Goal: Complete application form

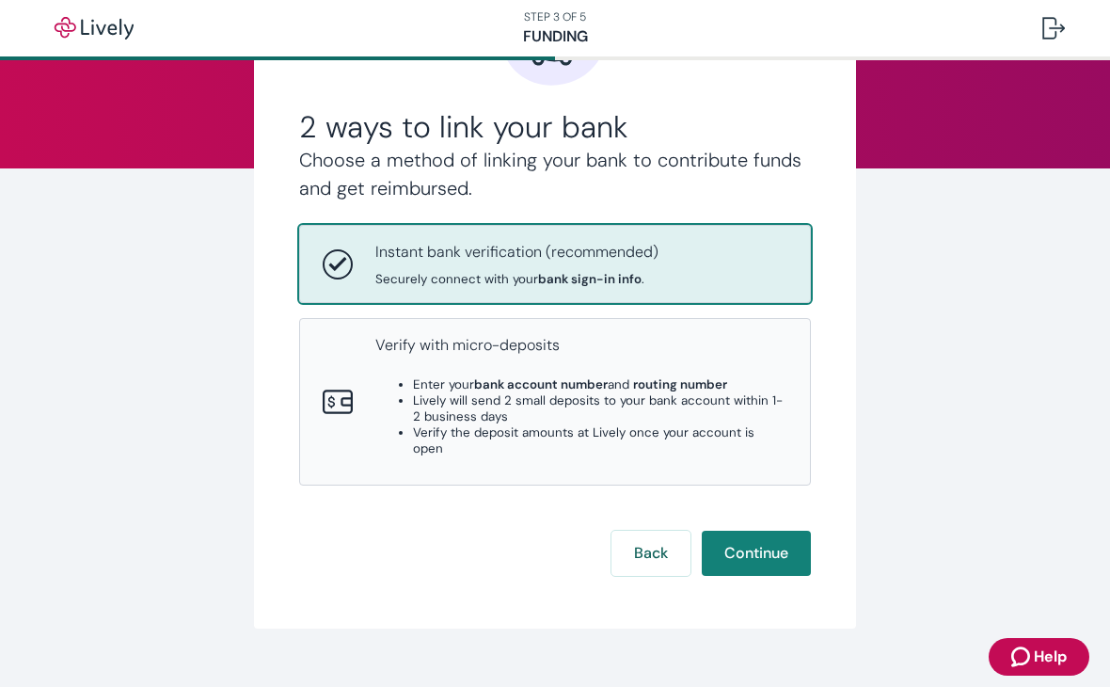
scroll to position [204, 0]
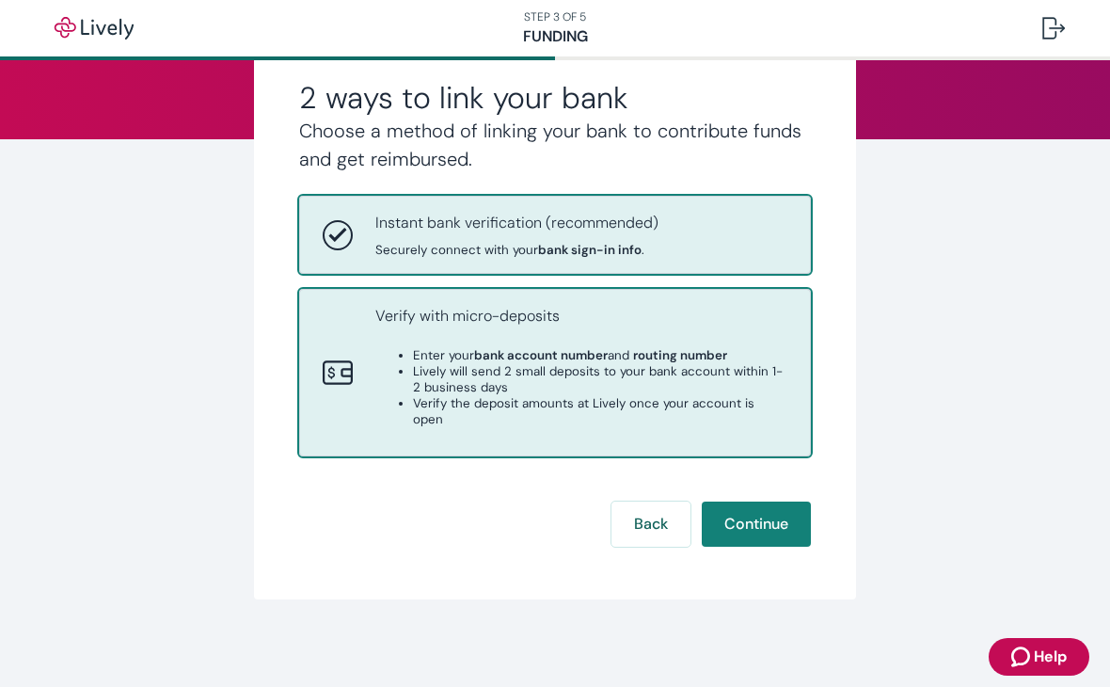
drag, startPoint x: 794, startPoint y: 262, endPoint x: 780, endPoint y: 318, distance: 57.3
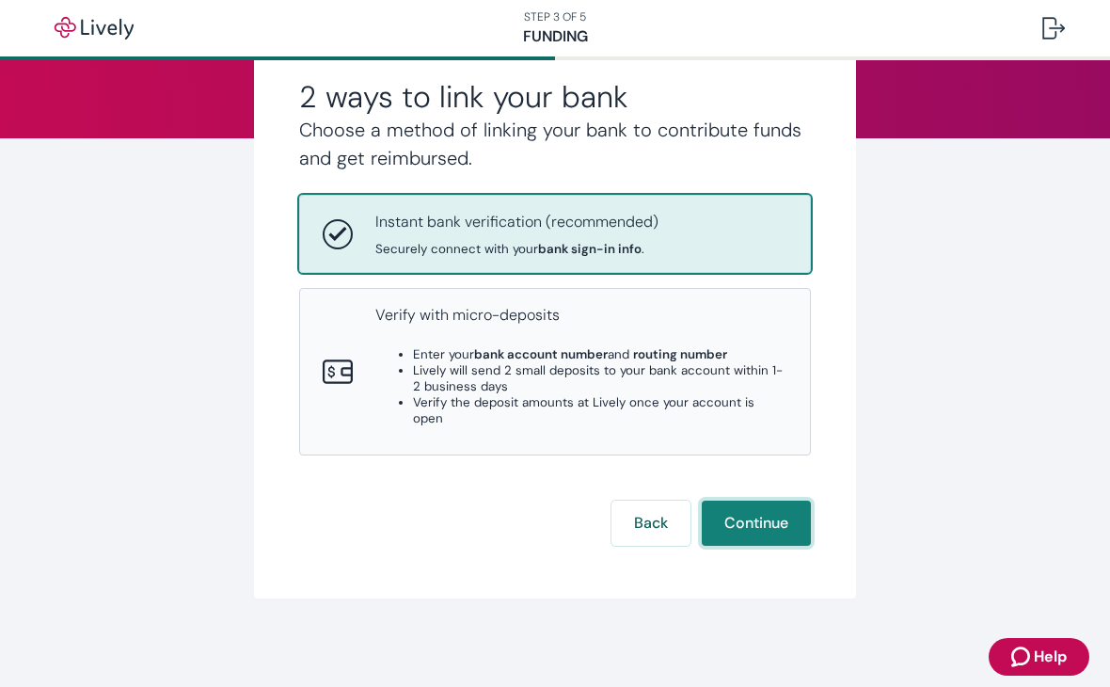
click at [732, 502] on button "Continue" at bounding box center [756, 522] width 109 height 45
click at [619, 513] on button "Back" at bounding box center [650, 522] width 79 height 45
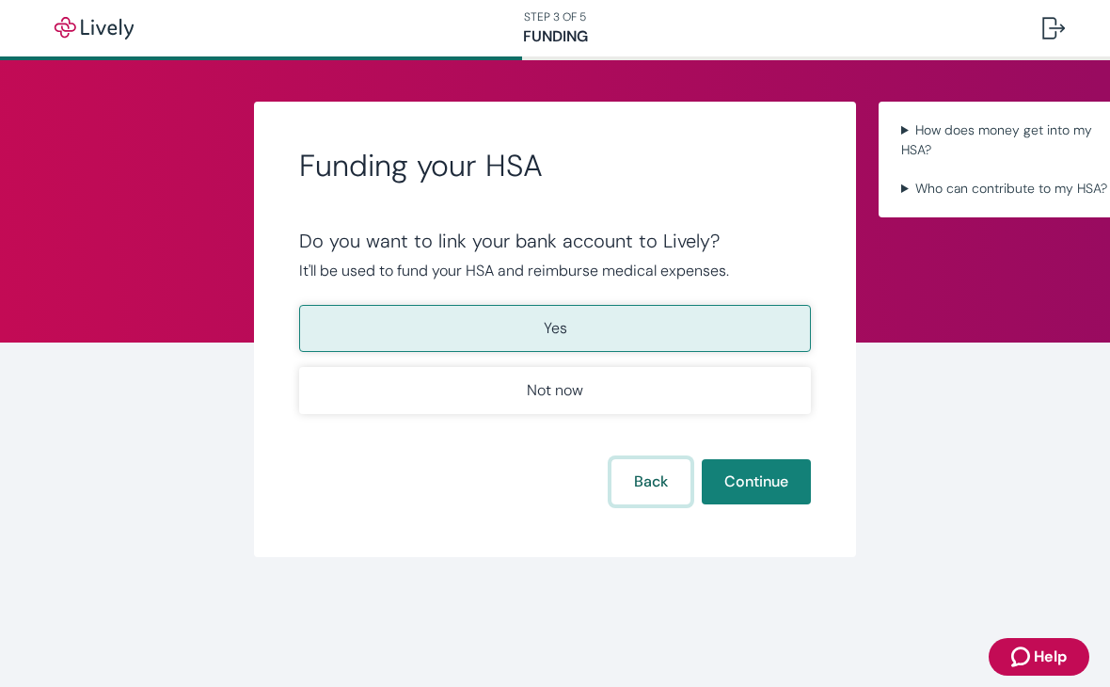
click at [636, 479] on button "Back" at bounding box center [650, 481] width 79 height 45
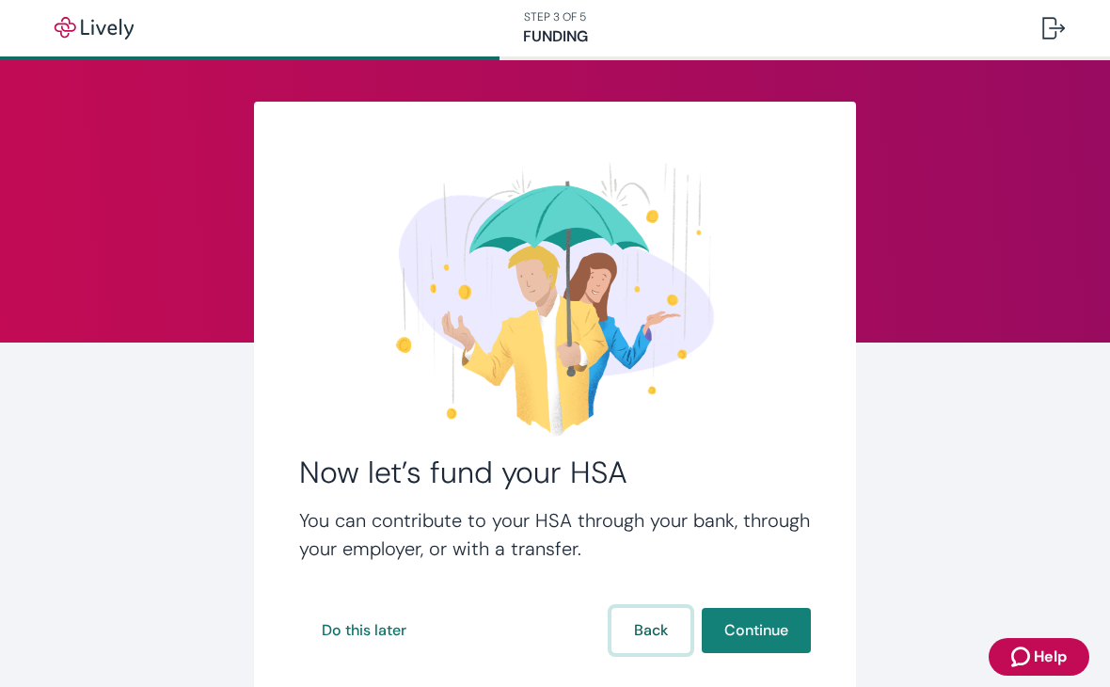
click at [612, 625] on button "Back" at bounding box center [650, 630] width 79 height 45
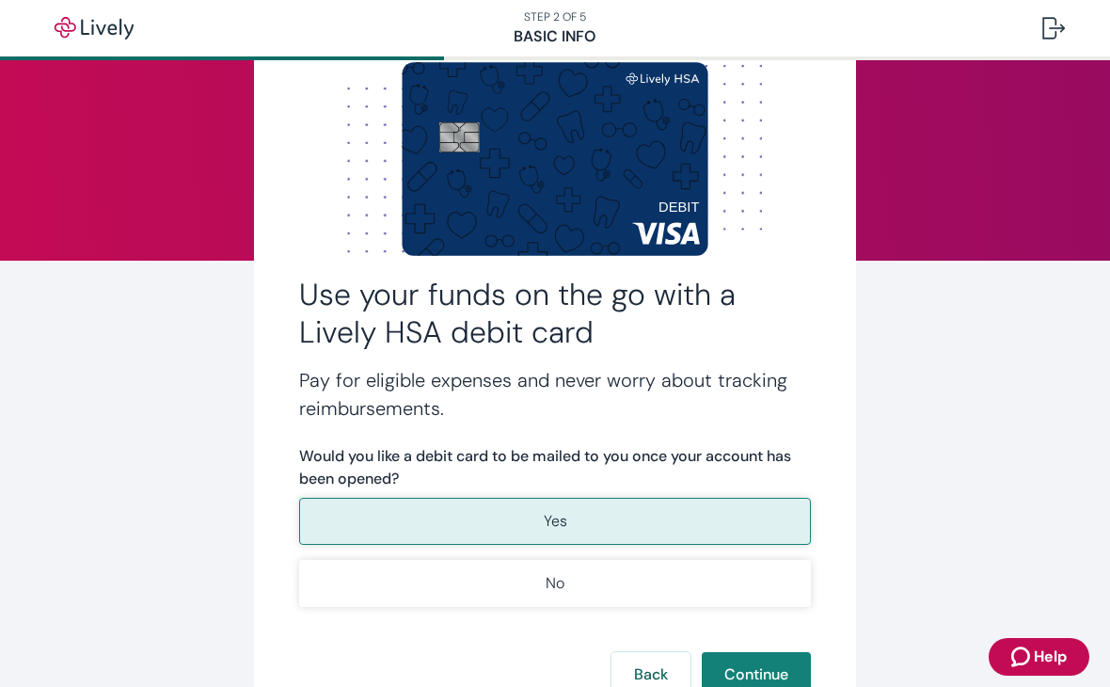
scroll to position [200, 0]
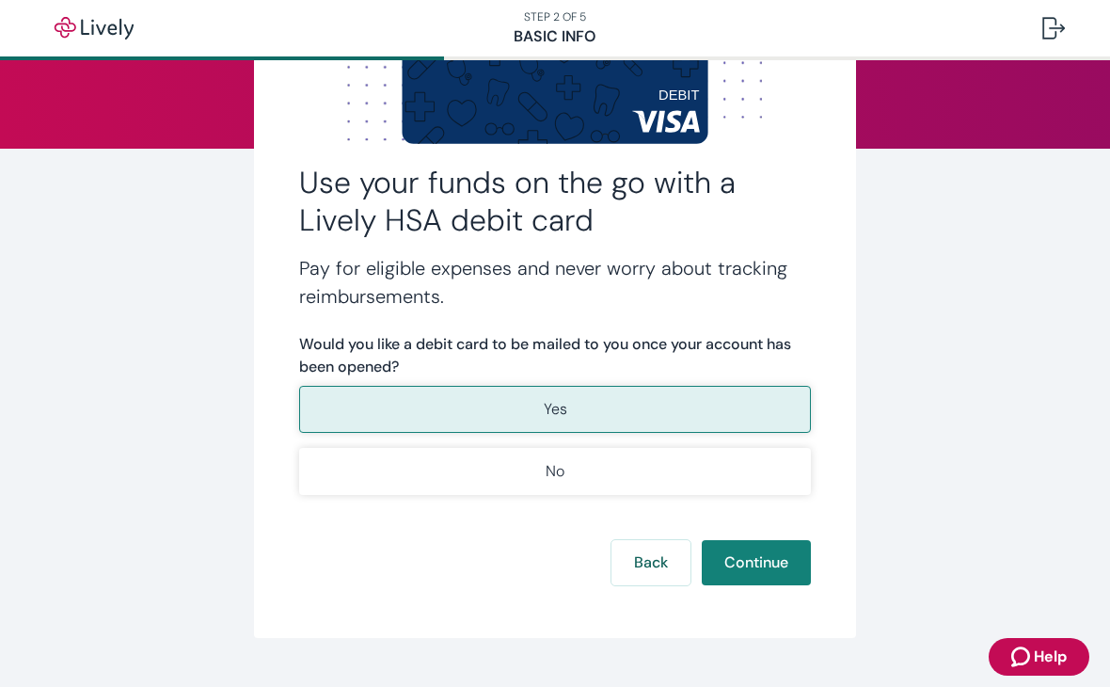
drag, startPoint x: 891, startPoint y: 351, endPoint x: 875, endPoint y: 419, distance: 70.5
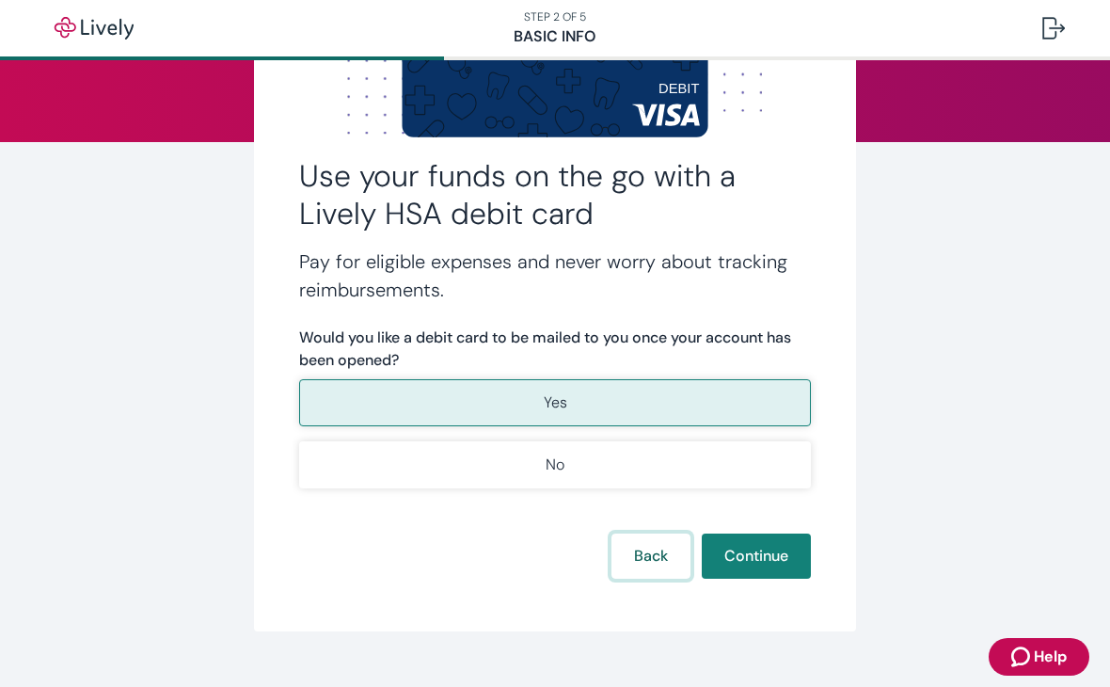
click at [646, 558] on button "Back" at bounding box center [650, 555] width 79 height 45
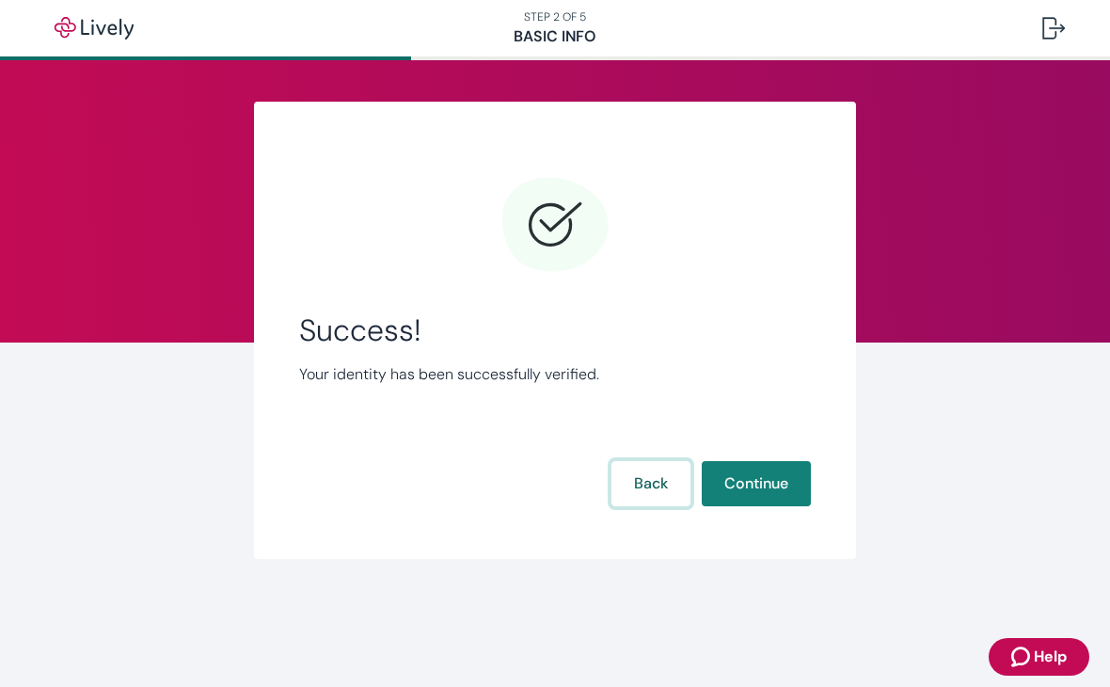
click at [676, 467] on button "Back" at bounding box center [650, 483] width 79 height 45
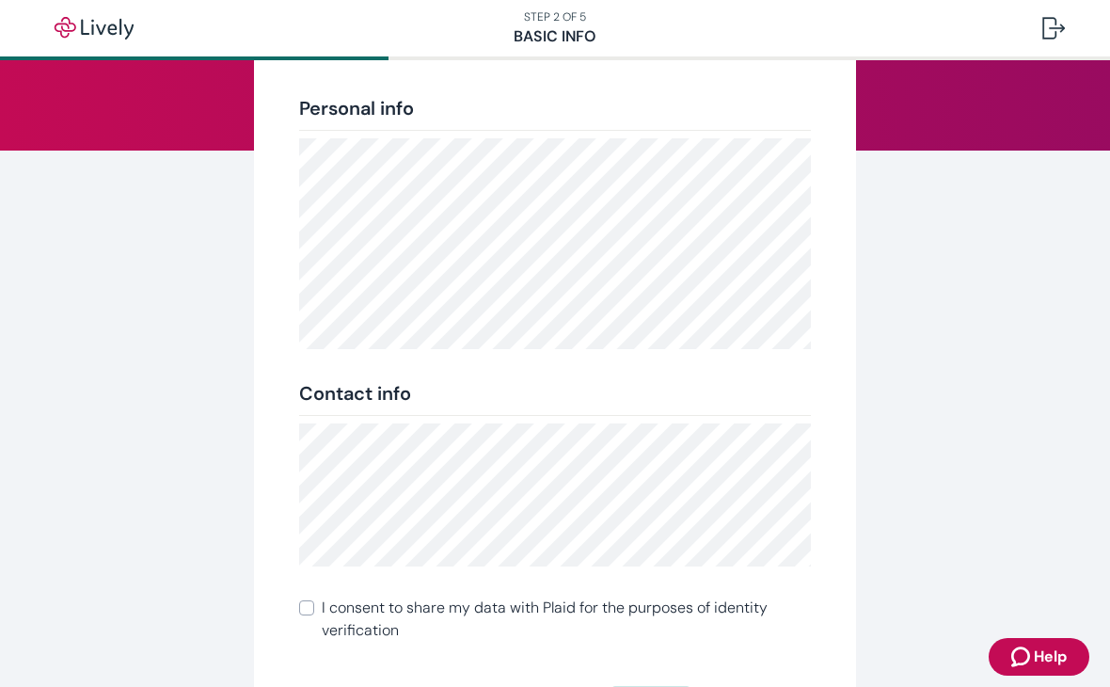
drag, startPoint x: 831, startPoint y: 379, endPoint x: 829, endPoint y: 327, distance: 51.8
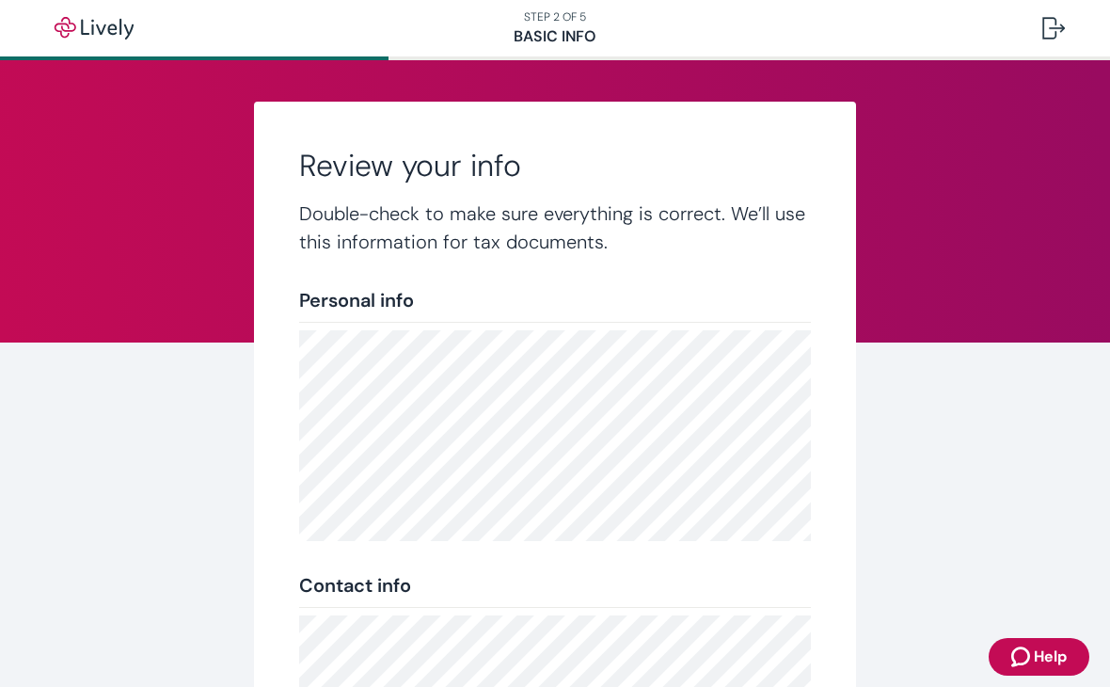
drag, startPoint x: 827, startPoint y: 350, endPoint x: 829, endPoint y: 234, distance: 115.7
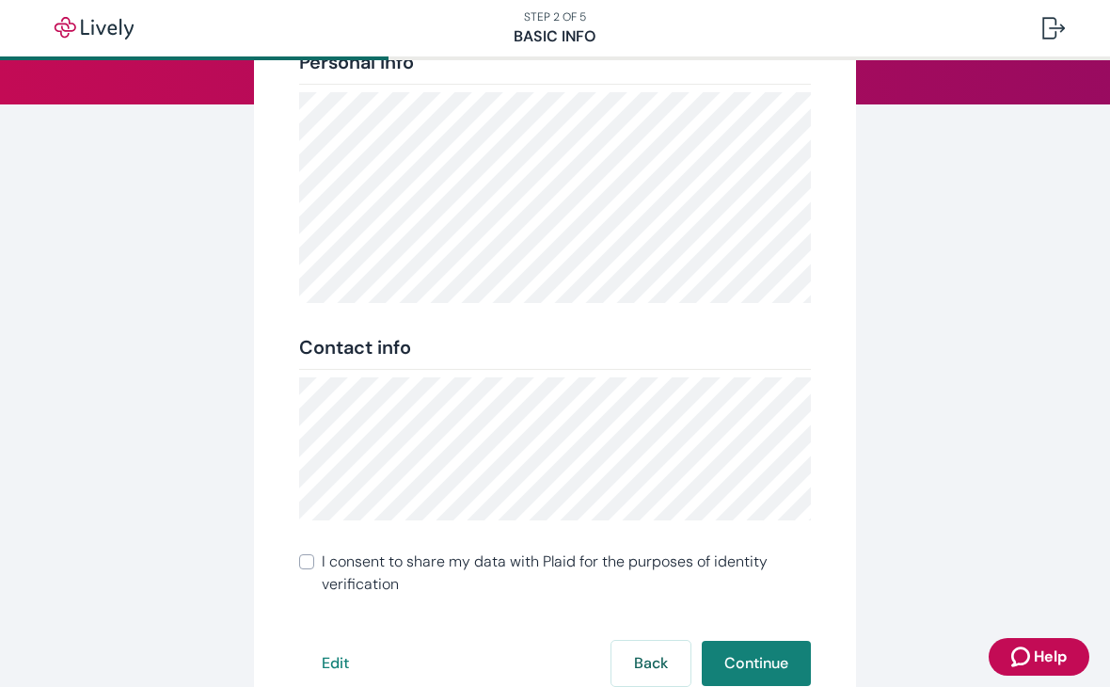
scroll to position [281, 0]
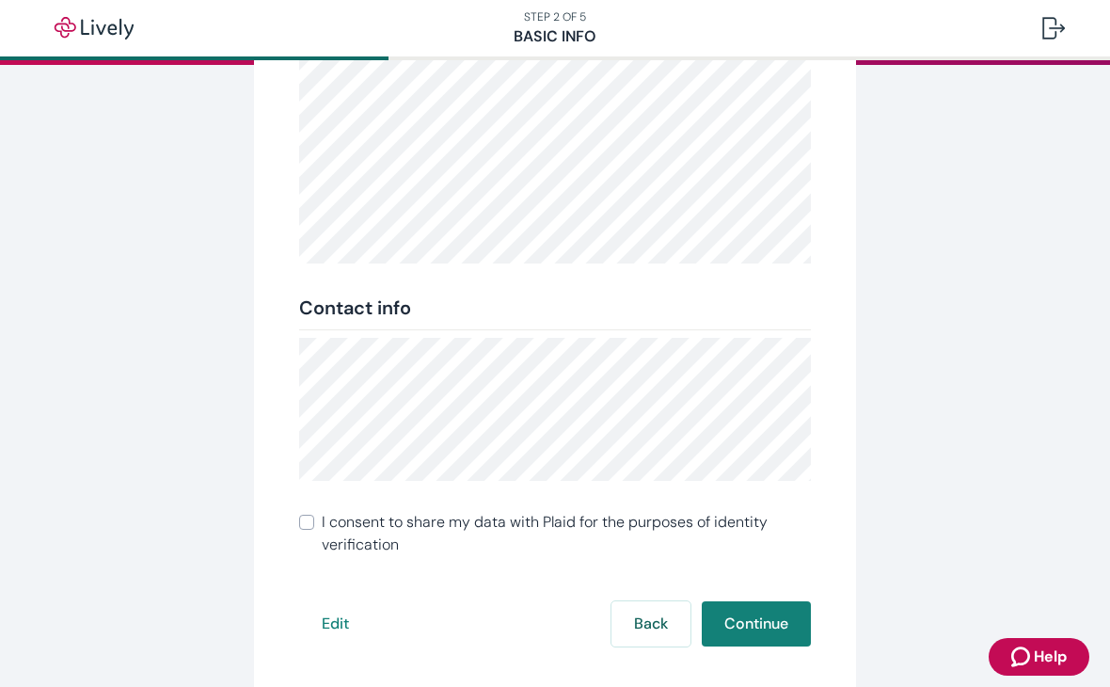
drag, startPoint x: 841, startPoint y: 224, endPoint x: 806, endPoint y: 298, distance: 82.0
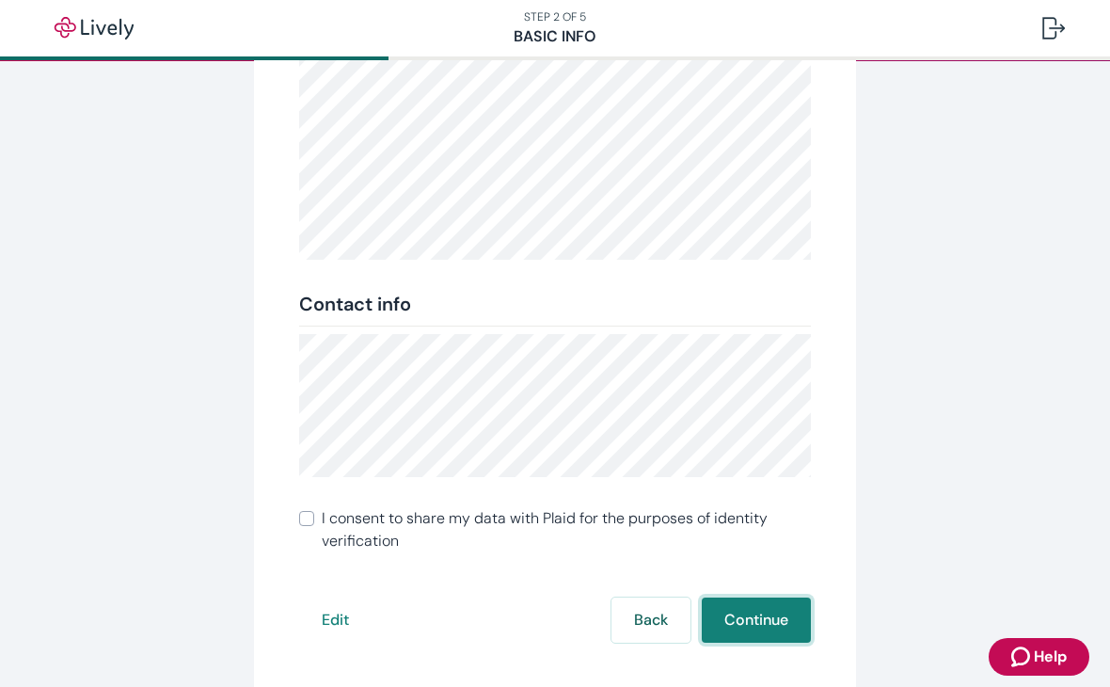
click at [751, 623] on button "Continue" at bounding box center [756, 619] width 109 height 45
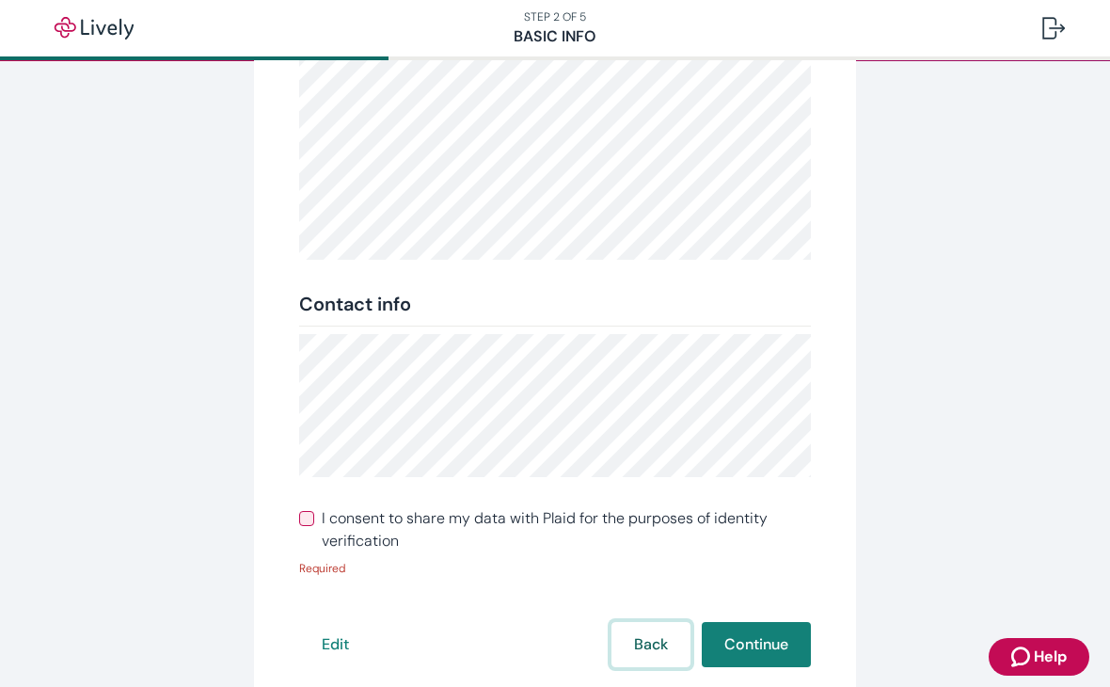
click at [639, 641] on button "Back" at bounding box center [650, 644] width 79 height 45
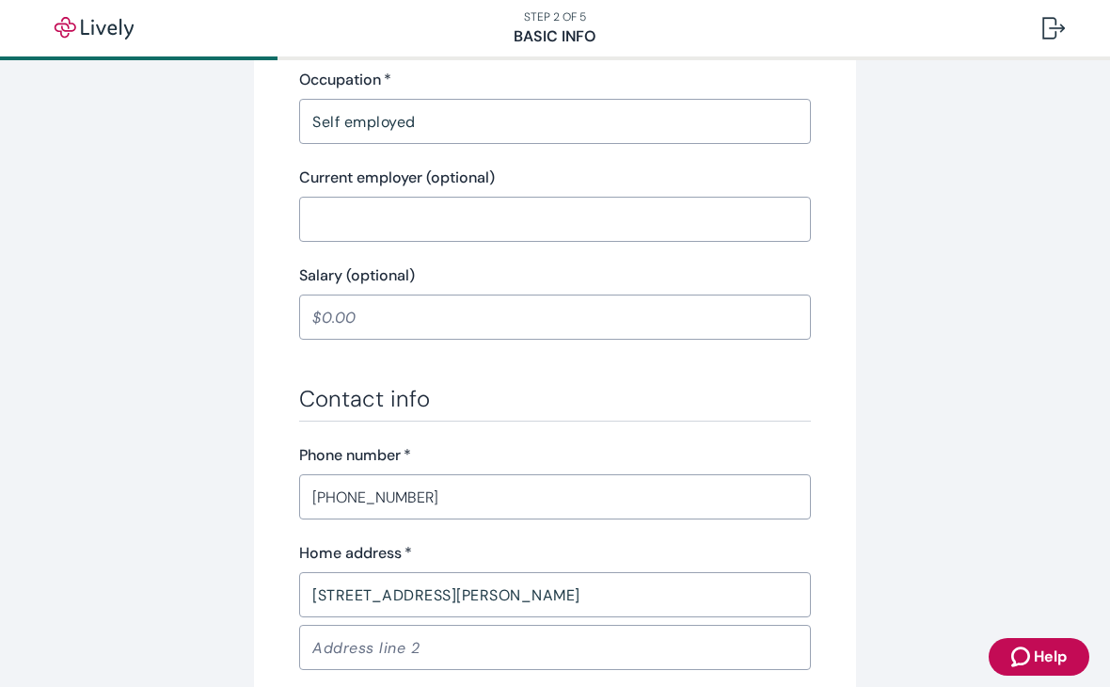
drag, startPoint x: 951, startPoint y: 375, endPoint x: 915, endPoint y: 440, distance: 74.1
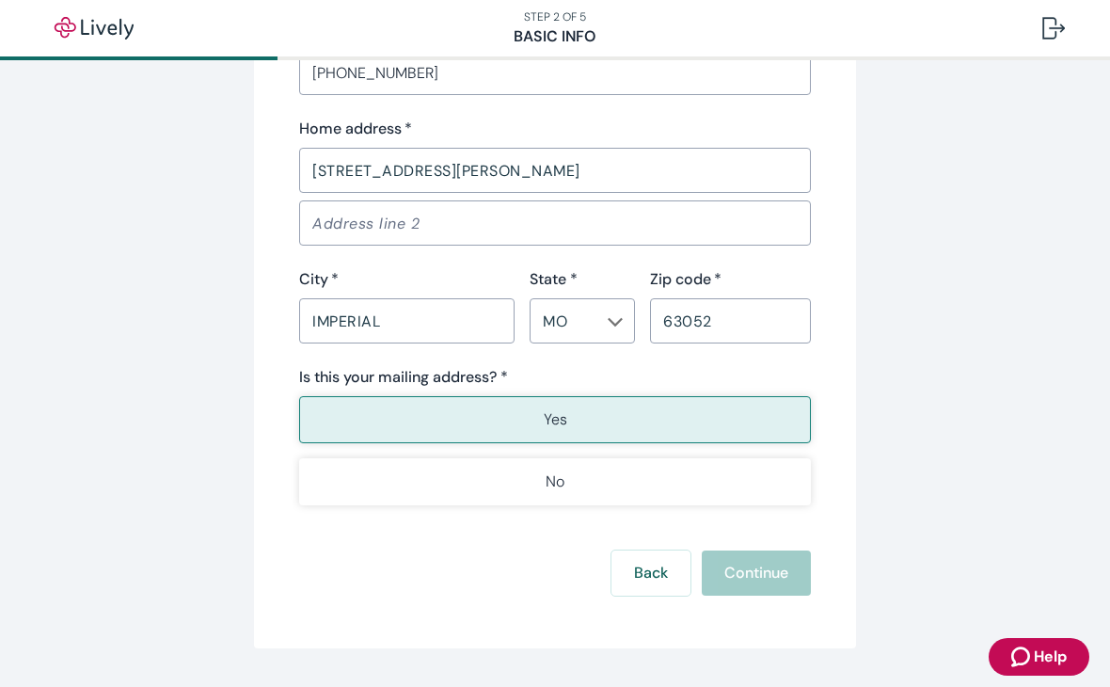
drag, startPoint x: 914, startPoint y: 433, endPoint x: 910, endPoint y: 506, distance: 73.5
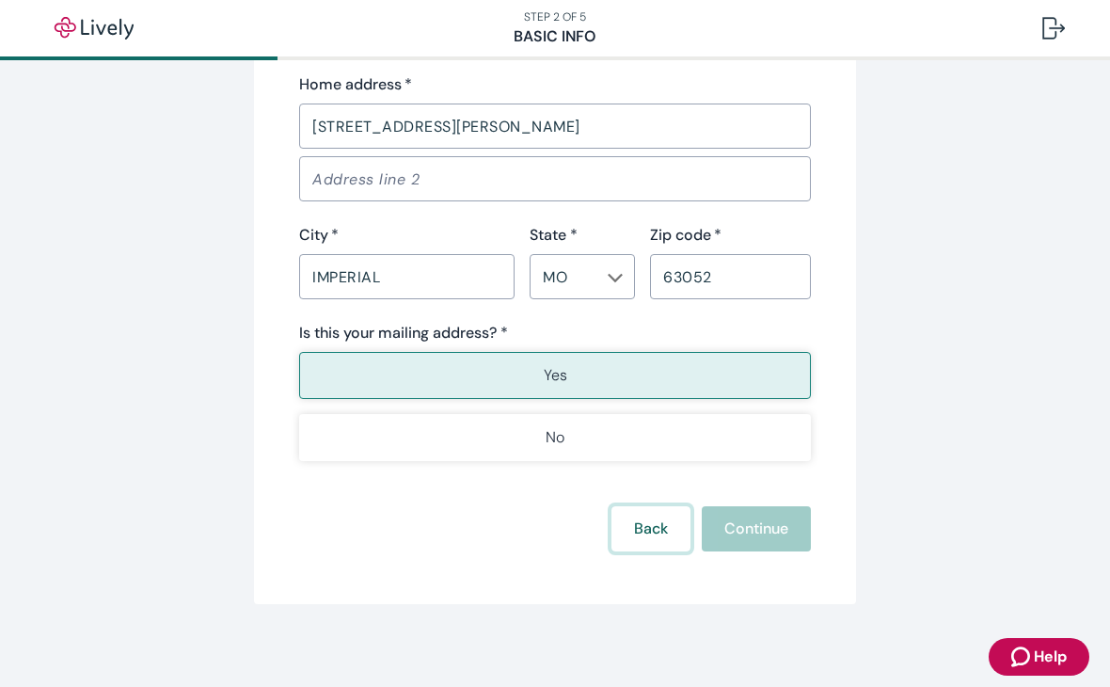
click at [620, 529] on button "Back" at bounding box center [650, 528] width 79 height 45
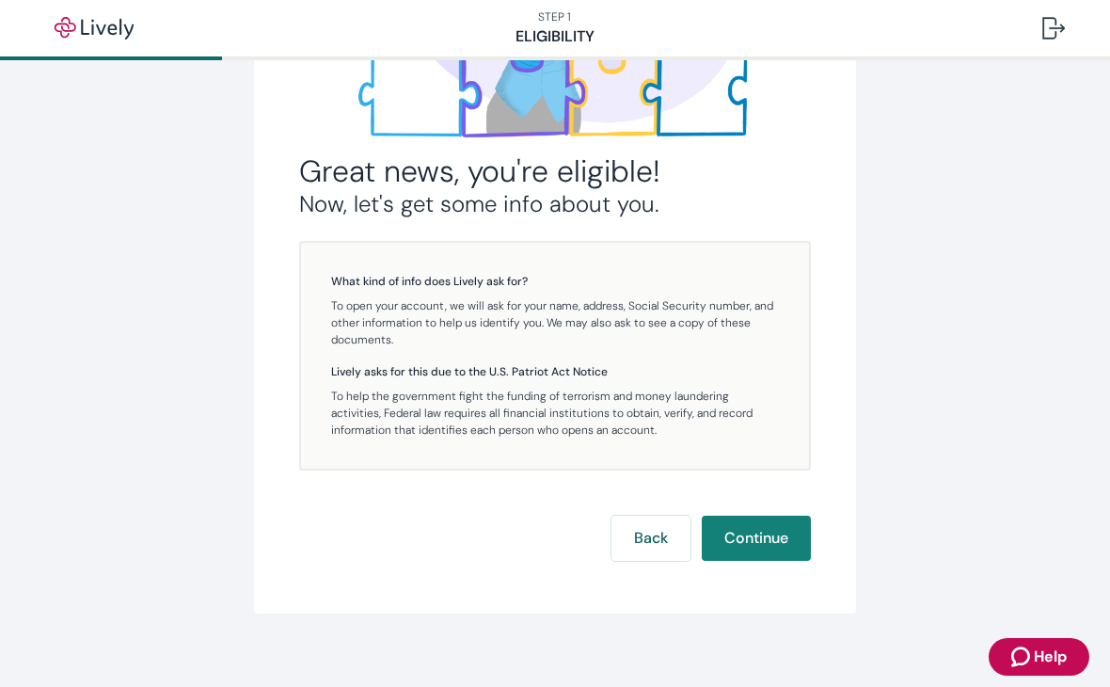
drag, startPoint x: 861, startPoint y: 503, endPoint x: 491, endPoint y: 542, distance: 371.6
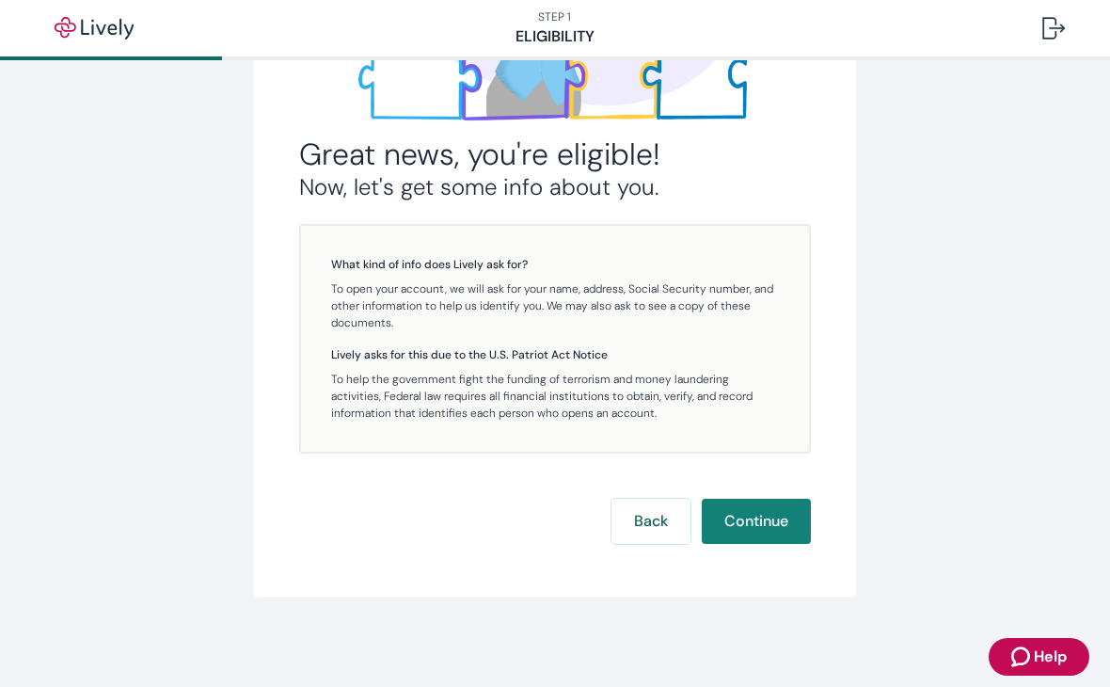
click at [732, 491] on div "Great news, you're eligible! Now, let's get some info about you. What kind of i…" at bounding box center [555, 186] width 512 height 715
click at [731, 502] on button "Continue" at bounding box center [756, 520] width 109 height 45
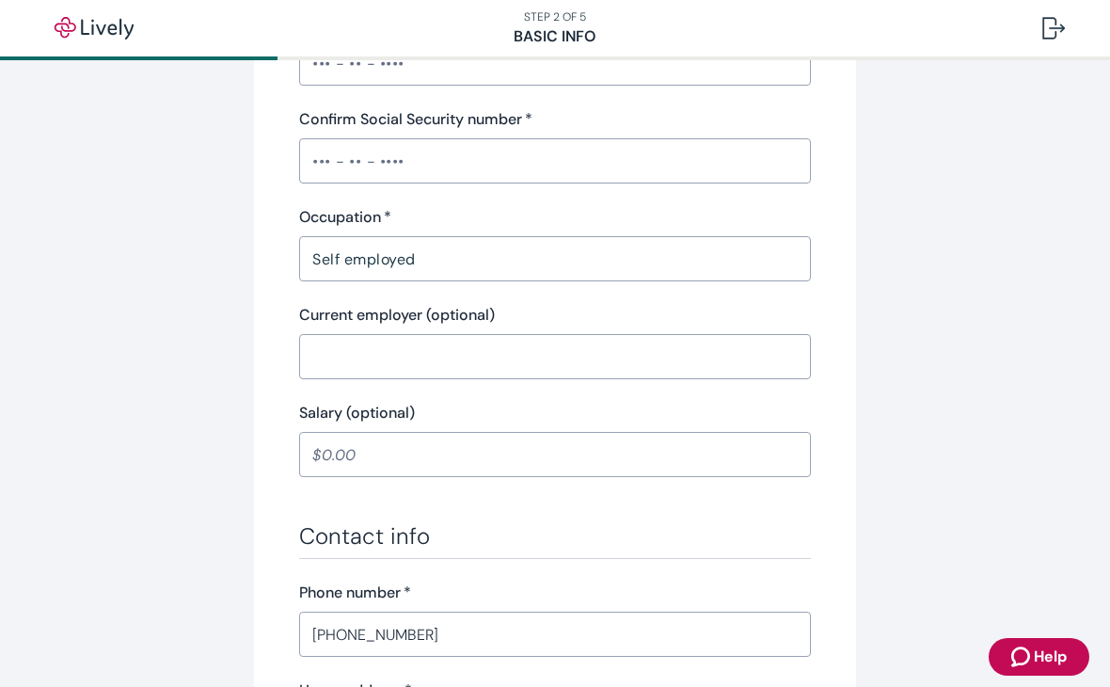
drag, startPoint x: 814, startPoint y: 406, endPoint x: 825, endPoint y: 479, distance: 73.1
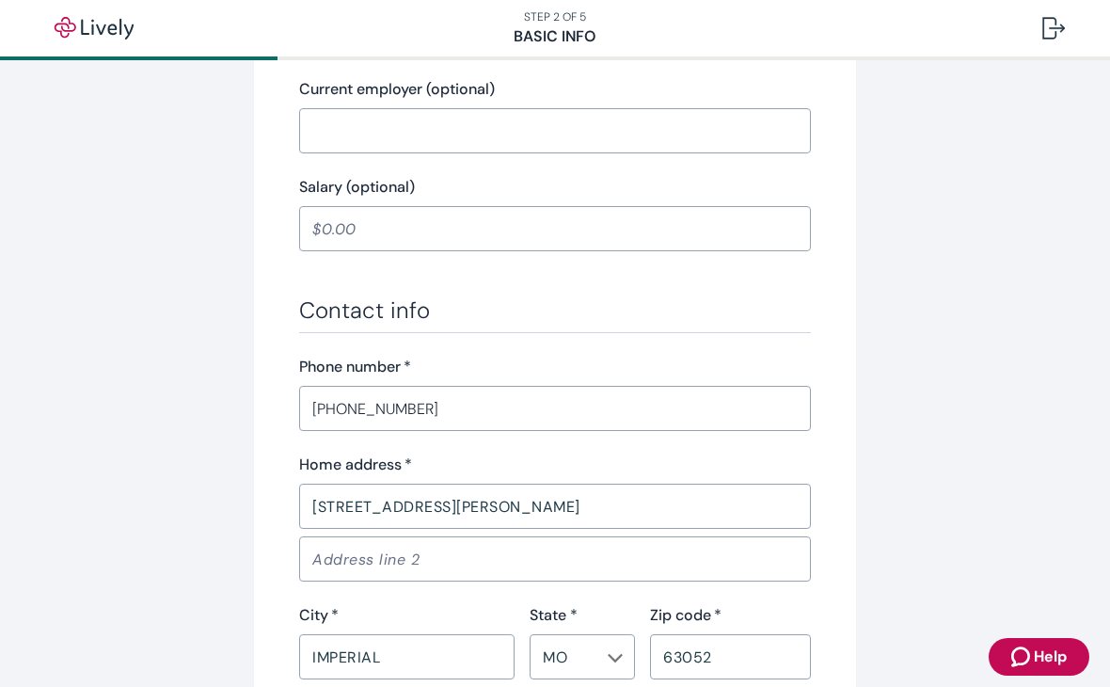
drag, startPoint x: 837, startPoint y: 331, endPoint x: 817, endPoint y: 414, distance: 85.1
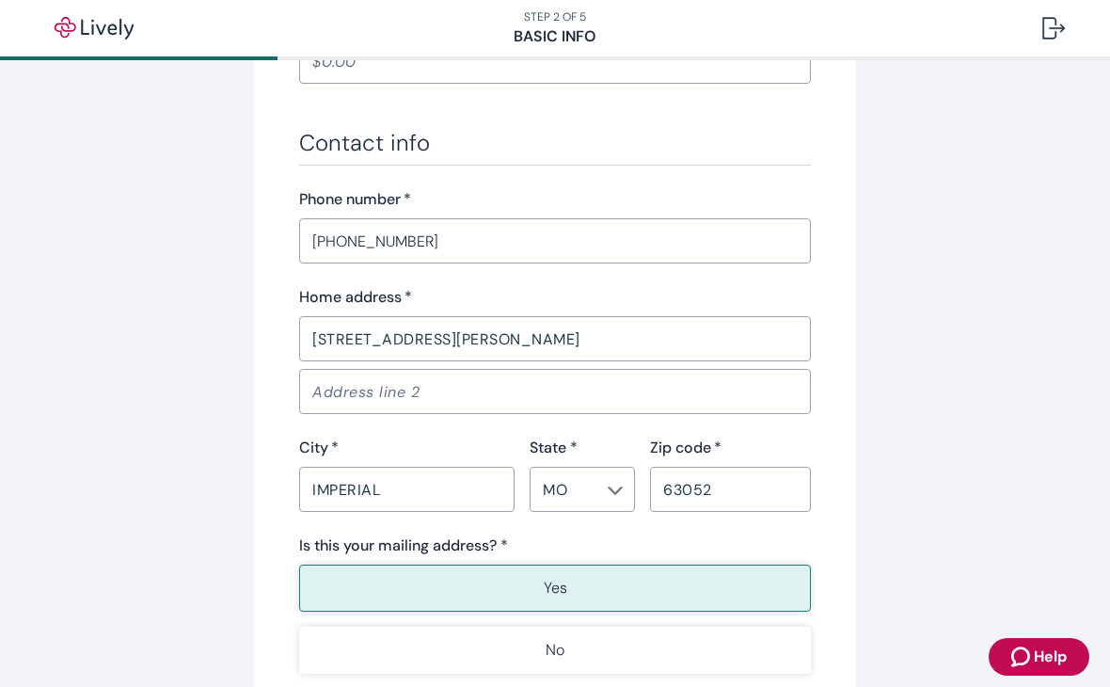
scroll to position [1124, 0]
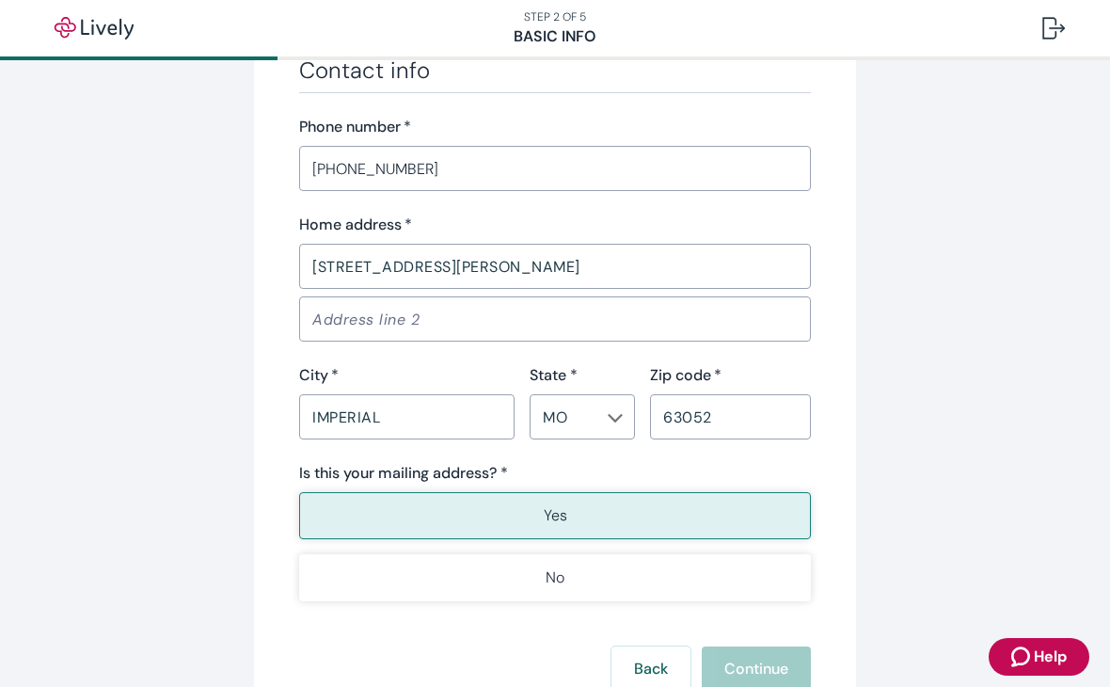
drag, startPoint x: 847, startPoint y: 376, endPoint x: 834, endPoint y: 448, distance: 72.7
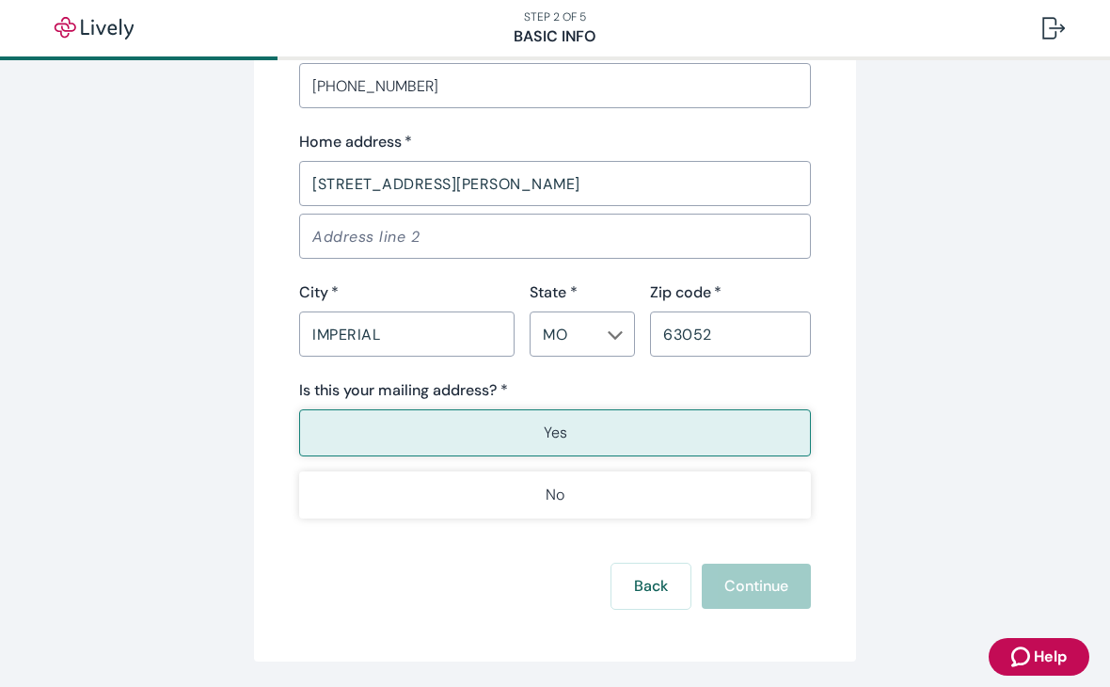
scroll to position [1258, 0]
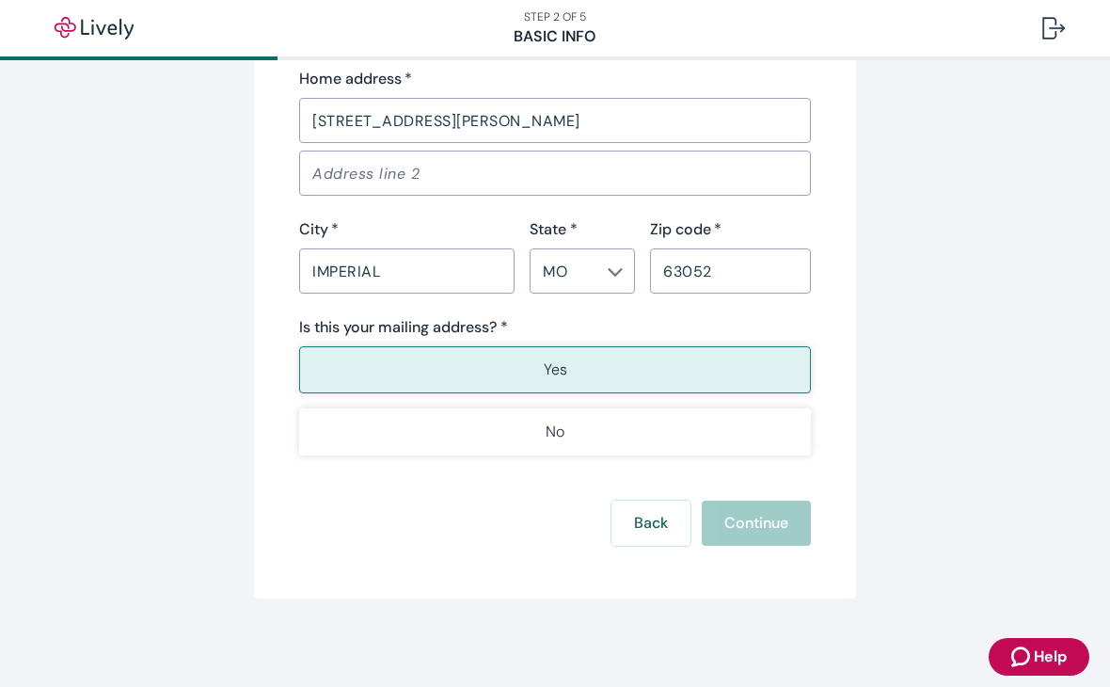
drag, startPoint x: 853, startPoint y: 512, endPoint x: 786, endPoint y: 584, distance: 98.5
click at [731, 526] on div "Back Continue" at bounding box center [555, 522] width 512 height 45
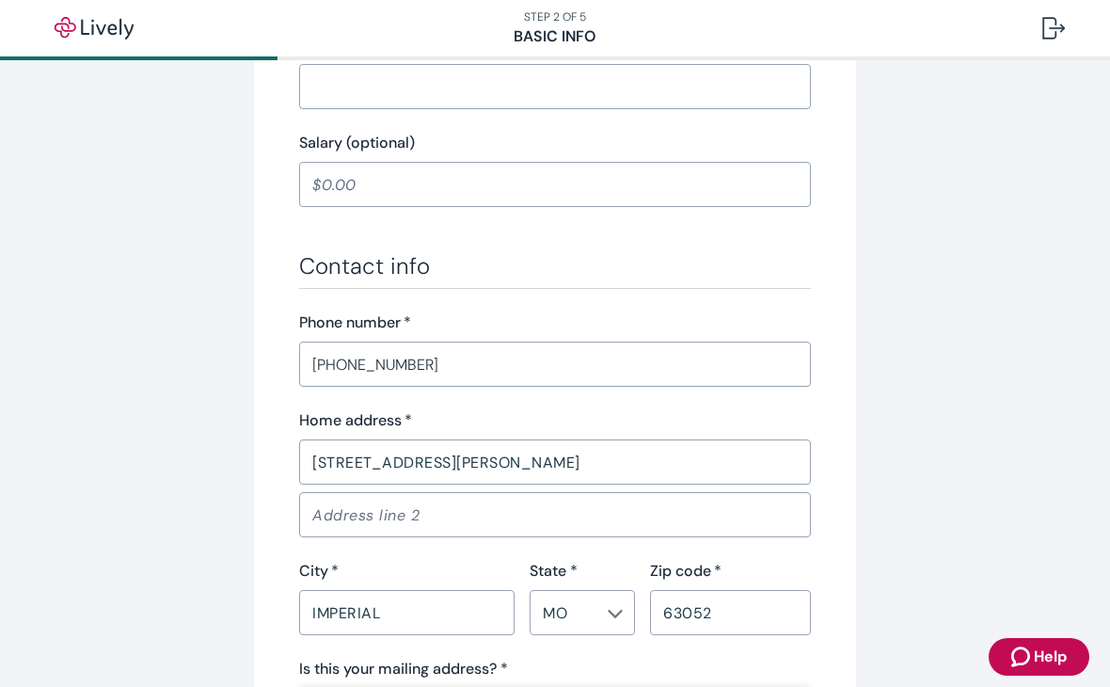
drag, startPoint x: 944, startPoint y: 432, endPoint x: 896, endPoint y: 341, distance: 102.2
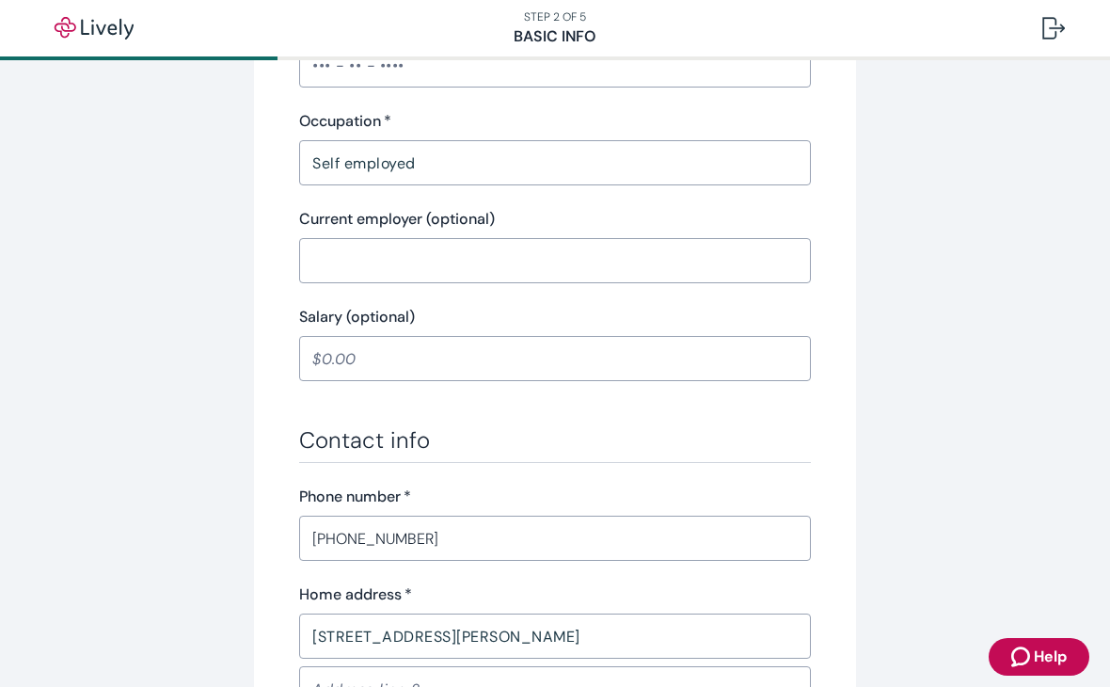
click at [884, 370] on div "Tell us about yourself Personal info First name   * Chris ​ Middle name (option…" at bounding box center [554, 236] width 903 height 1755
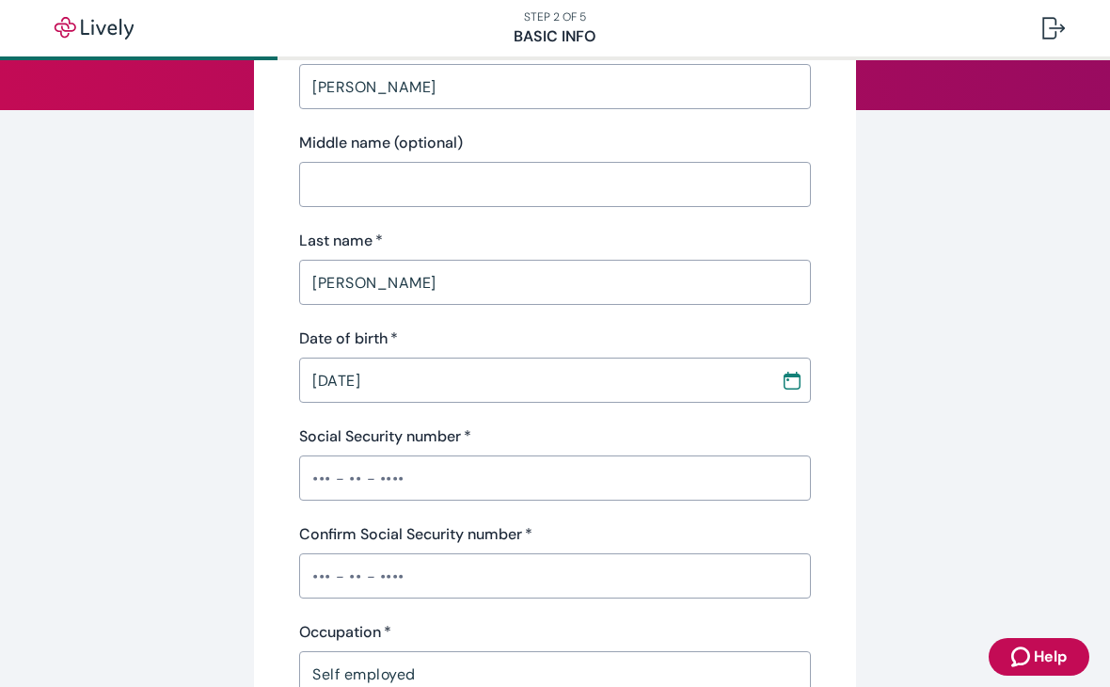
drag, startPoint x: 825, startPoint y: 446, endPoint x: 813, endPoint y: 352, distance: 94.8
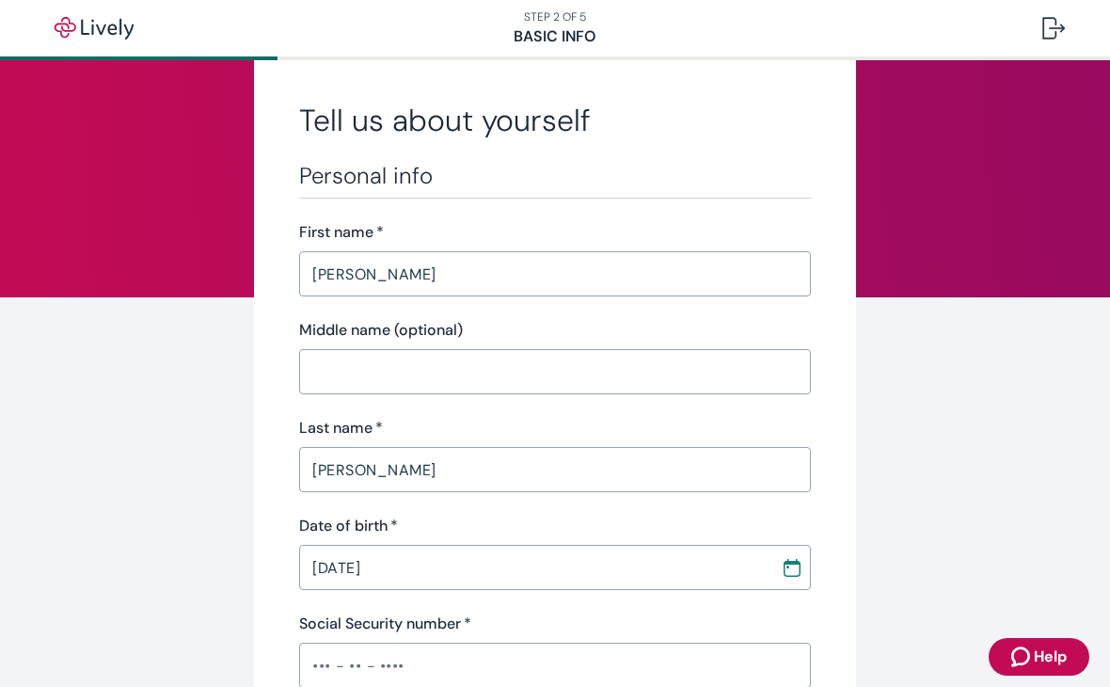
scroll to position [0, 0]
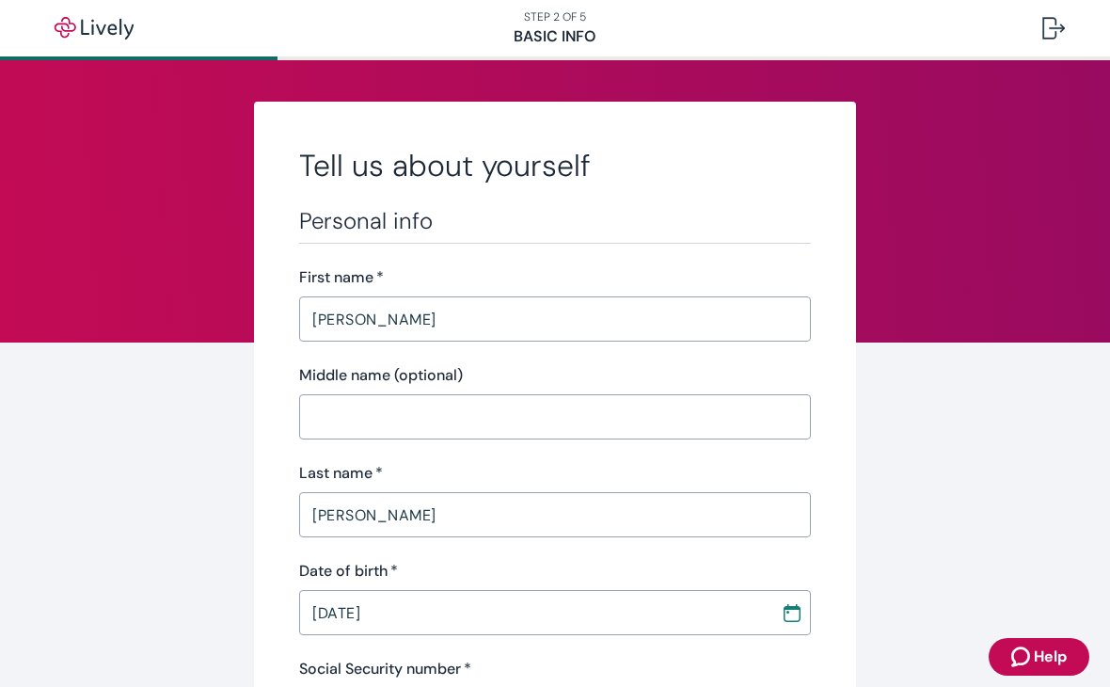
drag, startPoint x: 876, startPoint y: 444, endPoint x: 870, endPoint y: 372, distance: 71.7
click at [1050, 20] on div at bounding box center [1053, 28] width 23 height 23
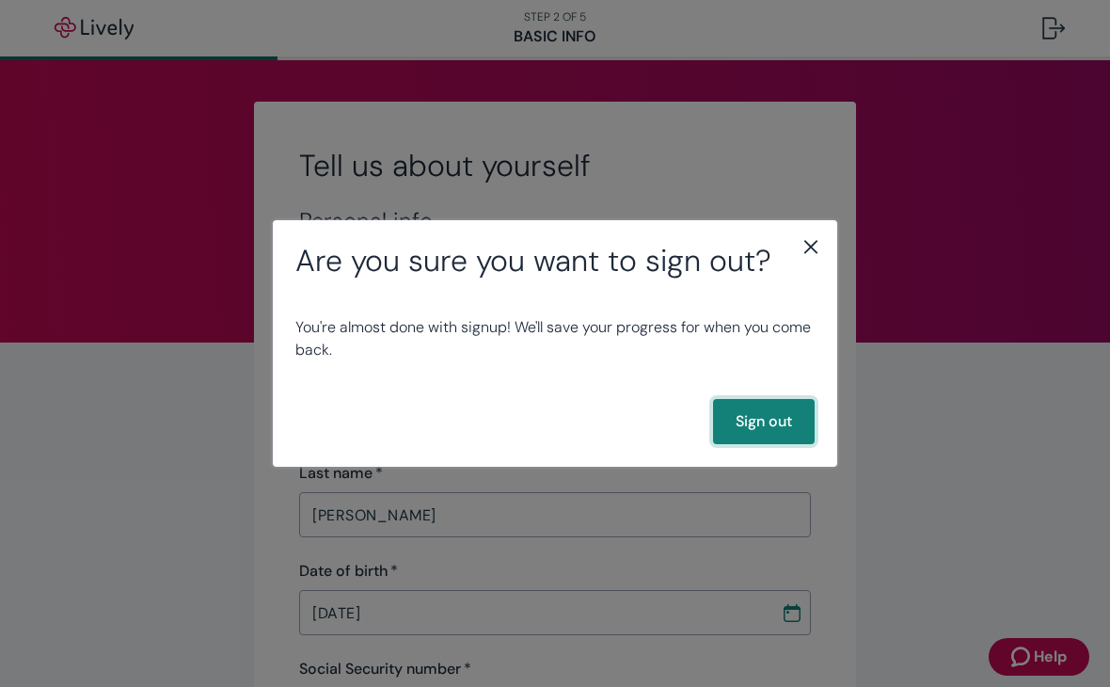
click at [769, 417] on button "Sign out" at bounding box center [764, 421] width 102 height 45
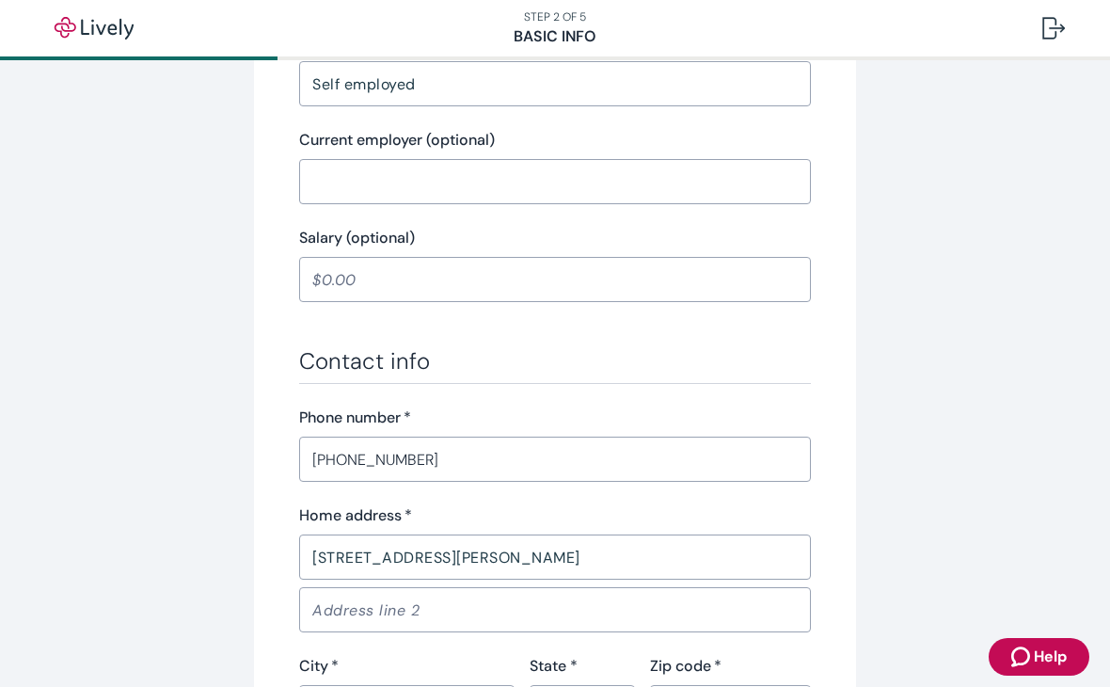
scroll to position [1260, 0]
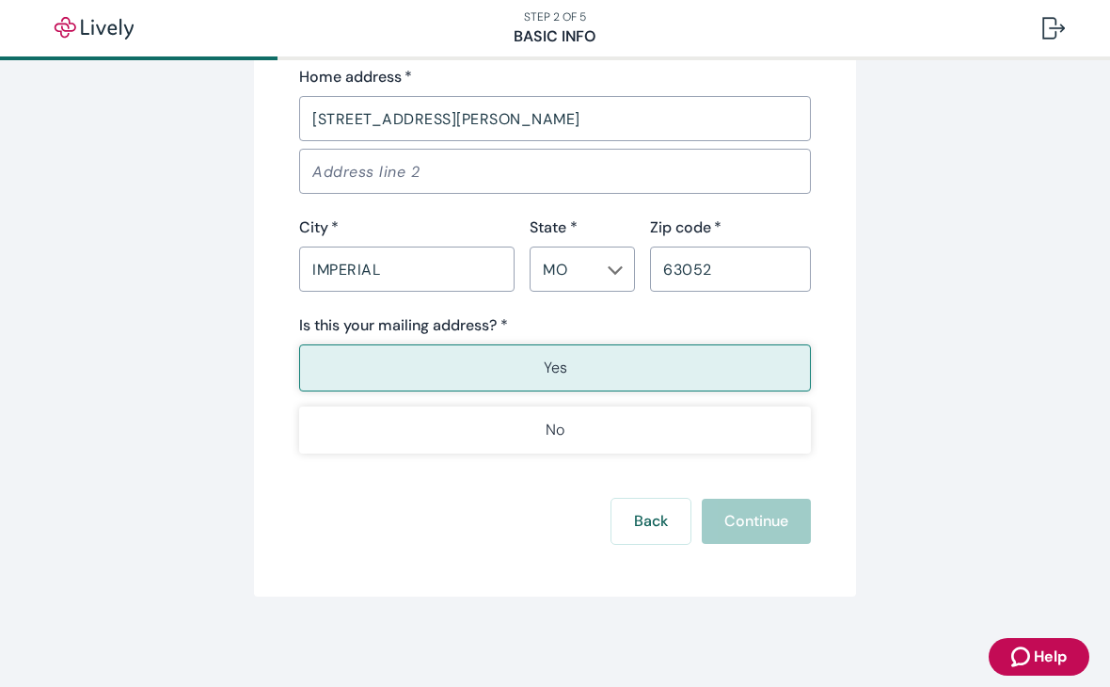
drag, startPoint x: 1051, startPoint y: 327, endPoint x: 899, endPoint y: 457, distance: 200.1
click at [743, 517] on div "Back Continue" at bounding box center [555, 520] width 512 height 45
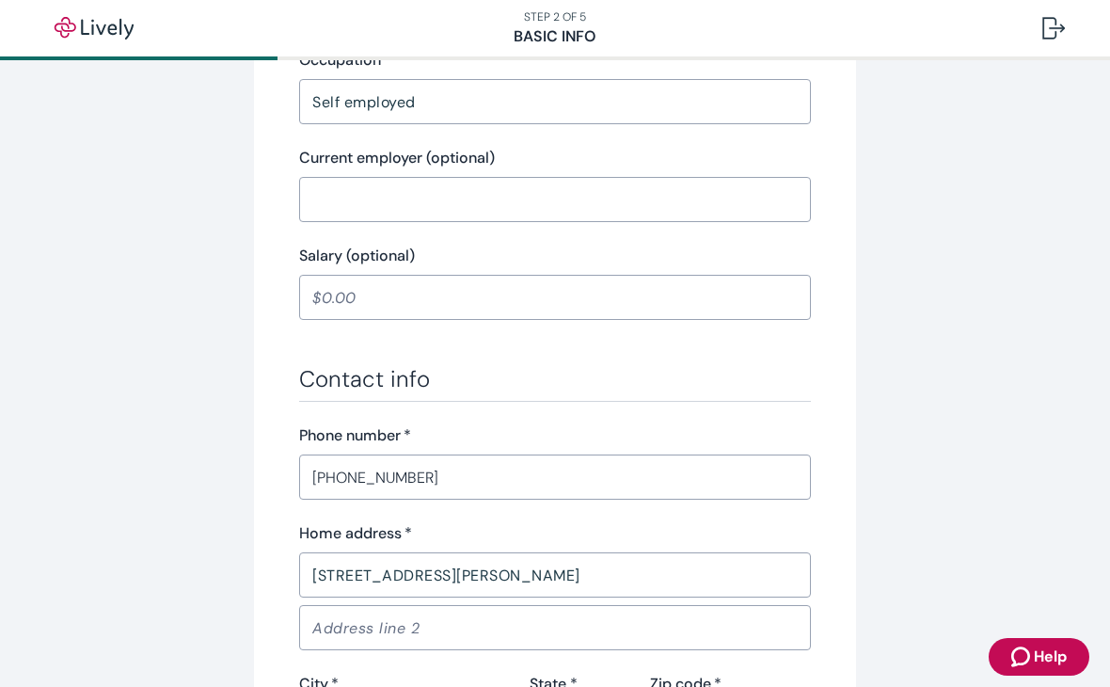
scroll to position [1260, 0]
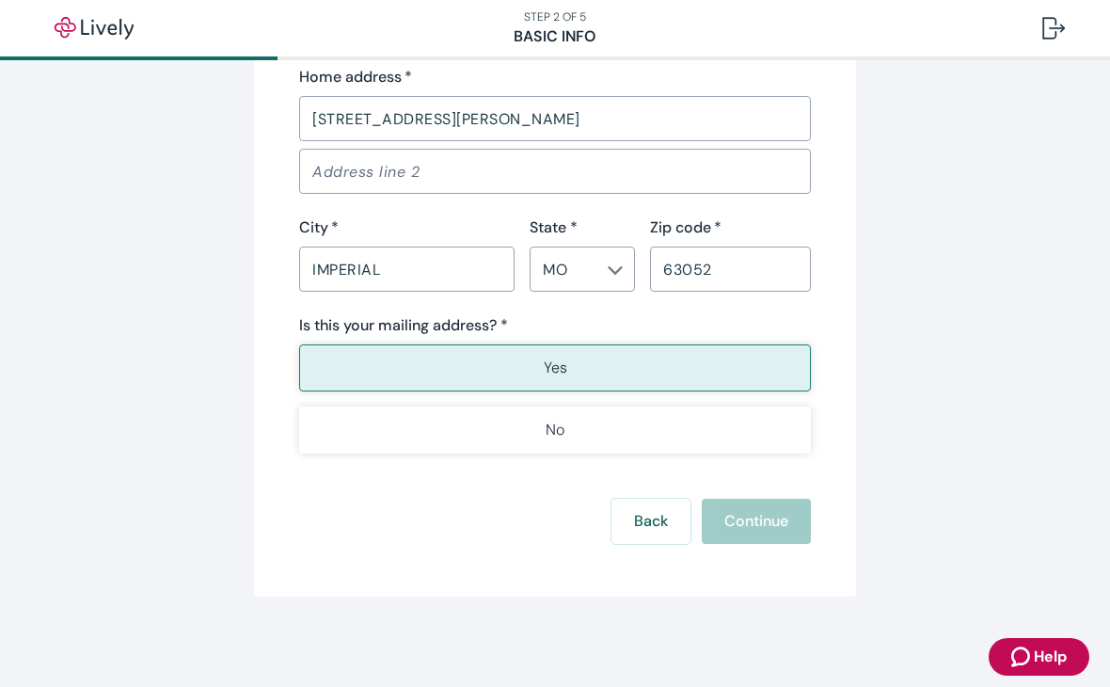
drag, startPoint x: 836, startPoint y: 257, endPoint x: 823, endPoint y: 417, distance: 160.4
click at [714, 511] on div "Back Continue" at bounding box center [555, 520] width 512 height 45
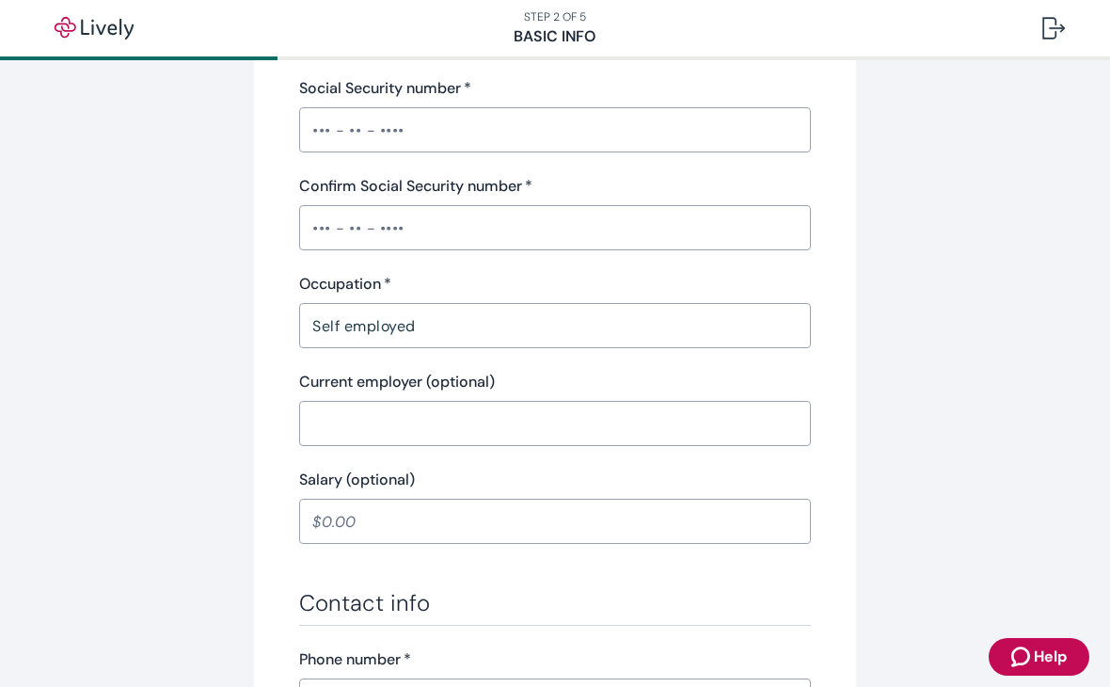
drag, startPoint x: 906, startPoint y: 392, endPoint x: 894, endPoint y: 253, distance: 139.6
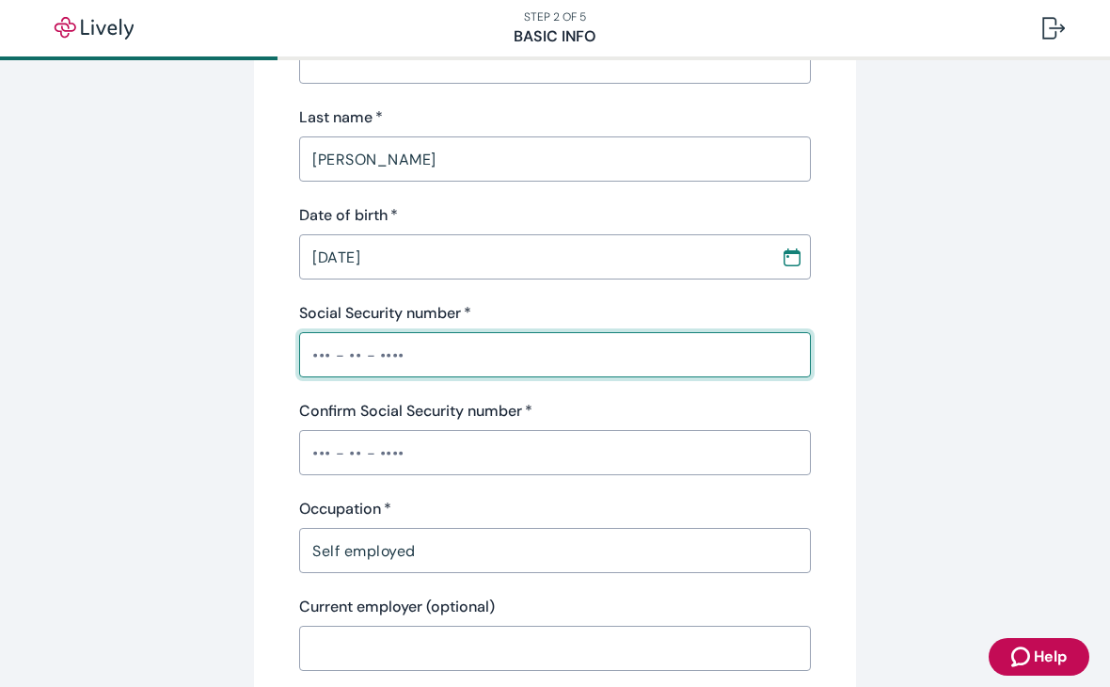
click at [387, 352] on input "Social Security number   *" at bounding box center [555, 355] width 512 height 38
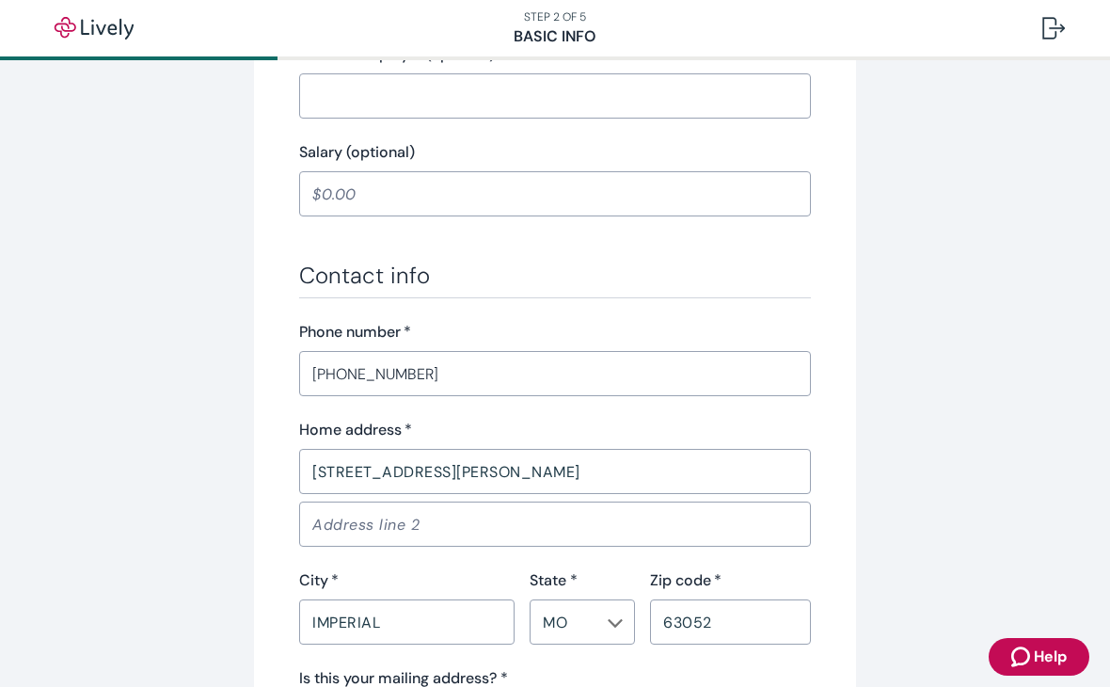
scroll to position [1260, 0]
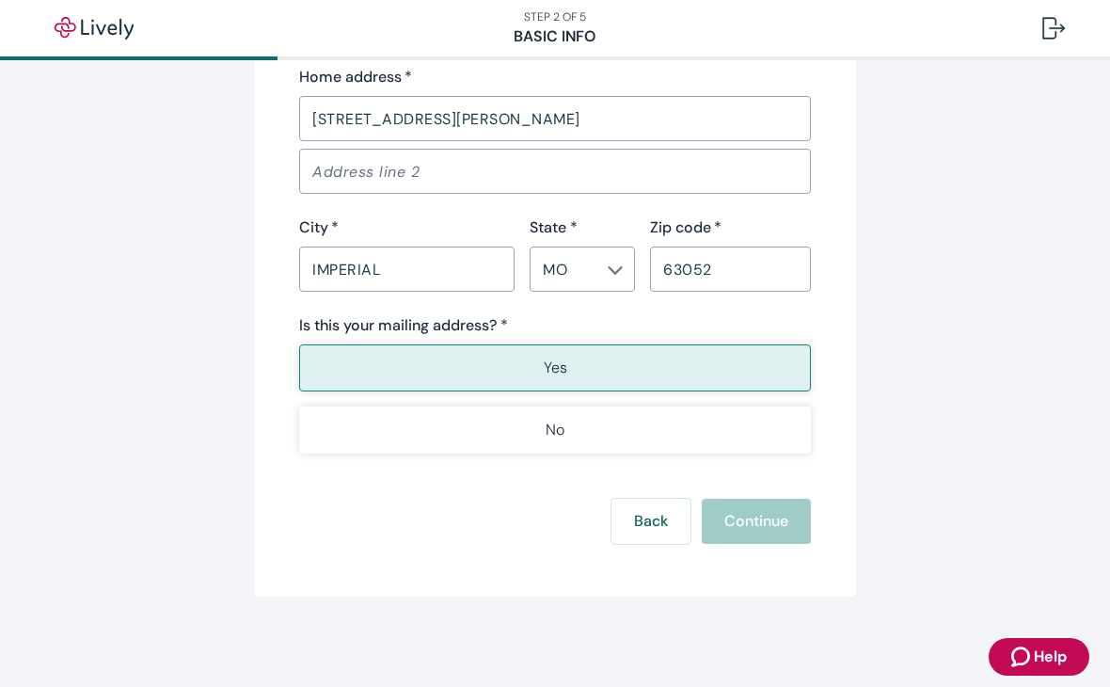
drag, startPoint x: 917, startPoint y: 380, endPoint x: 751, endPoint y: 533, distance: 225.6
click at [724, 520] on div "Back Continue" at bounding box center [555, 520] width 512 height 45
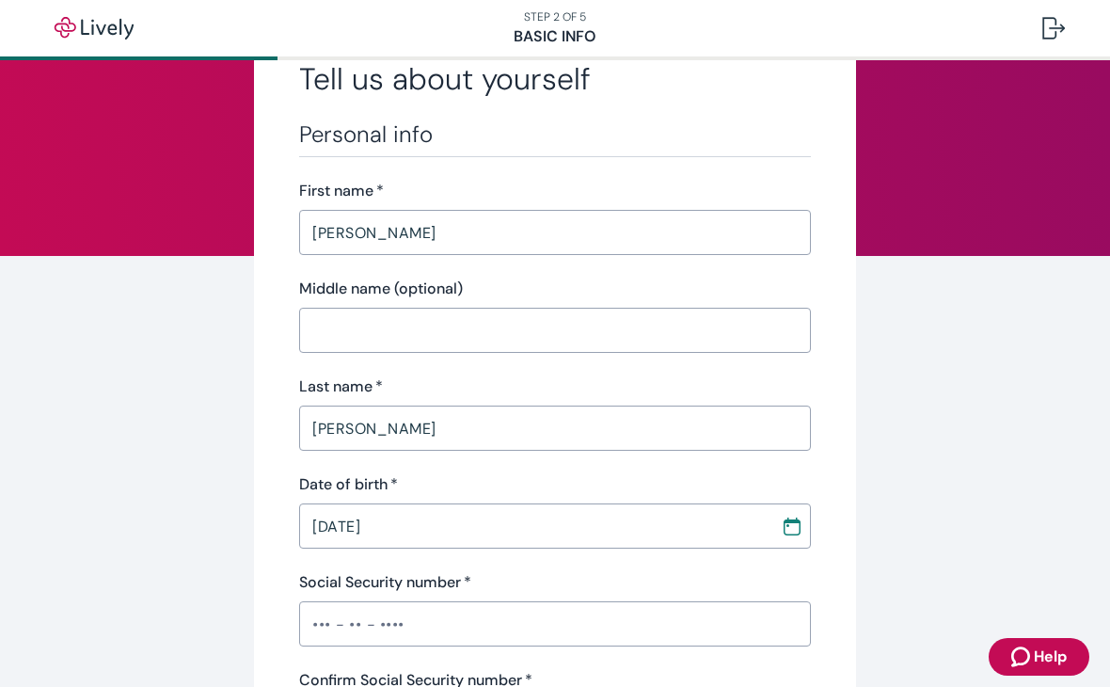
drag, startPoint x: 947, startPoint y: 532, endPoint x: 923, endPoint y: 384, distance: 150.6
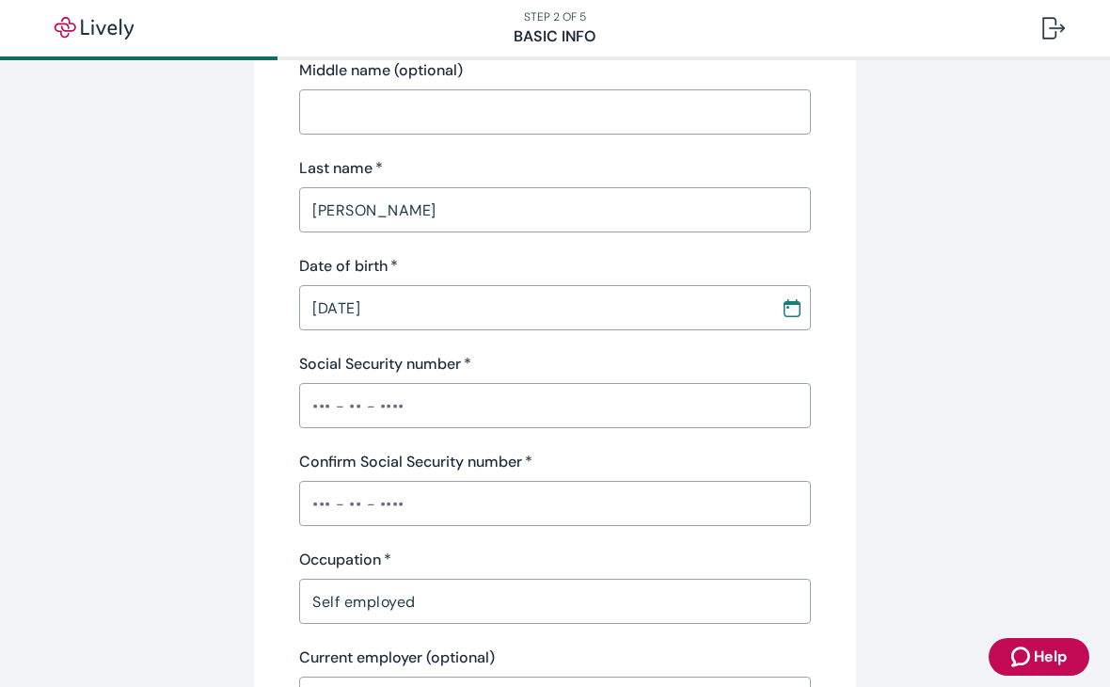
scroll to position [329, 0]
drag, startPoint x: 874, startPoint y: 406, endPoint x: 641, endPoint y: 435, distance: 234.1
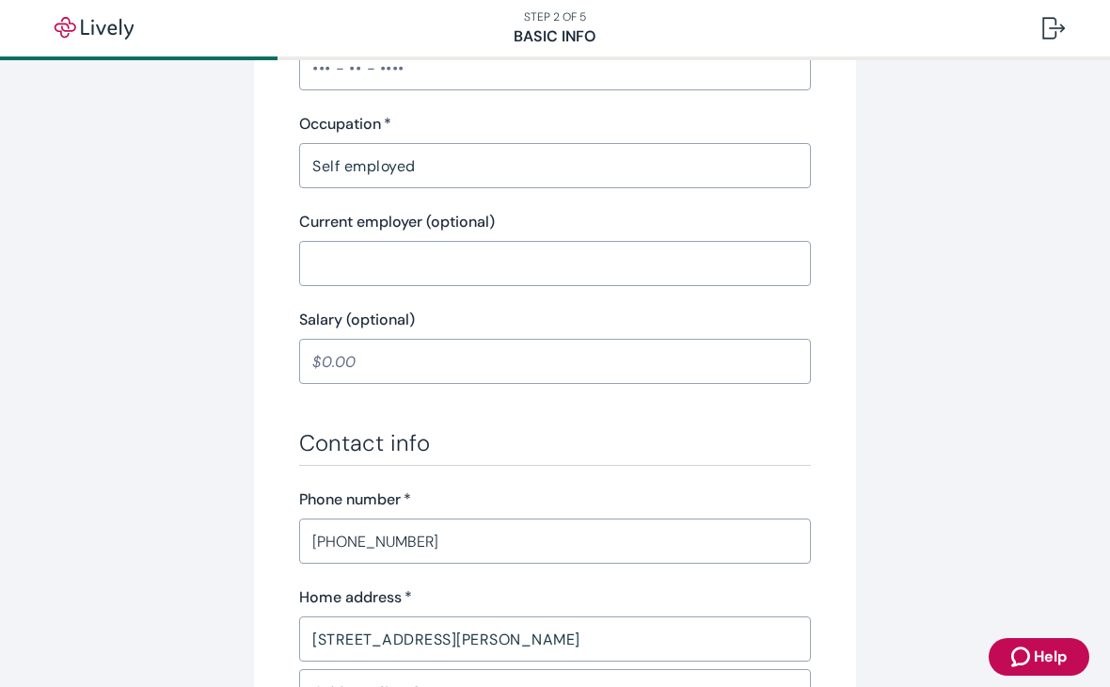
drag, startPoint x: 709, startPoint y: 291, endPoint x: 660, endPoint y: 388, distance: 109.4
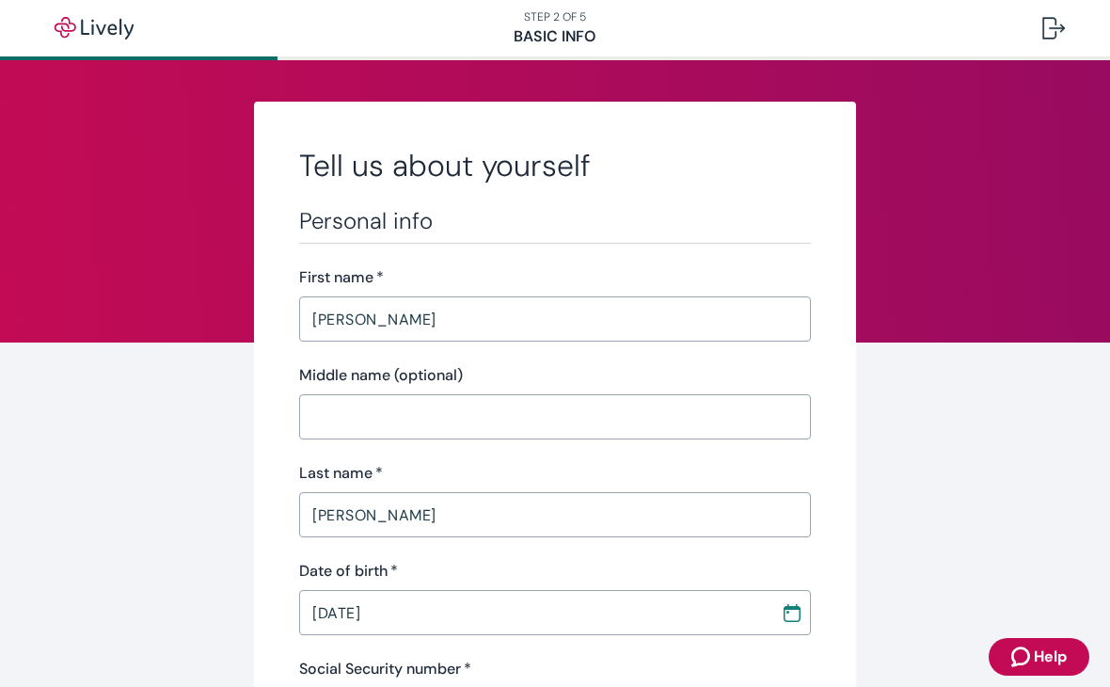
drag, startPoint x: 826, startPoint y: 455, endPoint x: 765, endPoint y: 237, distance: 226.6
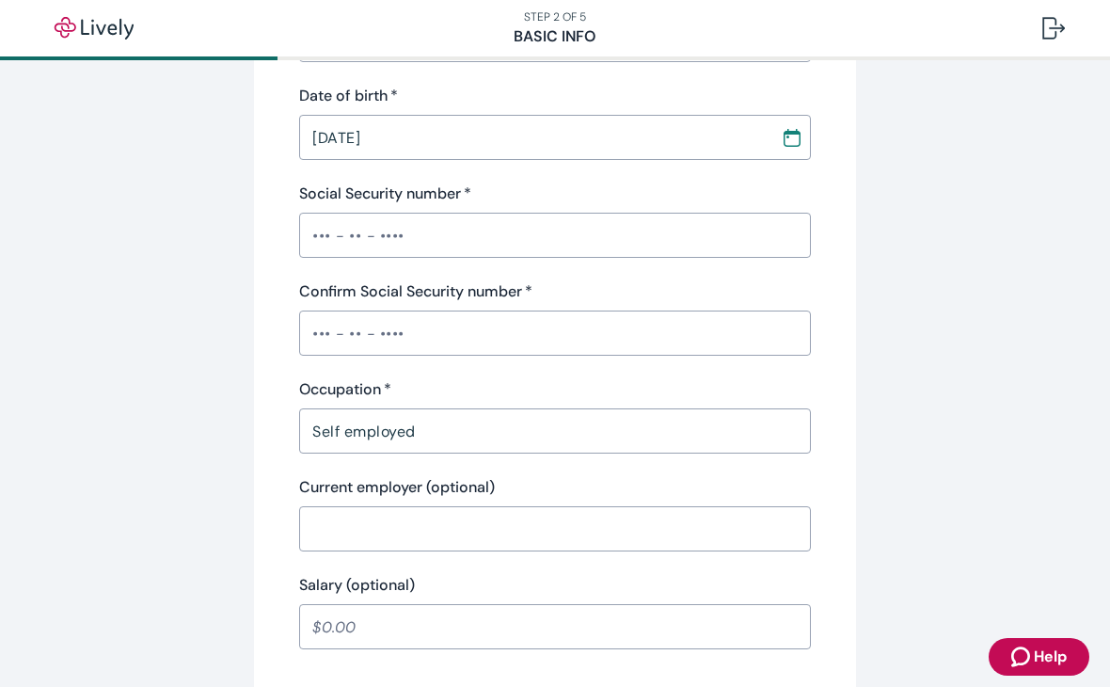
scroll to position [495, 0]
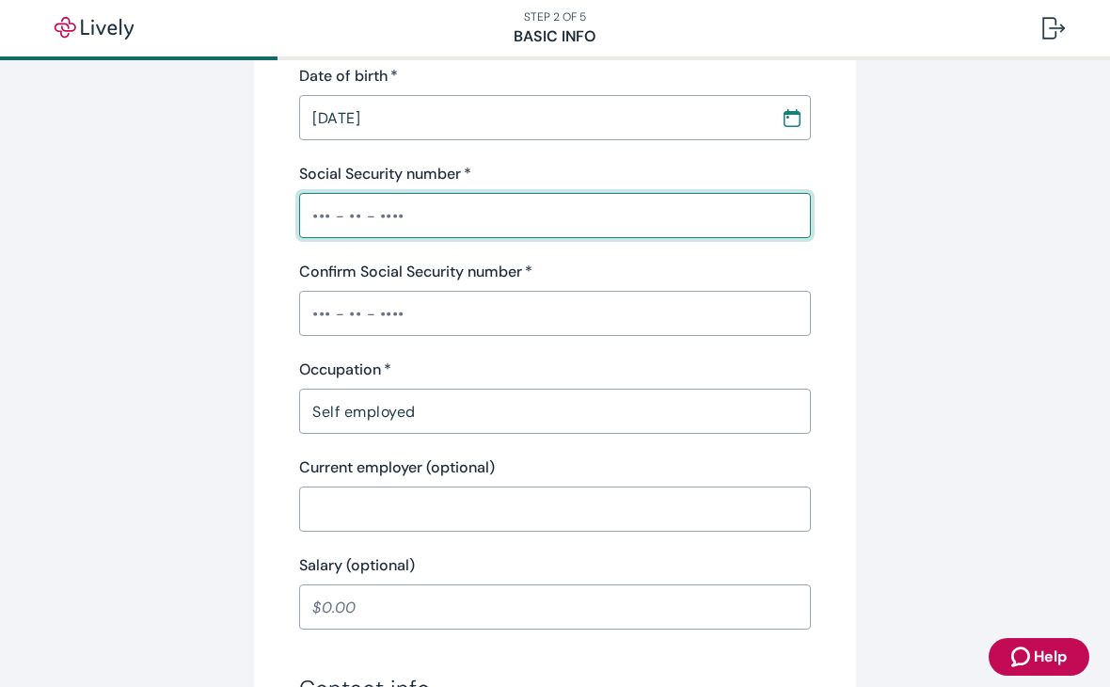
click at [591, 229] on input "Social Security number   *" at bounding box center [555, 216] width 512 height 38
type input "•••-••-2367"
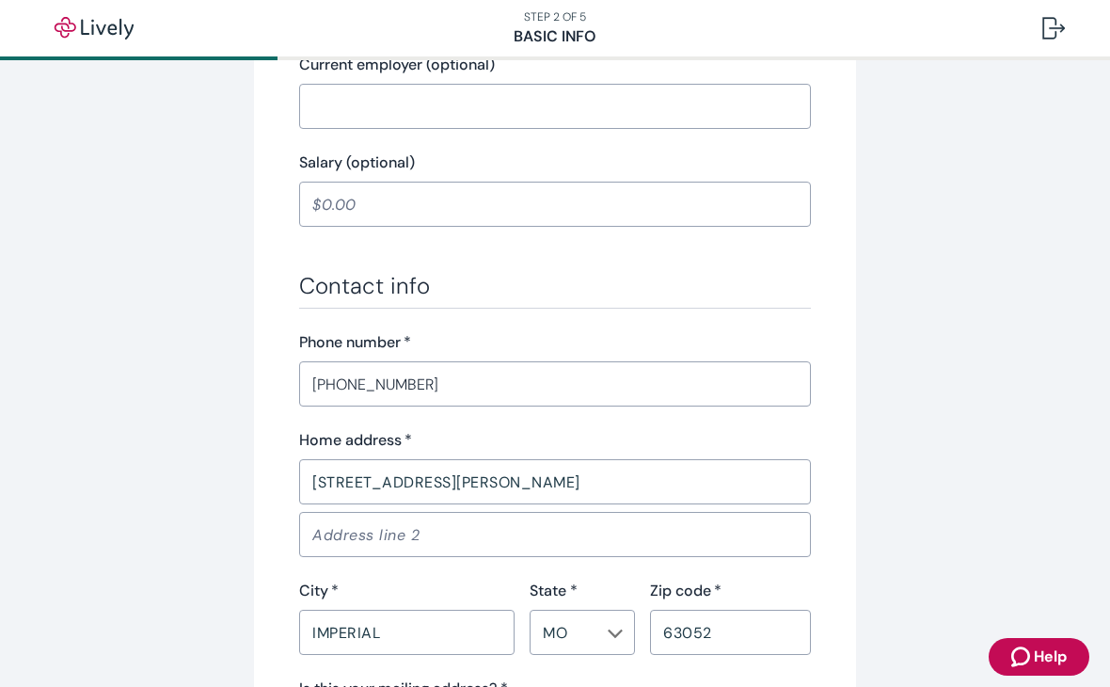
scroll to position [1260, 0]
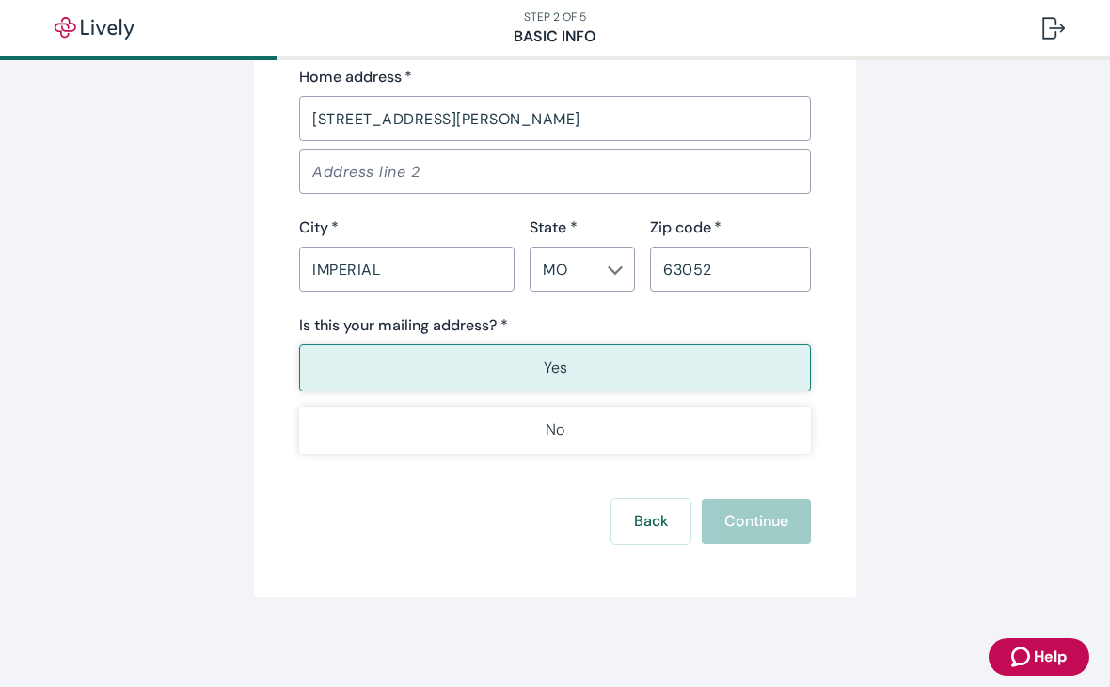
drag, startPoint x: 972, startPoint y: 311, endPoint x: 879, endPoint y: 532, distance: 239.8
click at [749, 503] on div "Back Continue" at bounding box center [555, 520] width 512 height 45
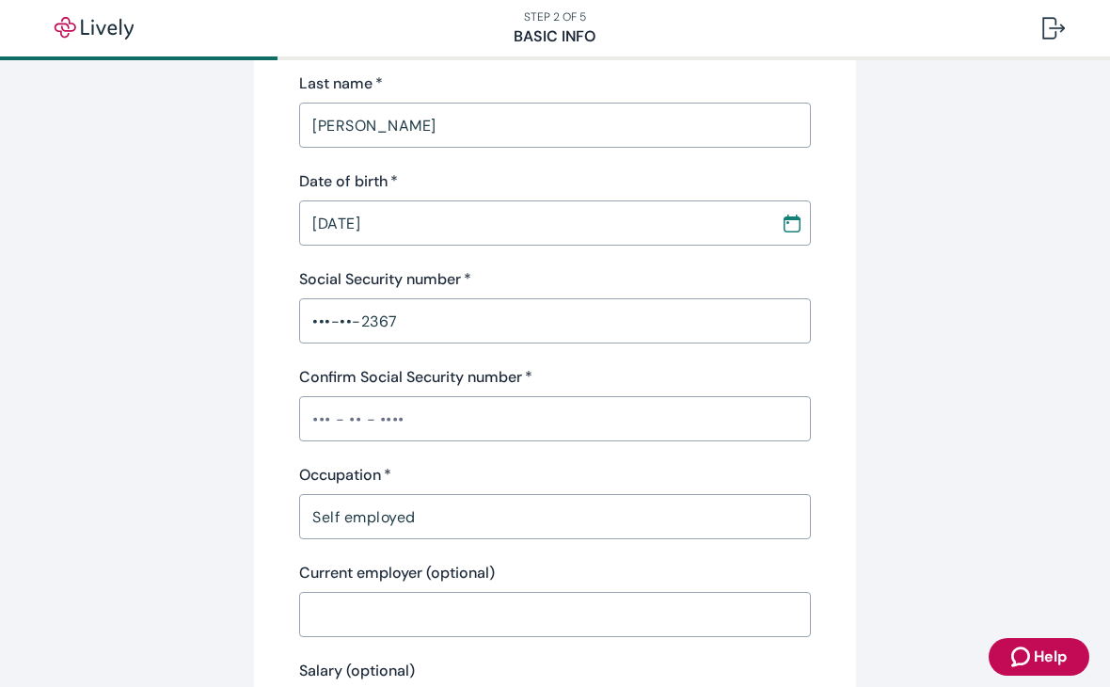
scroll to position [349, 0]
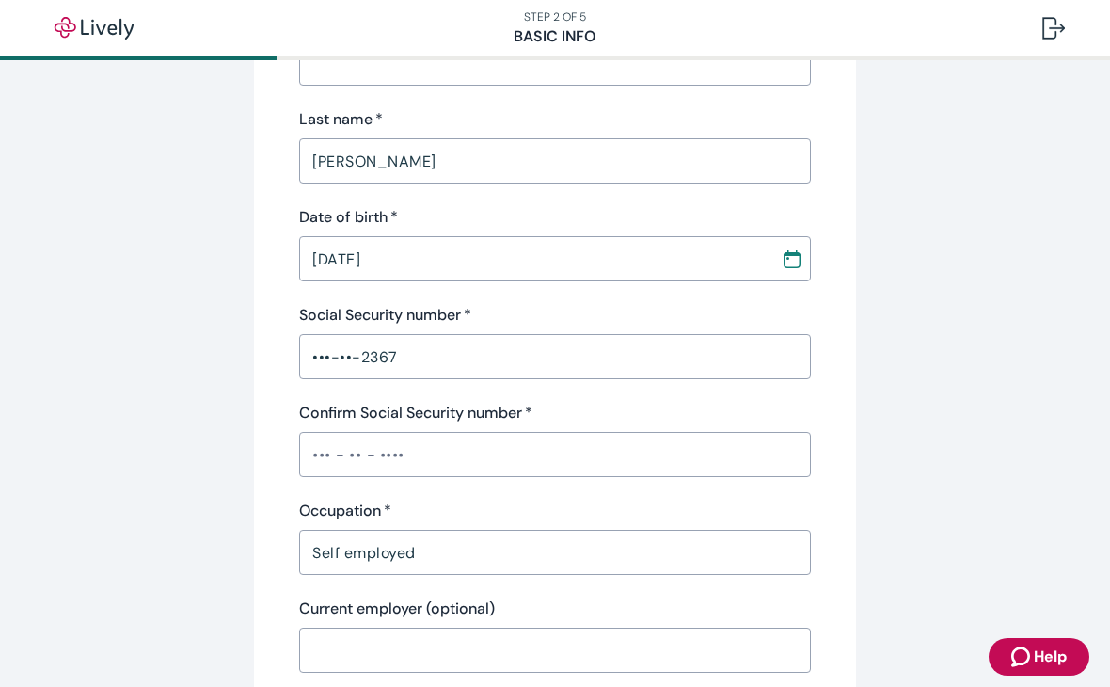
drag, startPoint x: 862, startPoint y: 327, endPoint x: 760, endPoint y: 387, distance: 118.9
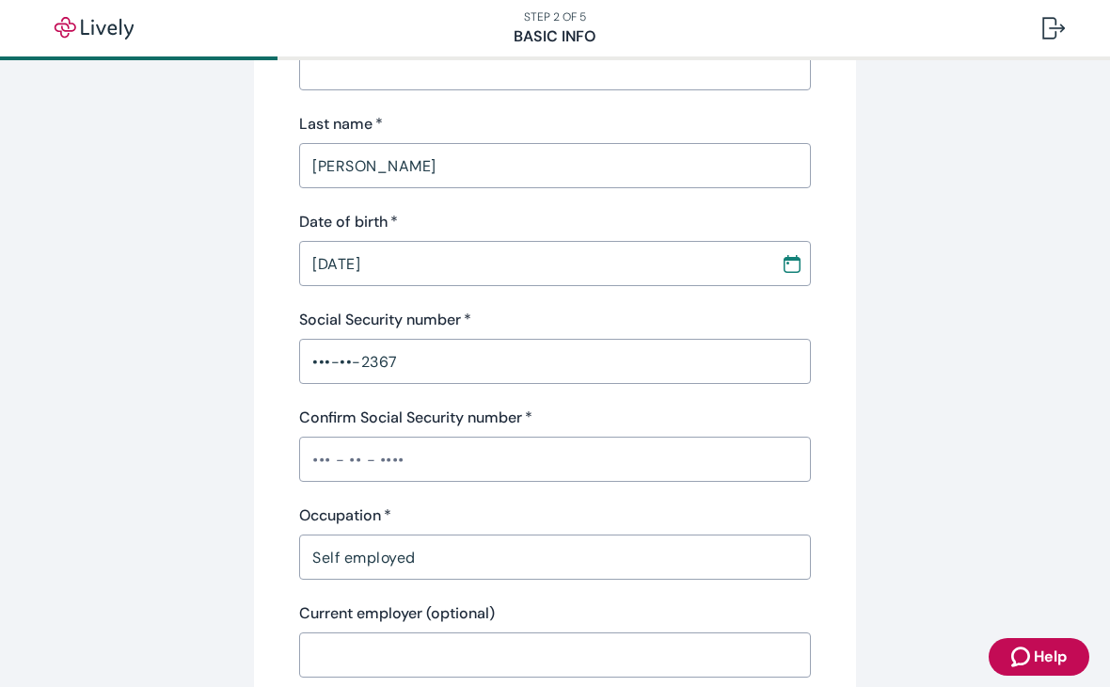
click at [545, 441] on input "Confirm Social Security number   *" at bounding box center [555, 459] width 512 height 38
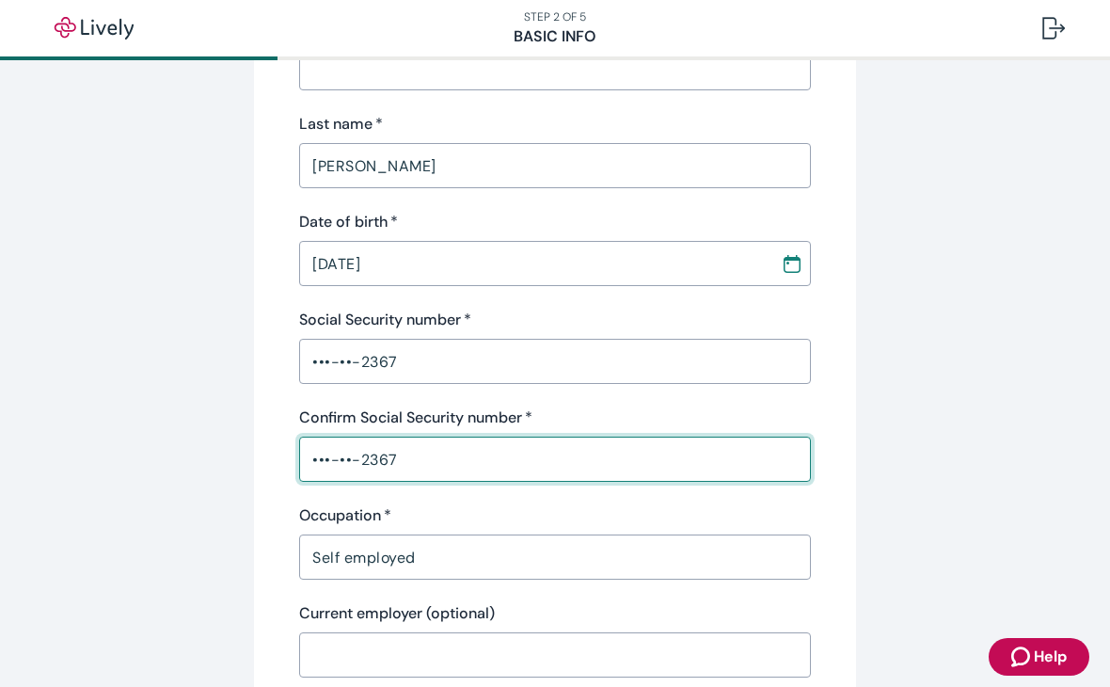
click at [967, 354] on div "Tell us about yourself Personal info First name   * [PERSON_NAME] ​ Middle name…" at bounding box center [554, 630] width 903 height 1755
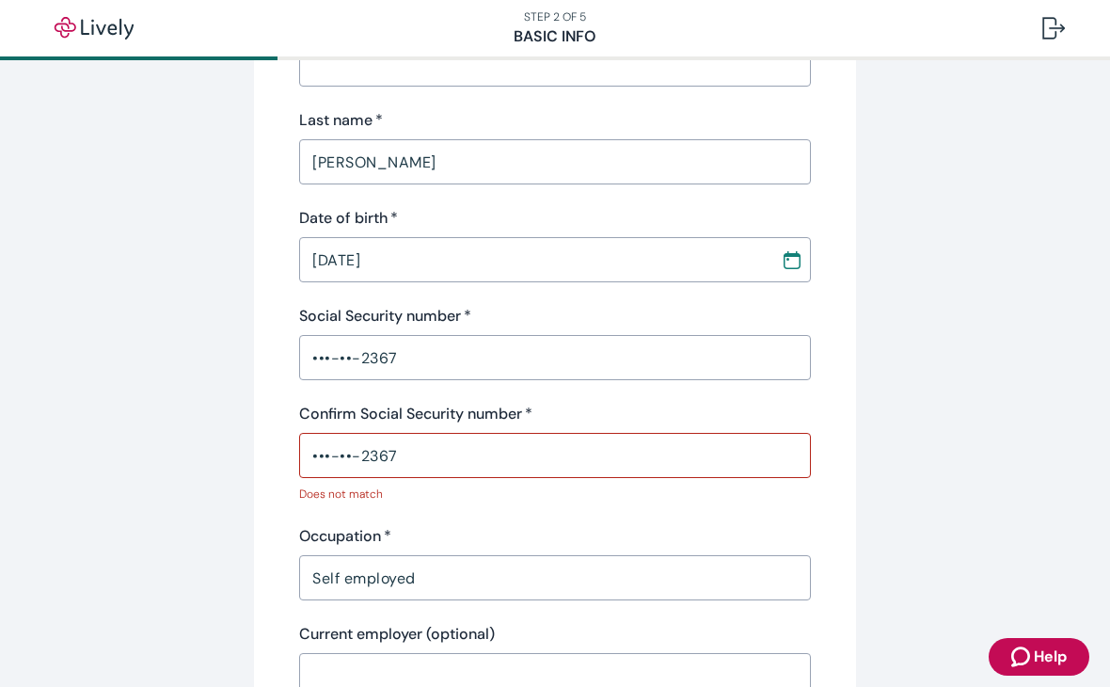
drag, startPoint x: 913, startPoint y: 293, endPoint x: 873, endPoint y: 346, distance: 66.4
click at [672, 449] on input "•••-••-2367" at bounding box center [555, 454] width 512 height 38
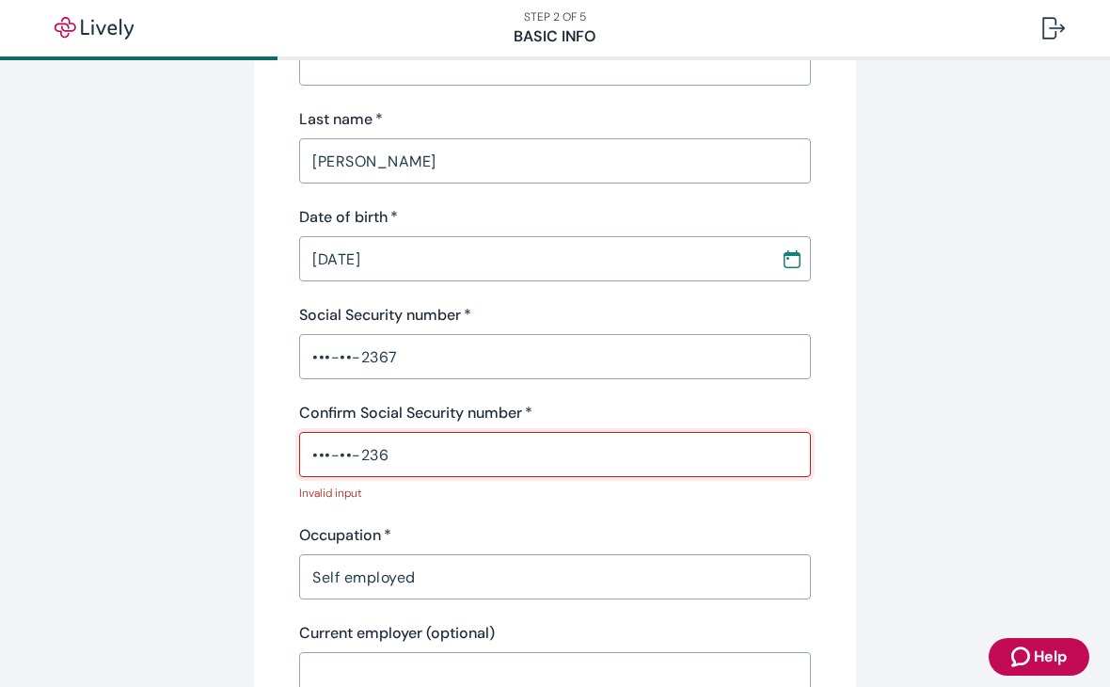
type input "•••-••-2367"
click at [974, 403] on div "Tell us about yourself Personal info First name   * [PERSON_NAME] ​ Middle name…" at bounding box center [554, 637] width 903 height 1779
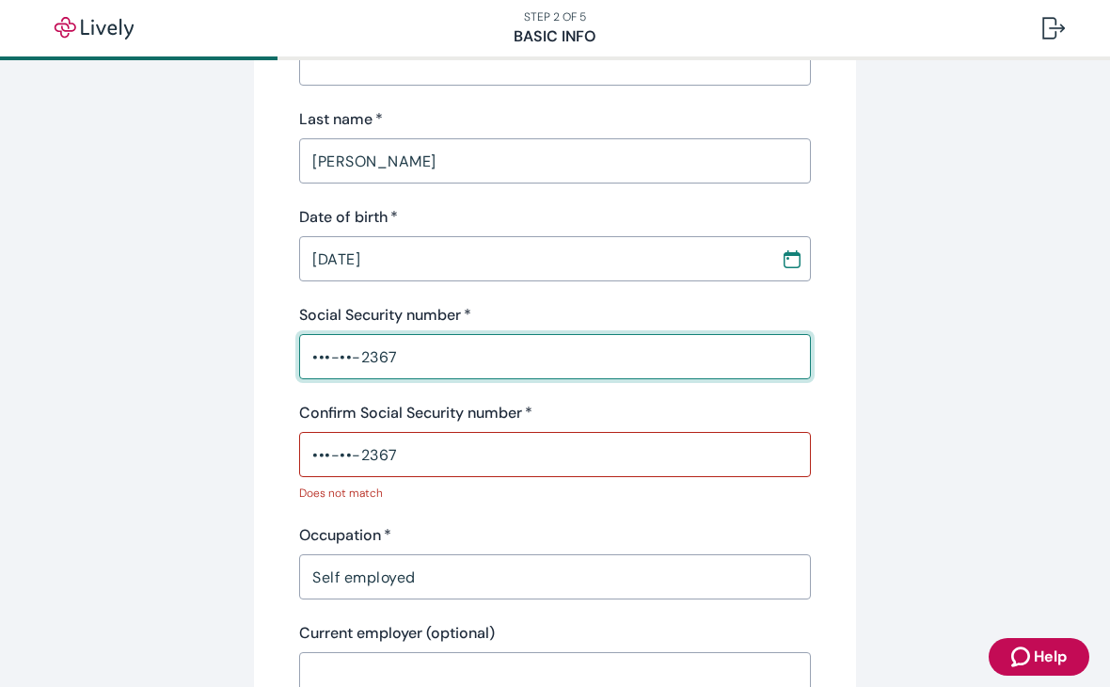
click at [464, 346] on input "•••-••-2367" at bounding box center [555, 357] width 512 height 38
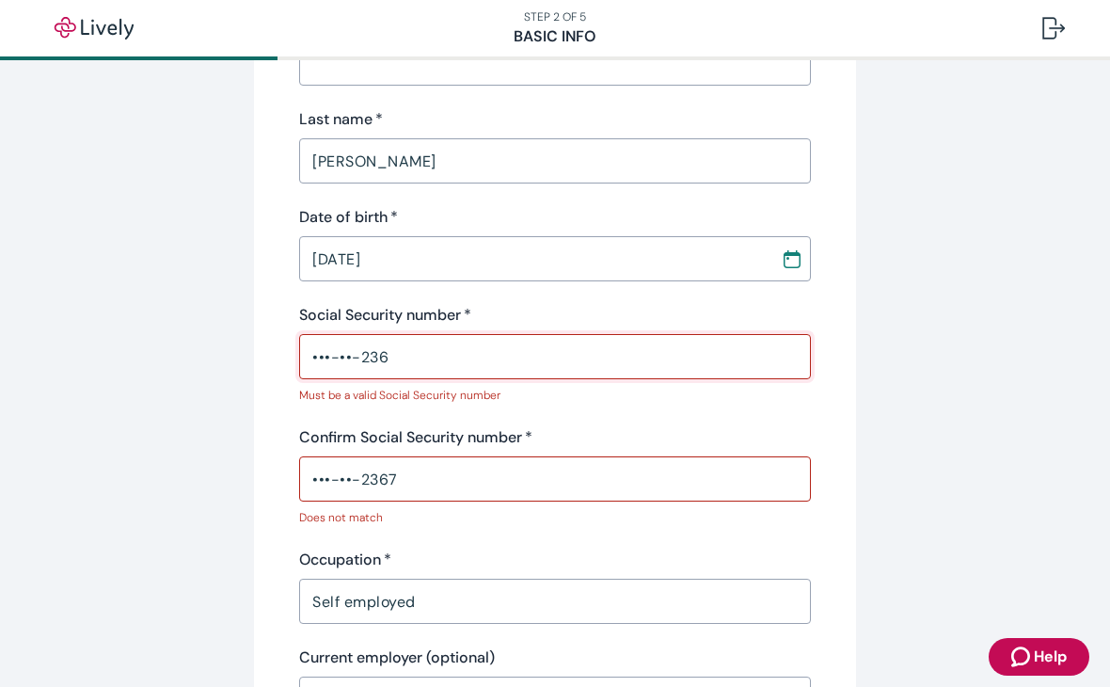
type input "•••-••-2367"
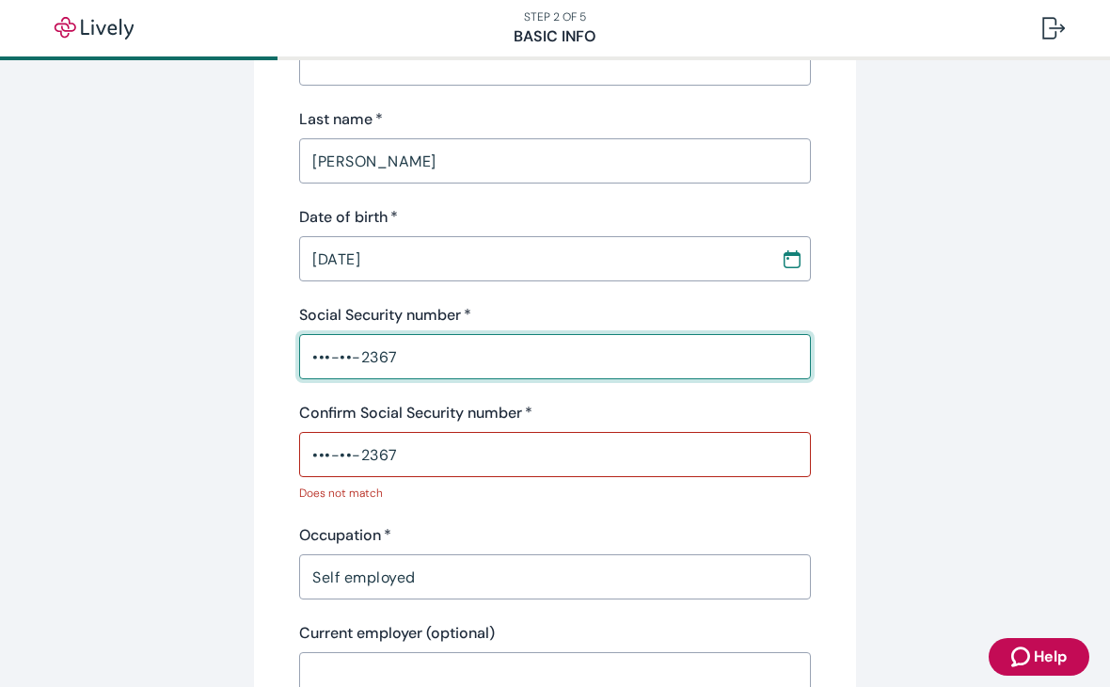
click at [908, 384] on div "Tell us about yourself Personal info First name   * [PERSON_NAME] ​ Middle name…" at bounding box center [554, 637] width 903 height 1779
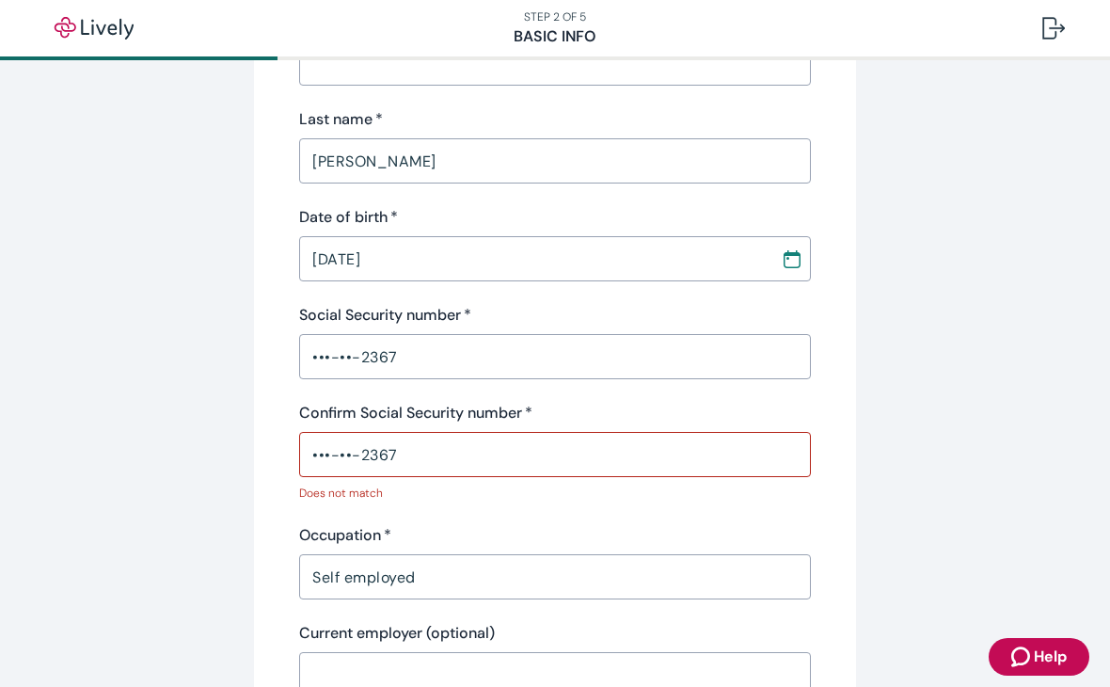
click at [902, 383] on div "Tell us about yourself Personal info First name   * [PERSON_NAME] ​ Middle name…" at bounding box center [554, 637] width 903 height 1779
click at [720, 438] on input "•••-••-2367" at bounding box center [555, 454] width 512 height 38
type input "•••-••-2367"
click at [1007, 419] on div "Tell us about yourself Personal info First name   * [PERSON_NAME] ​ Middle name…" at bounding box center [555, 662] width 1110 height 1911
click at [523, 355] on input "•••-••-2367" at bounding box center [555, 357] width 512 height 38
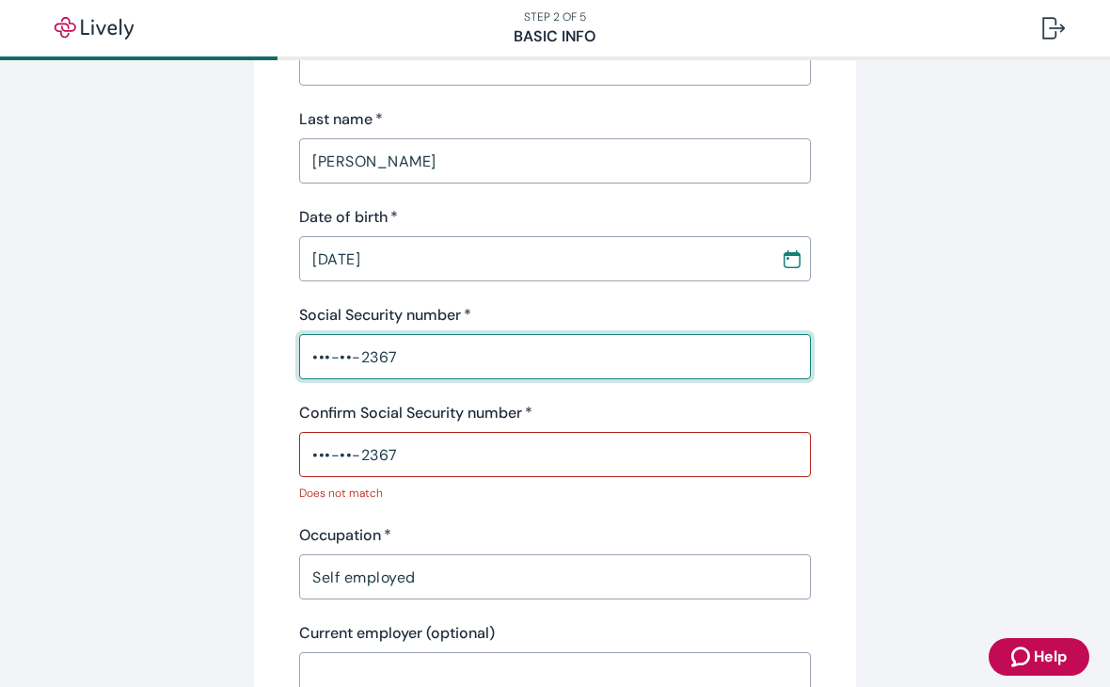
click at [523, 355] on input "•••-••-2367" at bounding box center [555, 357] width 512 height 38
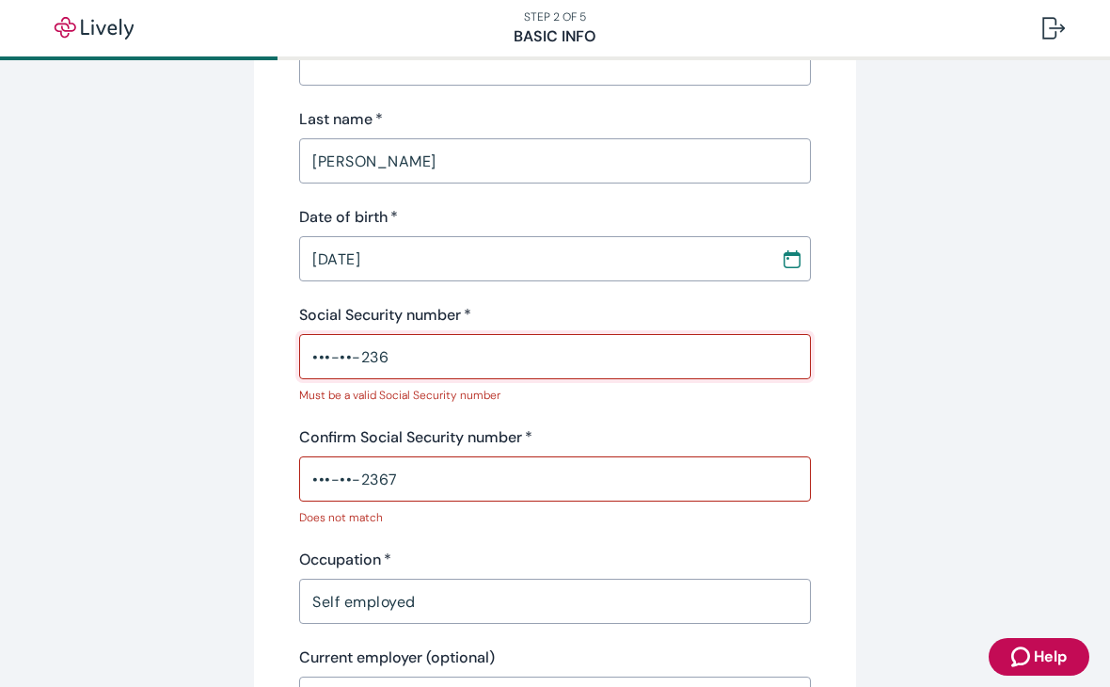
type input "•••-••-2367"
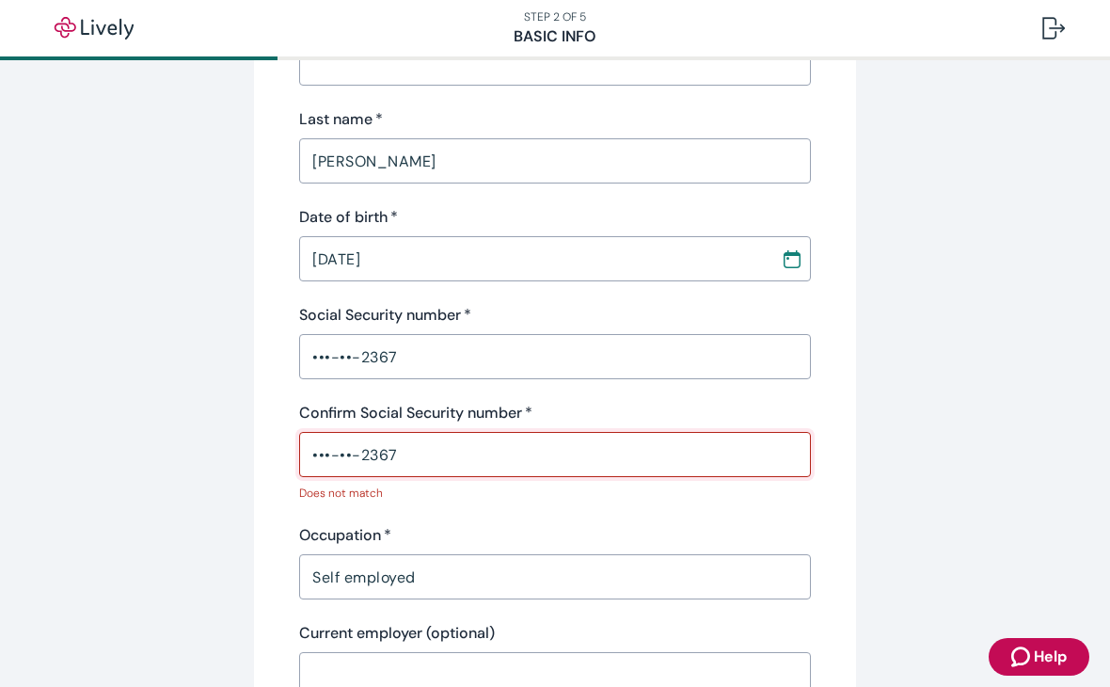
click at [426, 448] on input "•••-••-2367" at bounding box center [555, 454] width 512 height 38
click at [425, 447] on input "•••-••-2367" at bounding box center [555, 454] width 512 height 38
click at [425, 446] on input "•••-••-2367" at bounding box center [555, 454] width 512 height 38
click at [423, 444] on input "•••-••-2367" at bounding box center [555, 454] width 512 height 38
click at [424, 445] on input "•••-••-2367" at bounding box center [555, 454] width 512 height 38
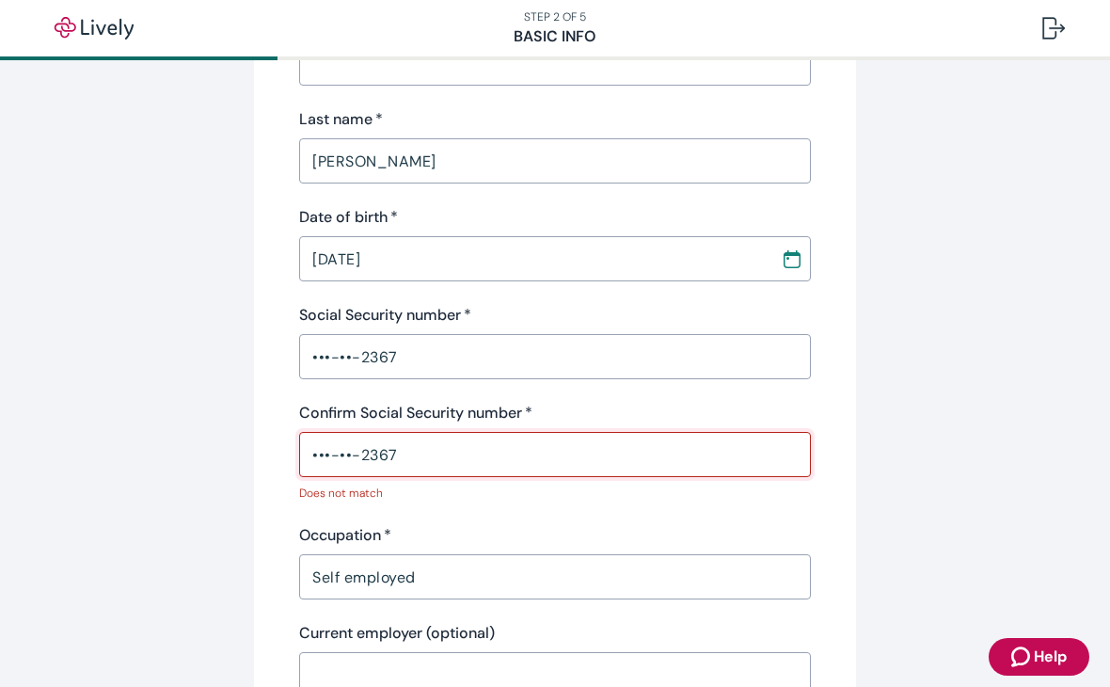
click at [423, 444] on input "•••-••-2367" at bounding box center [555, 454] width 512 height 38
type input "•"
type input "•••-••-2367"
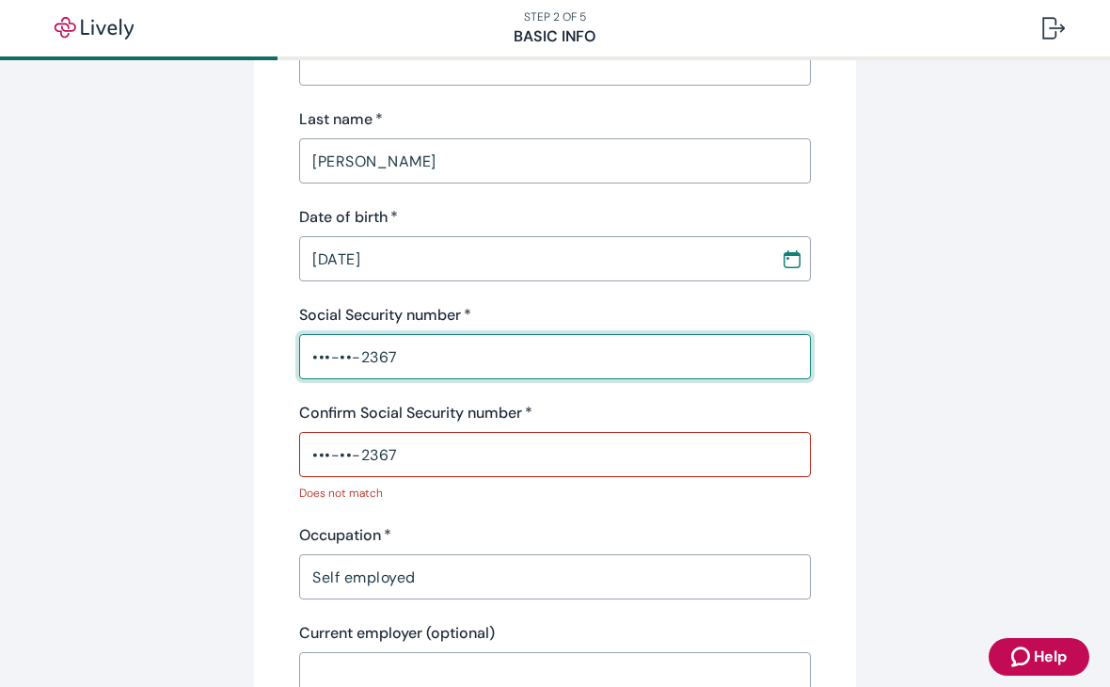
click at [535, 349] on input "•••-••-2367" at bounding box center [555, 357] width 512 height 38
click at [534, 348] on input "•••-••-2367" at bounding box center [555, 357] width 512 height 38
click at [535, 348] on input "•••-••-2367" at bounding box center [555, 357] width 512 height 38
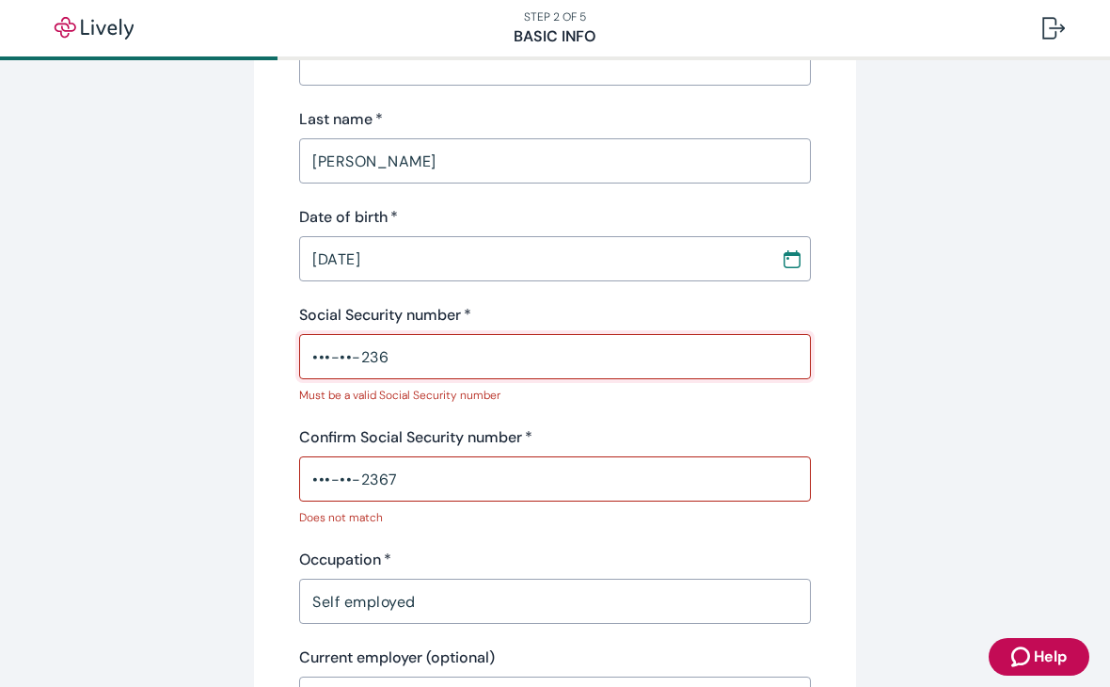
type input "•••-••-2367"
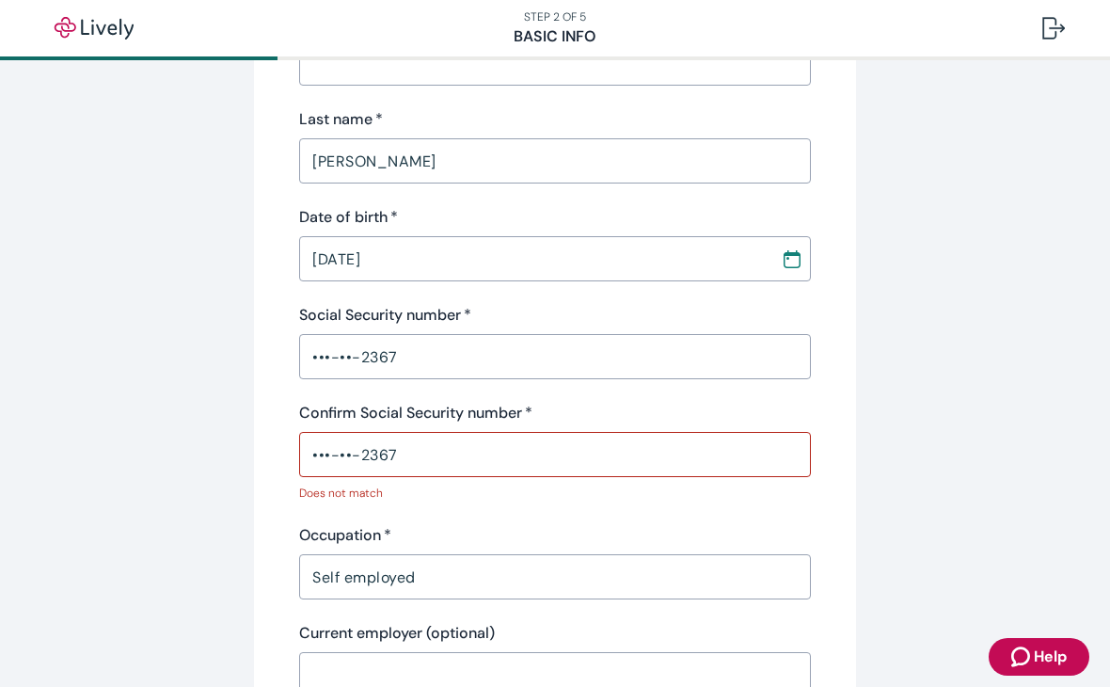
click at [510, 378] on div "•••-••-2367 ​" at bounding box center [555, 356] width 512 height 45
click at [510, 379] on div "Personal info First name   * [PERSON_NAME] ​ Middle name (optional) ​ Last name…" at bounding box center [555, 323] width 512 height 941
click at [508, 377] on div "Personal info First name   * [PERSON_NAME] ​ Middle name (optional) ​ Last name…" at bounding box center [555, 323] width 512 height 941
click at [508, 377] on div "•••-••-2367 ​" at bounding box center [555, 356] width 512 height 45
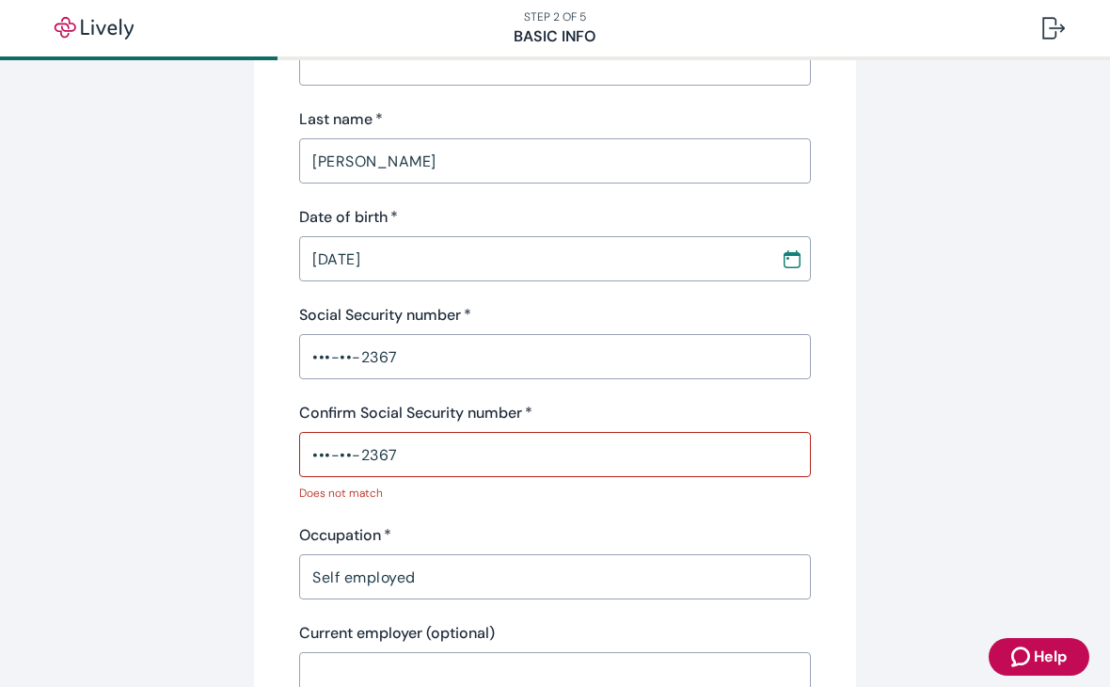
click at [480, 475] on div "•••-••-2367 ​" at bounding box center [555, 454] width 512 height 45
drag, startPoint x: 474, startPoint y: 450, endPoint x: 3565, endPoint y: 438, distance: 3091.3
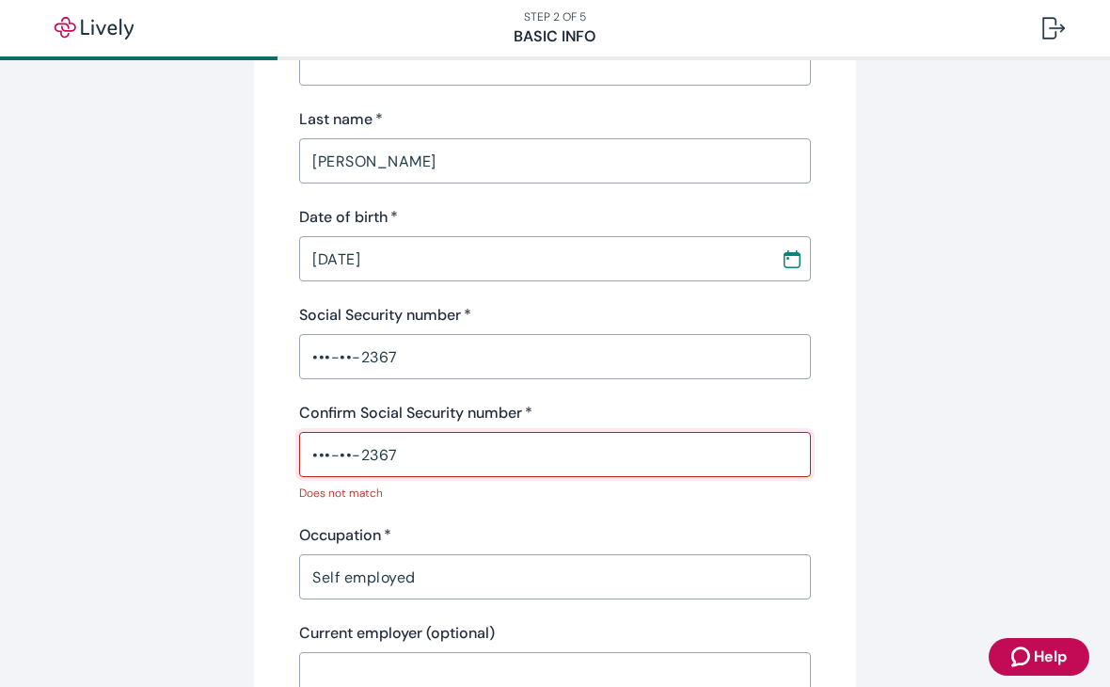
click at [1109, 438] on html "STEP 2 OF 5 Basic Info Tell us about yourself Personal info First name   * [PER…" at bounding box center [555, 343] width 1110 height 687
type input "•"
type input "•••-••-2367"
click at [776, 340] on input "•••-••-2367" at bounding box center [555, 357] width 512 height 38
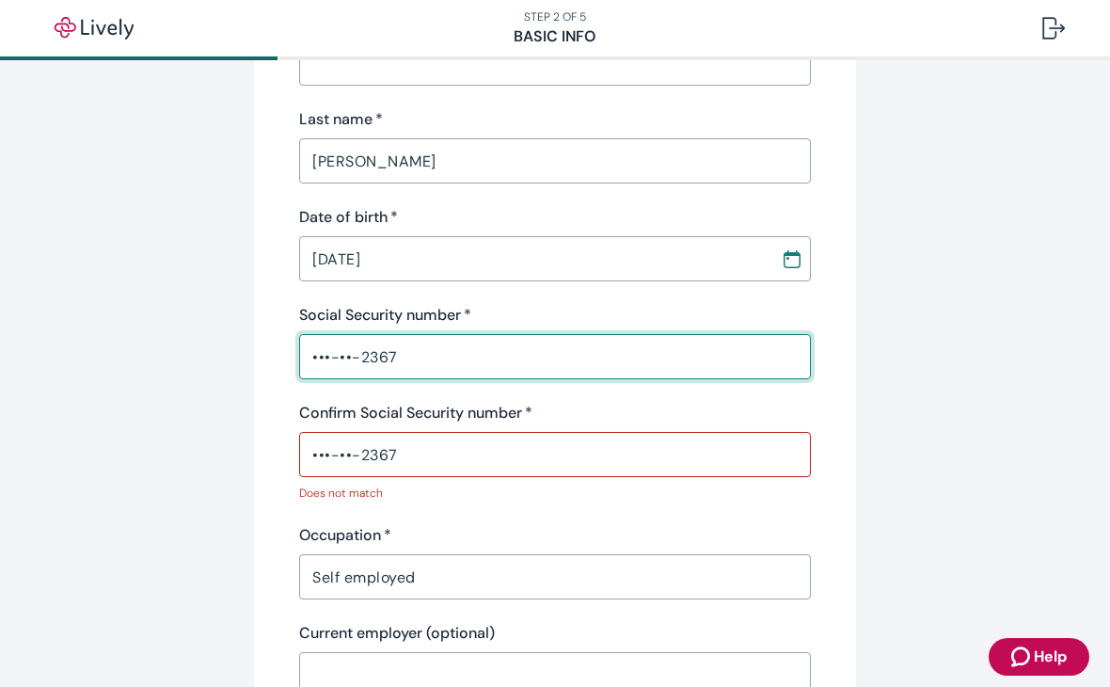
click at [775, 340] on input "•••-••-2367" at bounding box center [555, 357] width 512 height 38
click at [776, 345] on input "•••-••-2367" at bounding box center [555, 357] width 512 height 38
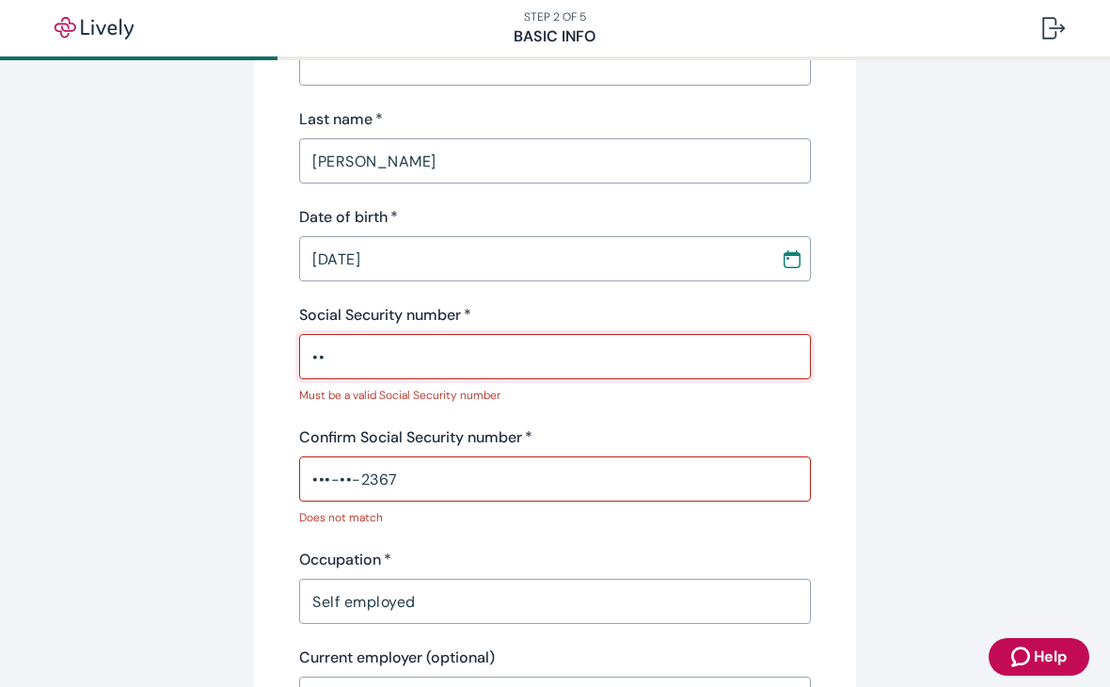
type input "•"
type input "•••-••-2367"
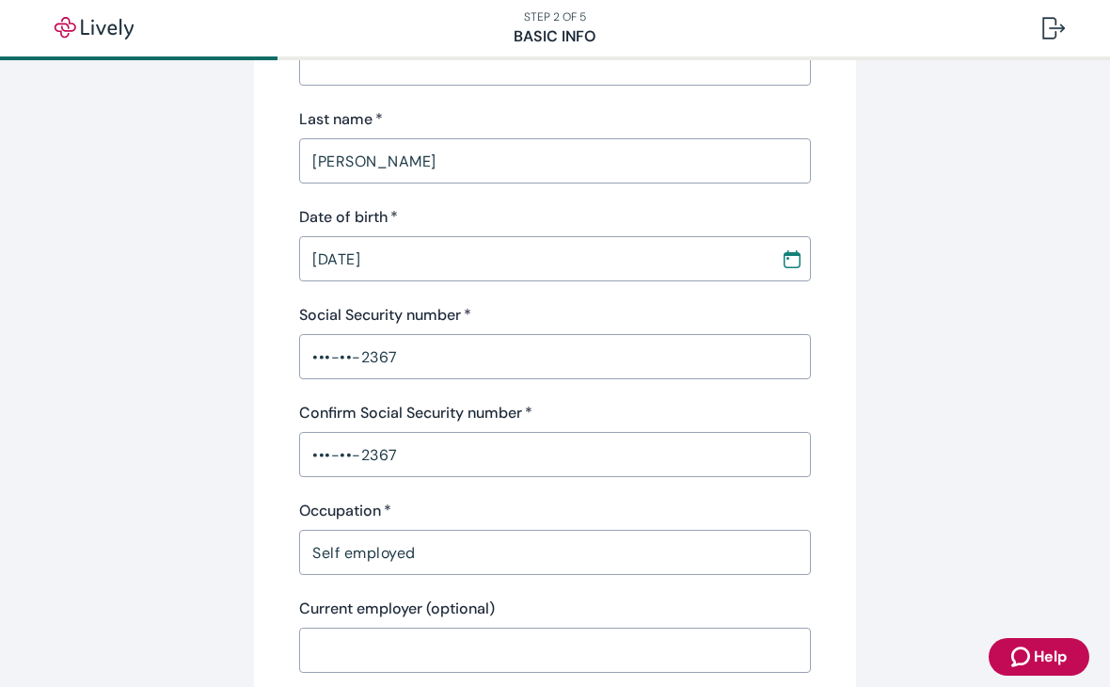
click at [930, 305] on div "Tell us about yourself Personal info First name   * [PERSON_NAME] ​ Middle name…" at bounding box center [554, 625] width 903 height 1755
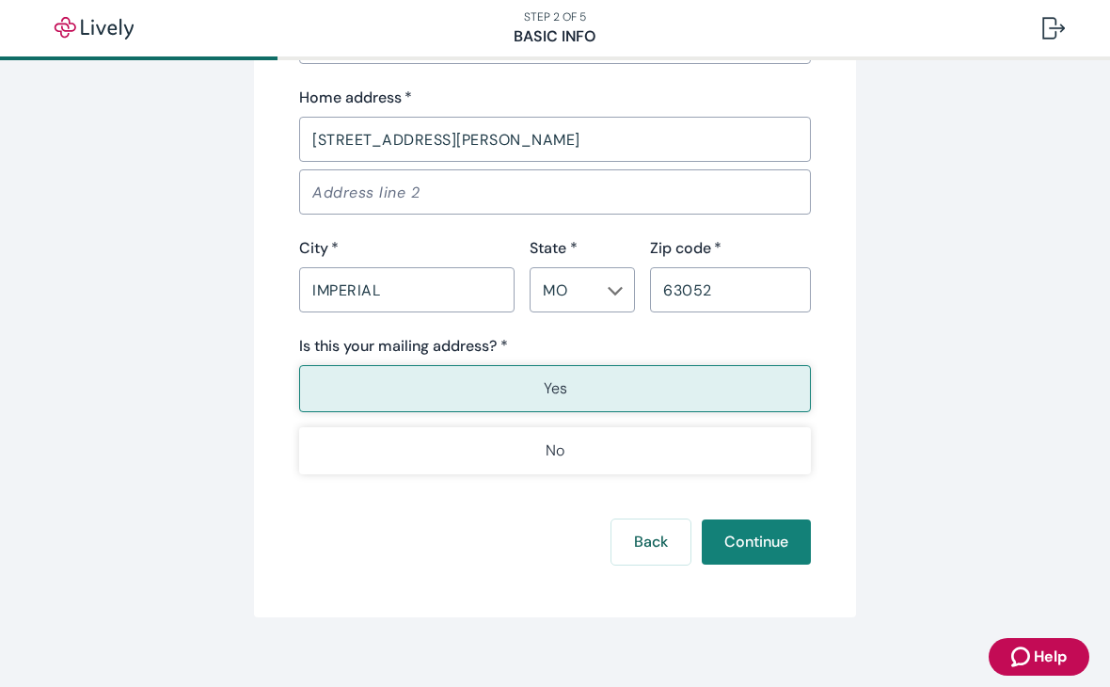
scroll to position [1260, 0]
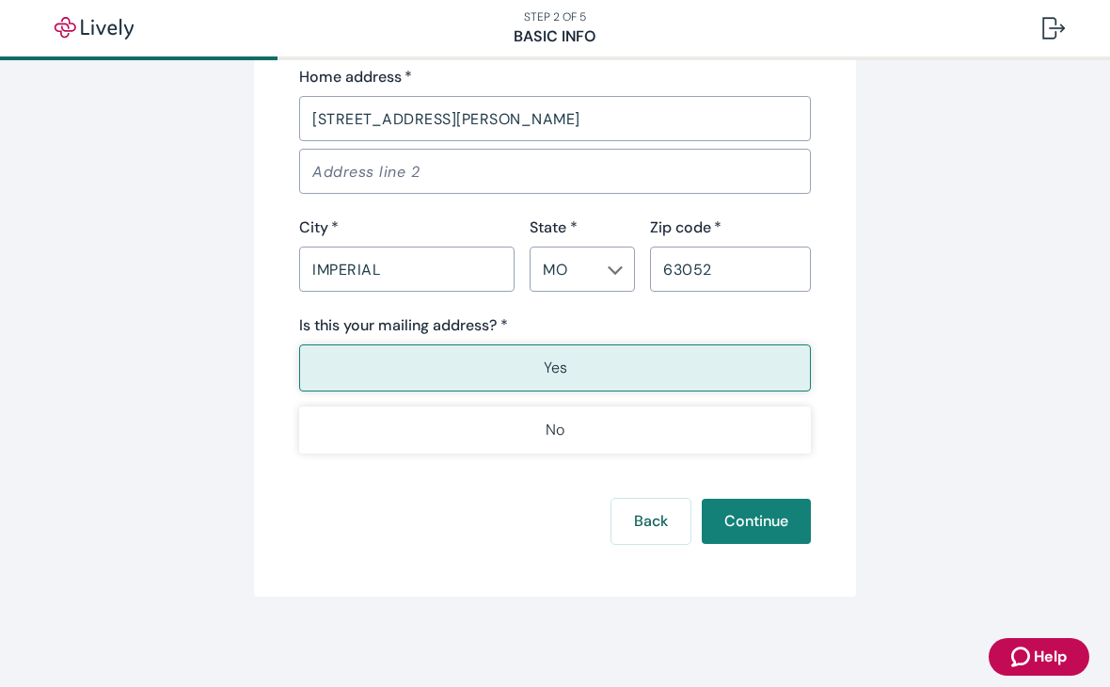
drag, startPoint x: 920, startPoint y: 296, endPoint x: 920, endPoint y: 420, distance: 124.1
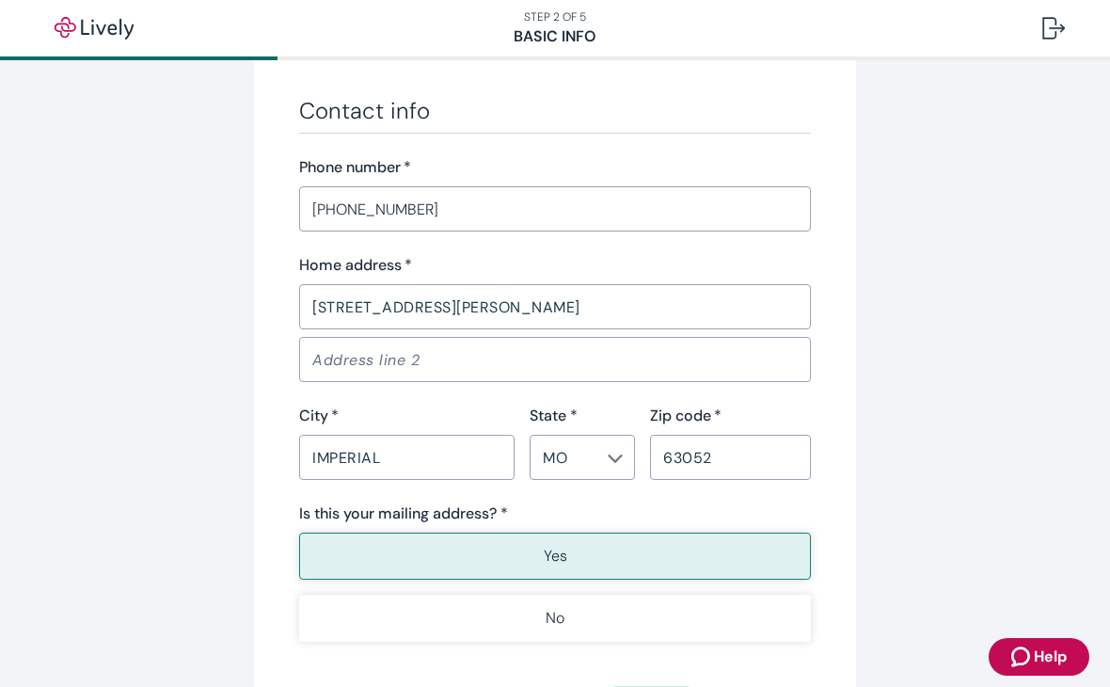
scroll to position [49, 0]
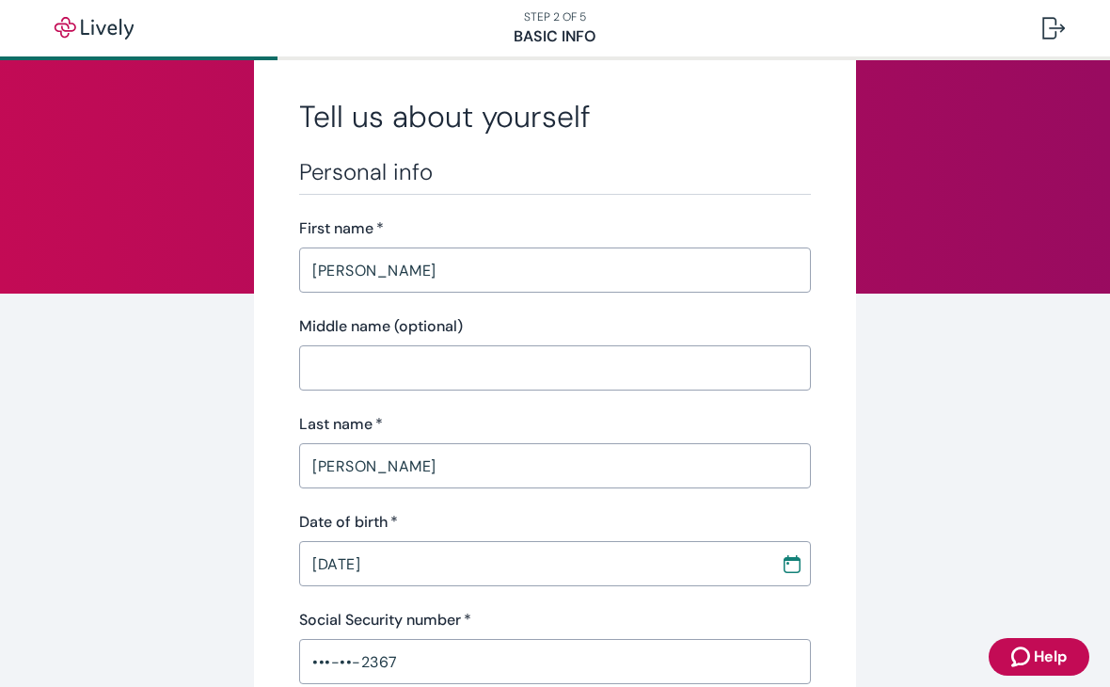
drag, startPoint x: 1038, startPoint y: 482, endPoint x: 903, endPoint y: 426, distance: 146.7
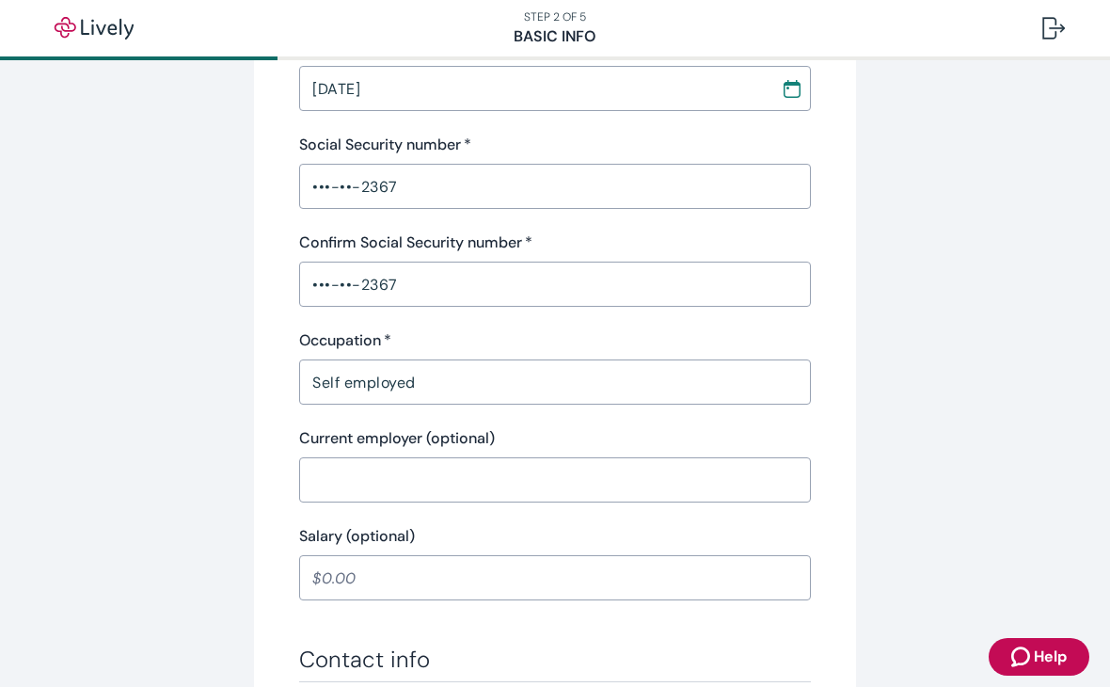
drag, startPoint x: 862, startPoint y: 503, endPoint x: 865, endPoint y: 527, distance: 23.7
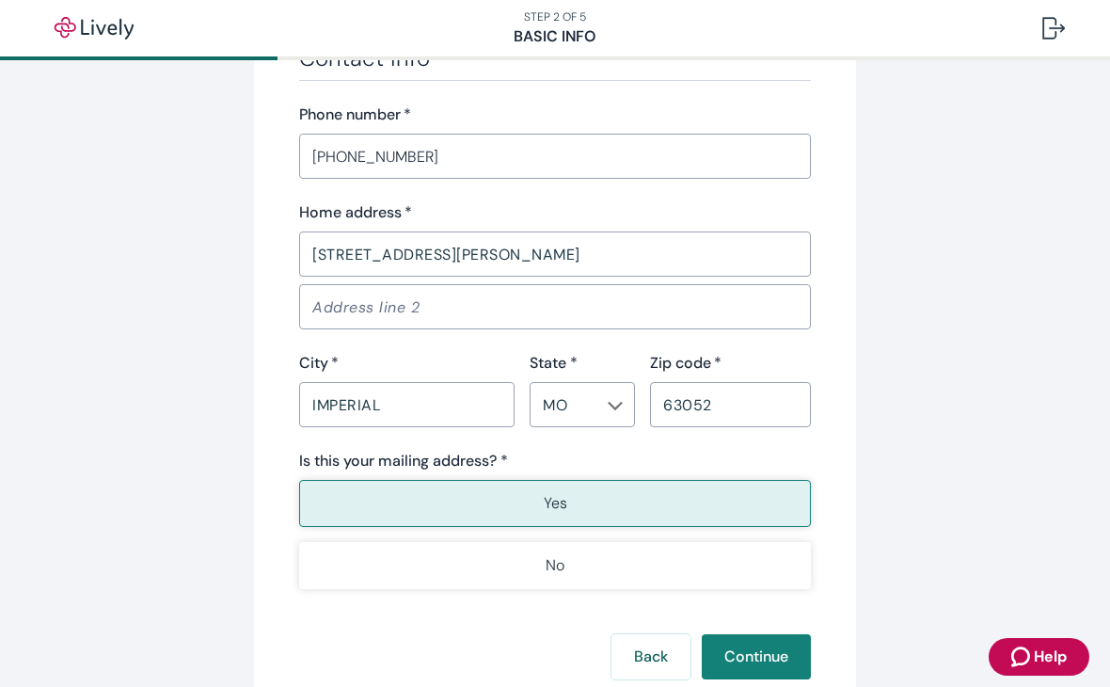
scroll to position [1260, 0]
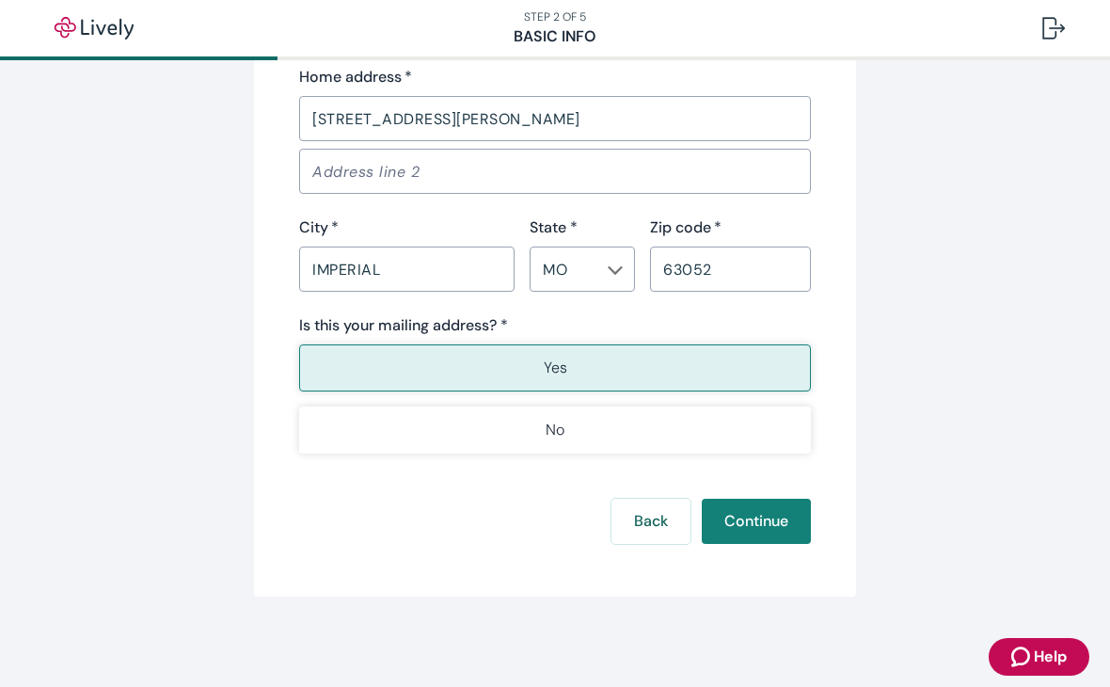
drag, startPoint x: 855, startPoint y: 455, endPoint x: 846, endPoint y: 556, distance: 101.0
click at [783, 529] on button "Continue" at bounding box center [756, 520] width 109 height 45
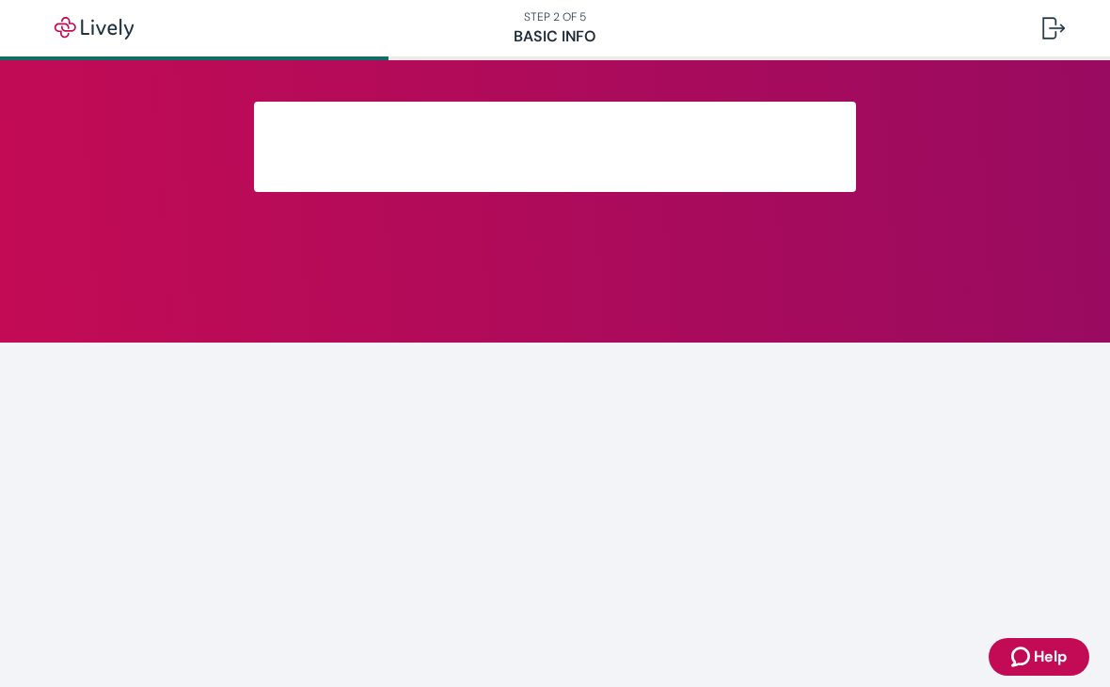
scroll to position [380, 0]
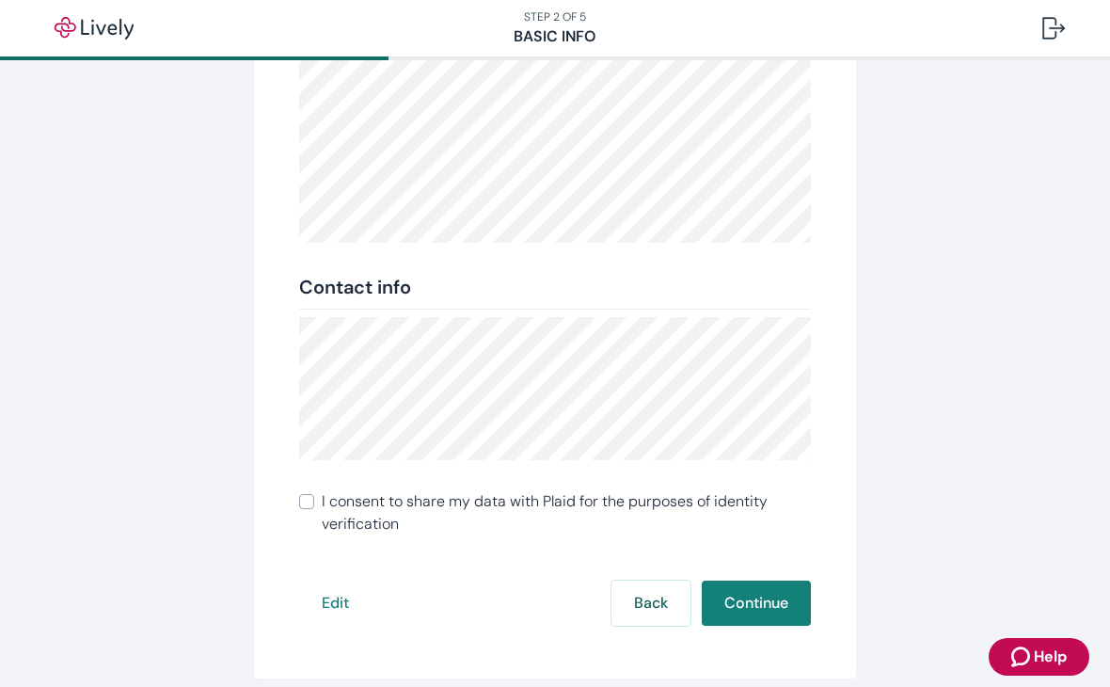
drag, startPoint x: 845, startPoint y: 434, endPoint x: 810, endPoint y: 398, distance: 51.2
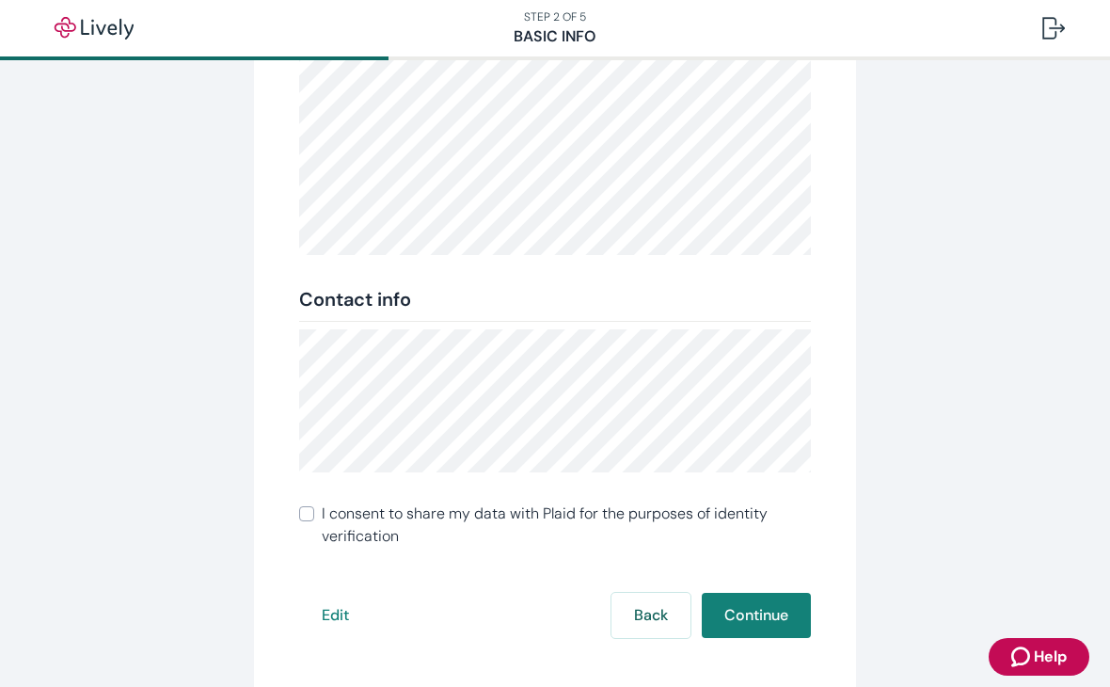
click at [725, 503] on span "I consent to share my data with Plaid for the purposes of identity verification" at bounding box center [566, 524] width 489 height 45
click at [314, 506] on input "I consent to share my data with Plaid for the purposes of identity verification" at bounding box center [306, 513] width 15 height 15
checkbox input "true"
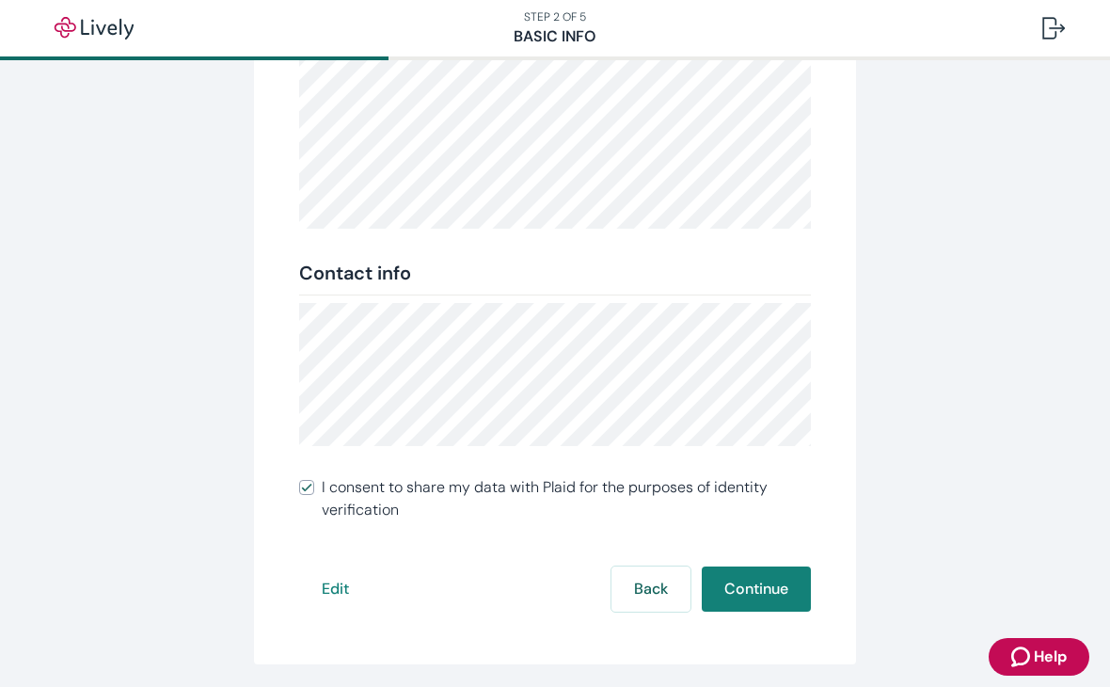
drag, startPoint x: 811, startPoint y: 469, endPoint x: 820, endPoint y: 546, distance: 77.7
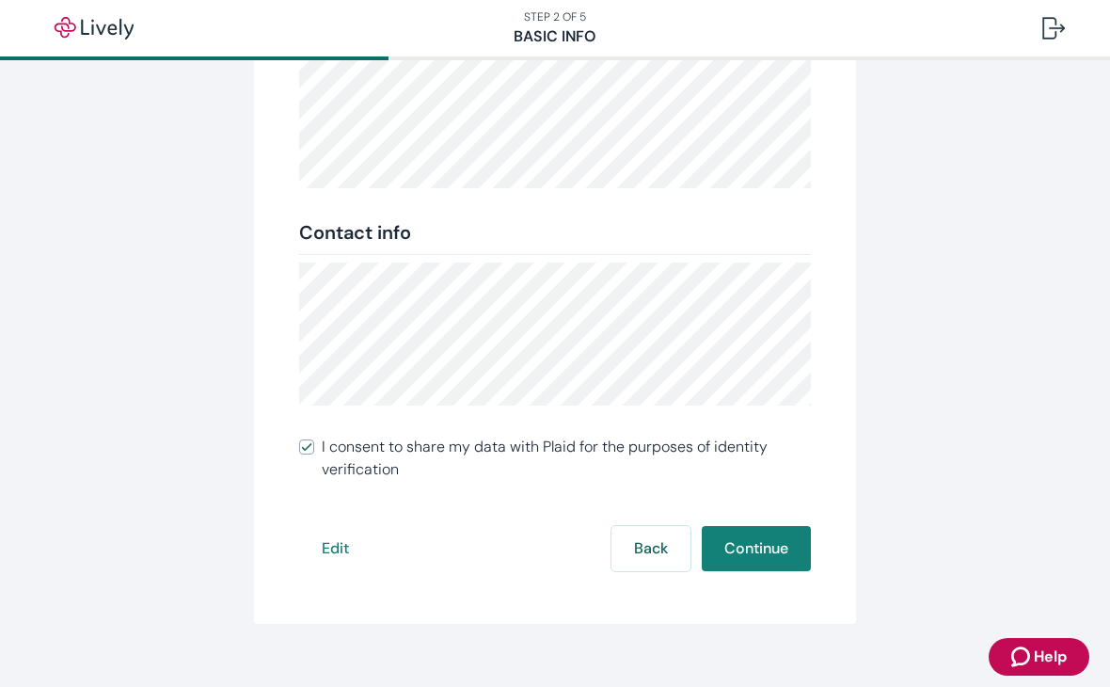
click at [816, 547] on div "Review your info Double-check to make sure everything is correct. We’ll use thi…" at bounding box center [555, 186] width 602 height 875
click at [798, 548] on button "Continue" at bounding box center [756, 548] width 109 height 45
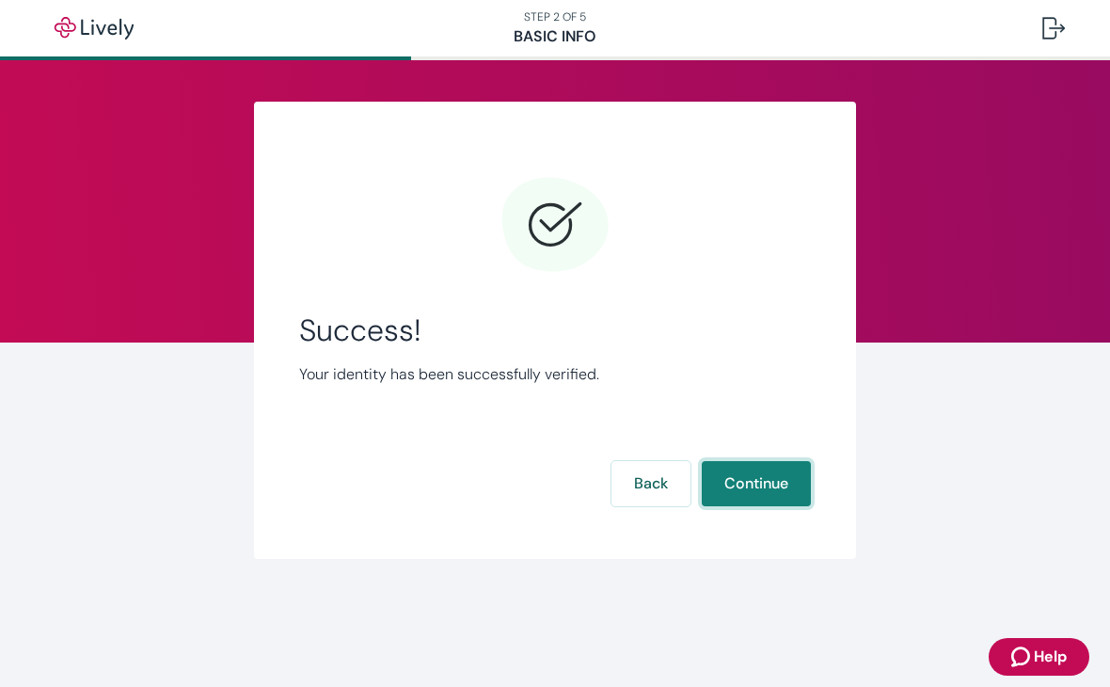
click at [755, 483] on button "Continue" at bounding box center [756, 483] width 109 height 45
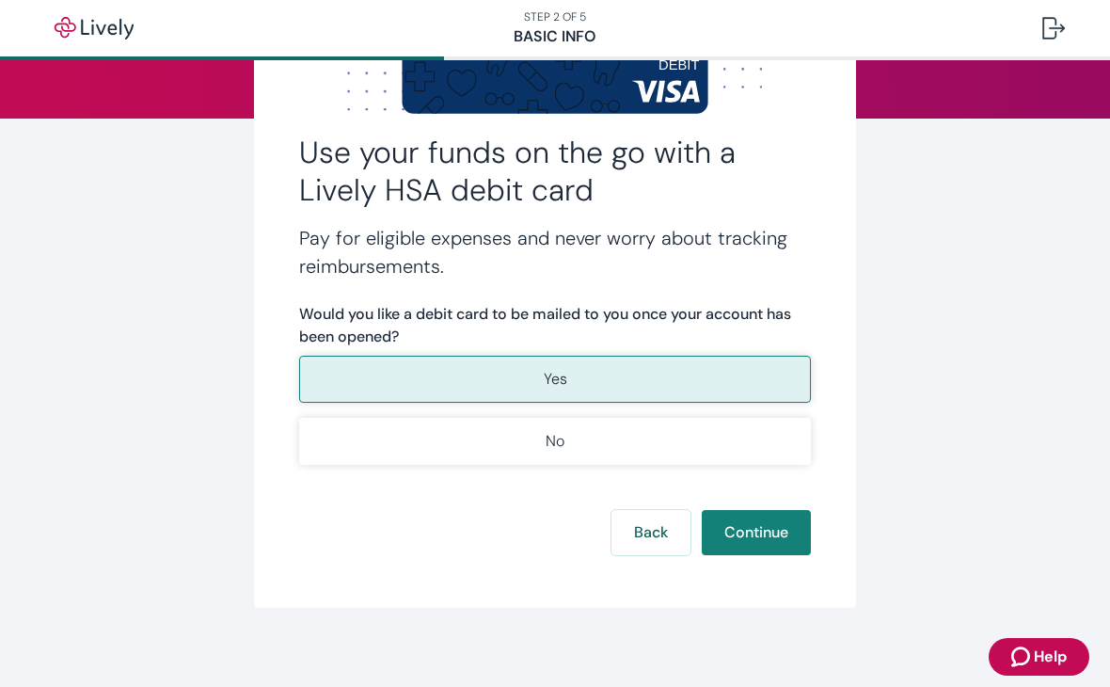
drag, startPoint x: 894, startPoint y: 372, endPoint x: 816, endPoint y: 485, distance: 137.2
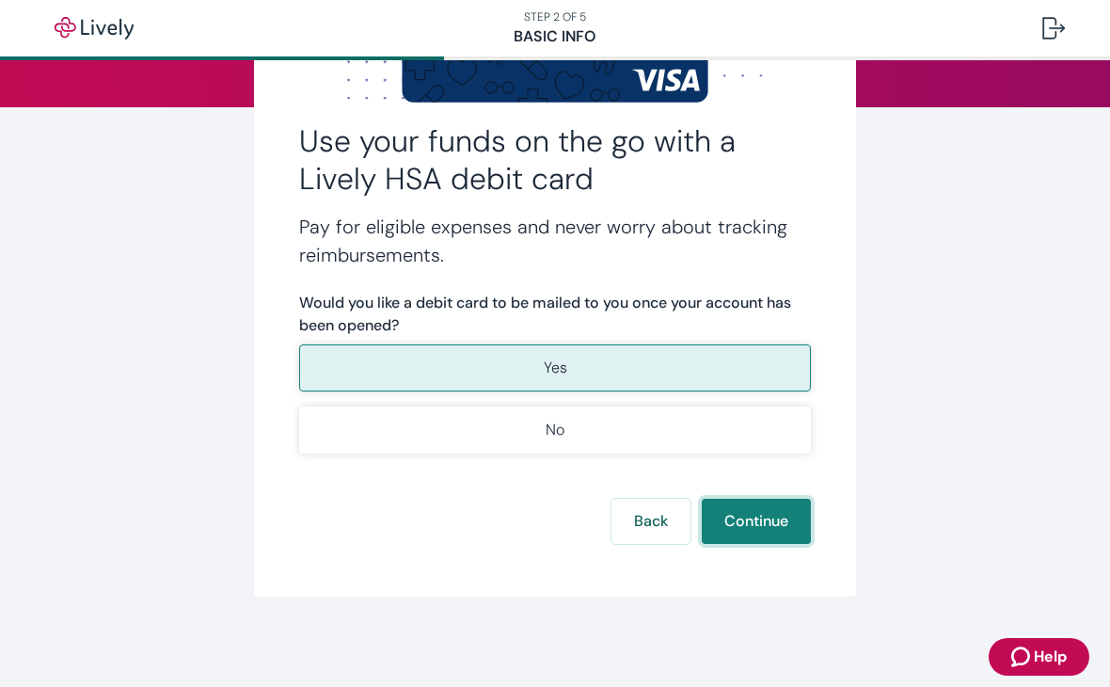
click at [779, 526] on button "Continue" at bounding box center [756, 520] width 109 height 45
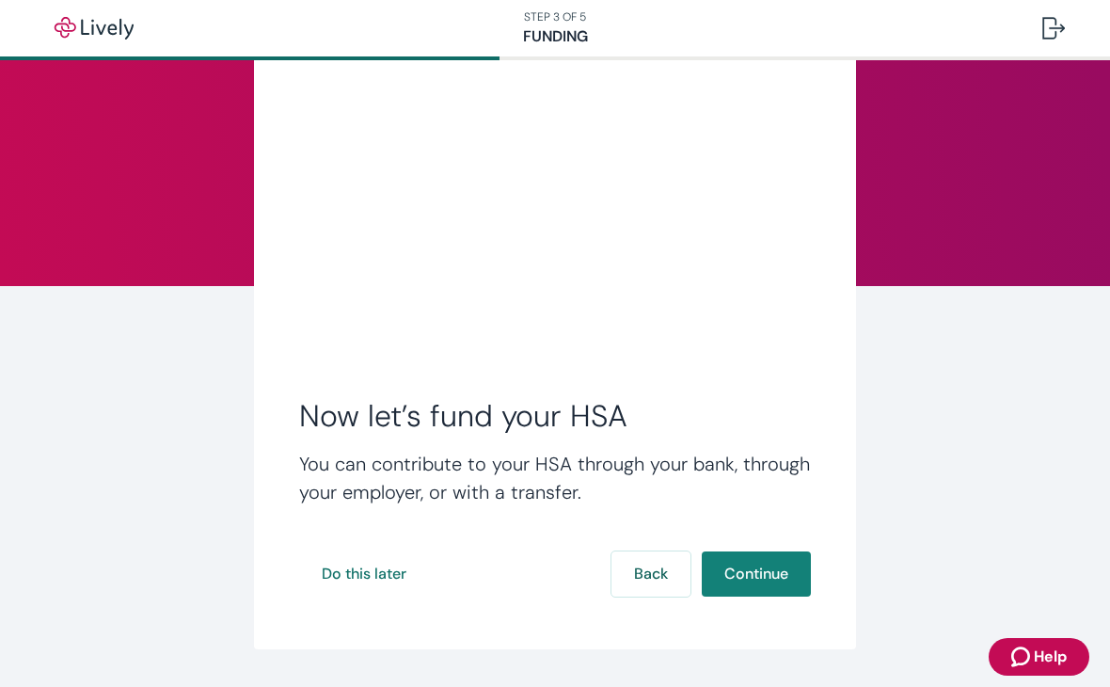
scroll to position [109, 0]
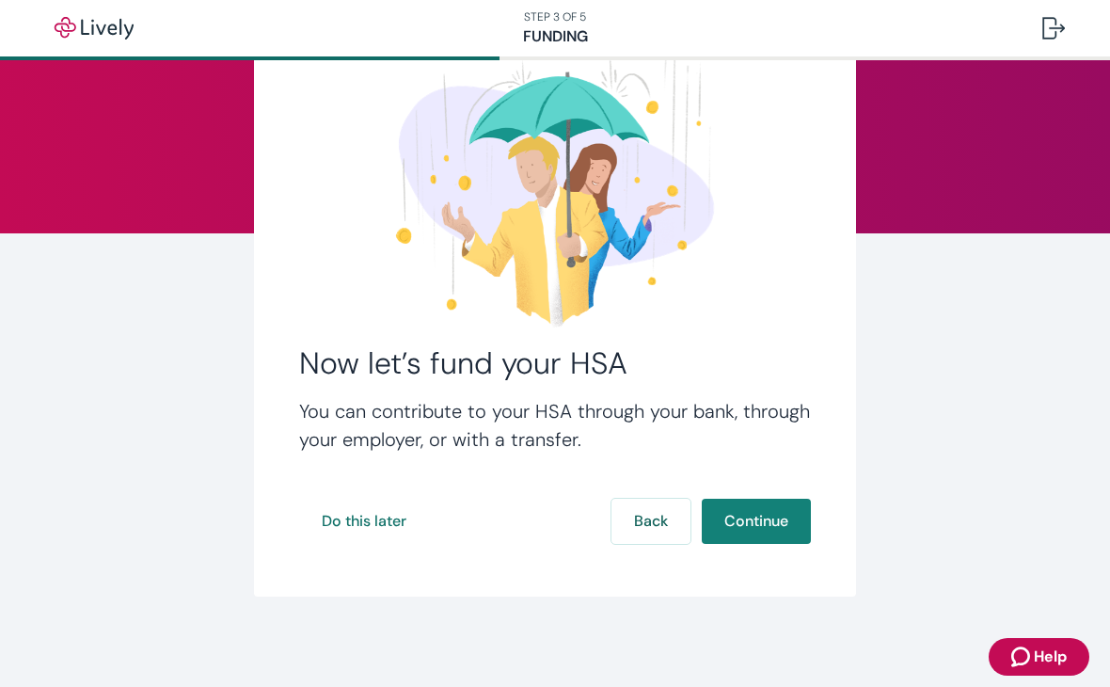
drag, startPoint x: 835, startPoint y: 335, endPoint x: 810, endPoint y: 403, distance: 72.3
click at [757, 535] on button "Continue" at bounding box center [756, 520] width 109 height 45
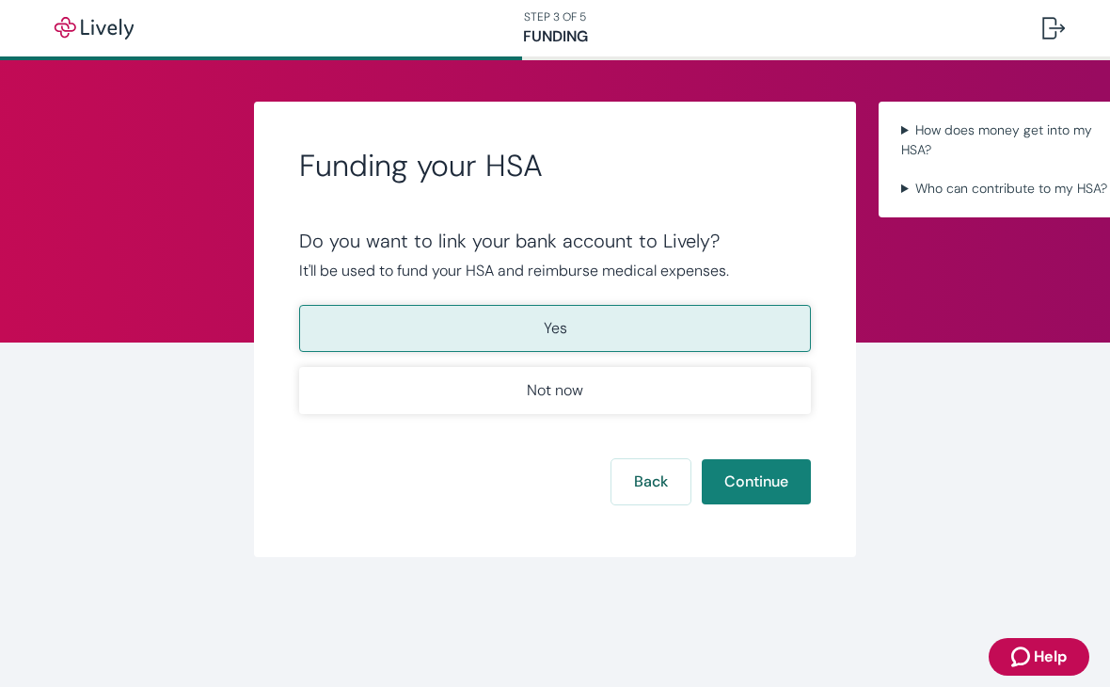
click at [778, 521] on div "Funding your HSA Do you want to link your bank account to Lively? It'll be used…" at bounding box center [555, 329] width 602 height 455
click at [781, 493] on button "Continue" at bounding box center [756, 481] width 109 height 45
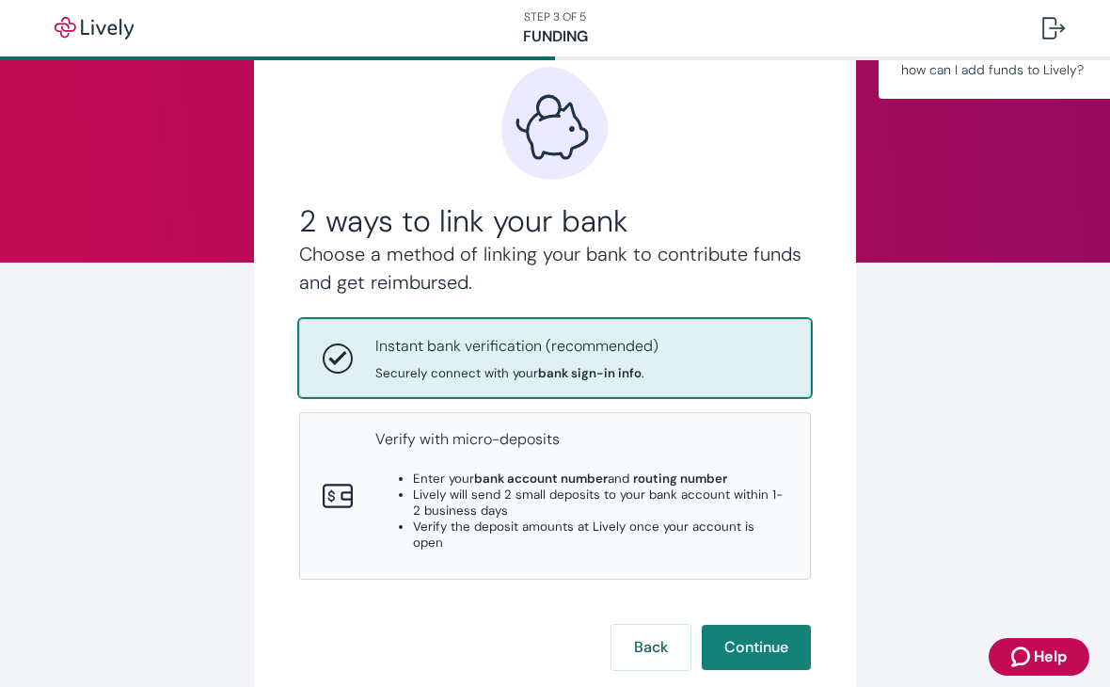
scroll to position [204, 0]
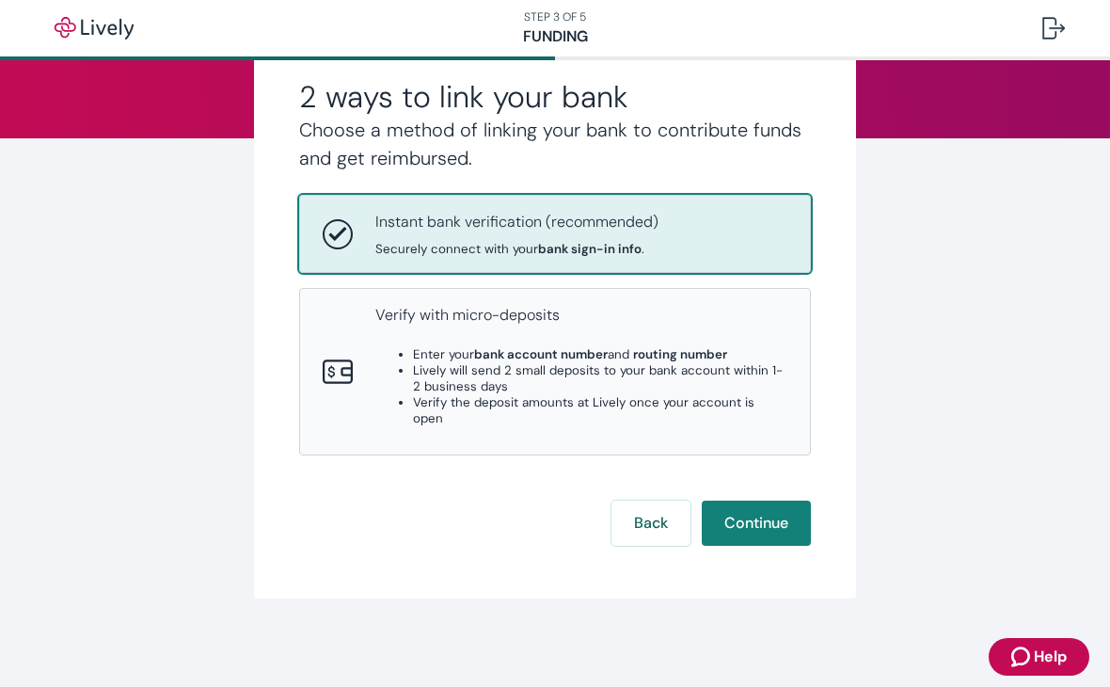
drag, startPoint x: 827, startPoint y: 433, endPoint x: 818, endPoint y: 513, distance: 81.3
click at [756, 503] on button "Continue" at bounding box center [756, 522] width 109 height 45
click at [796, 507] on button "Continue" at bounding box center [756, 522] width 109 height 45
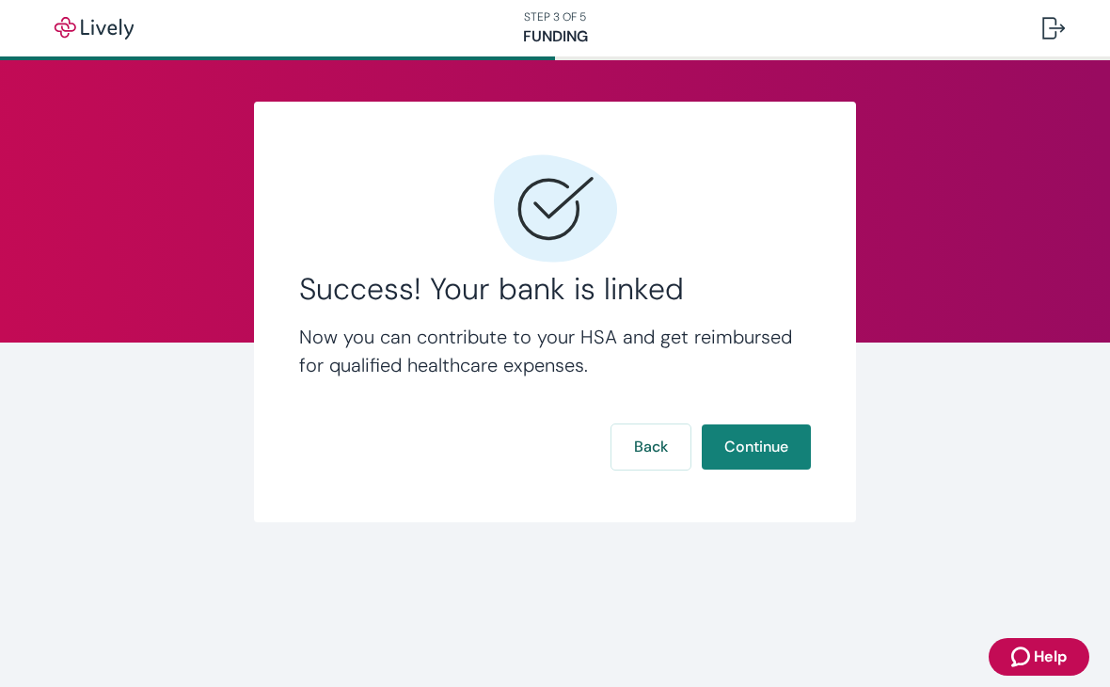
scroll to position [0, 0]
click at [625, 448] on button "Back" at bounding box center [650, 446] width 79 height 45
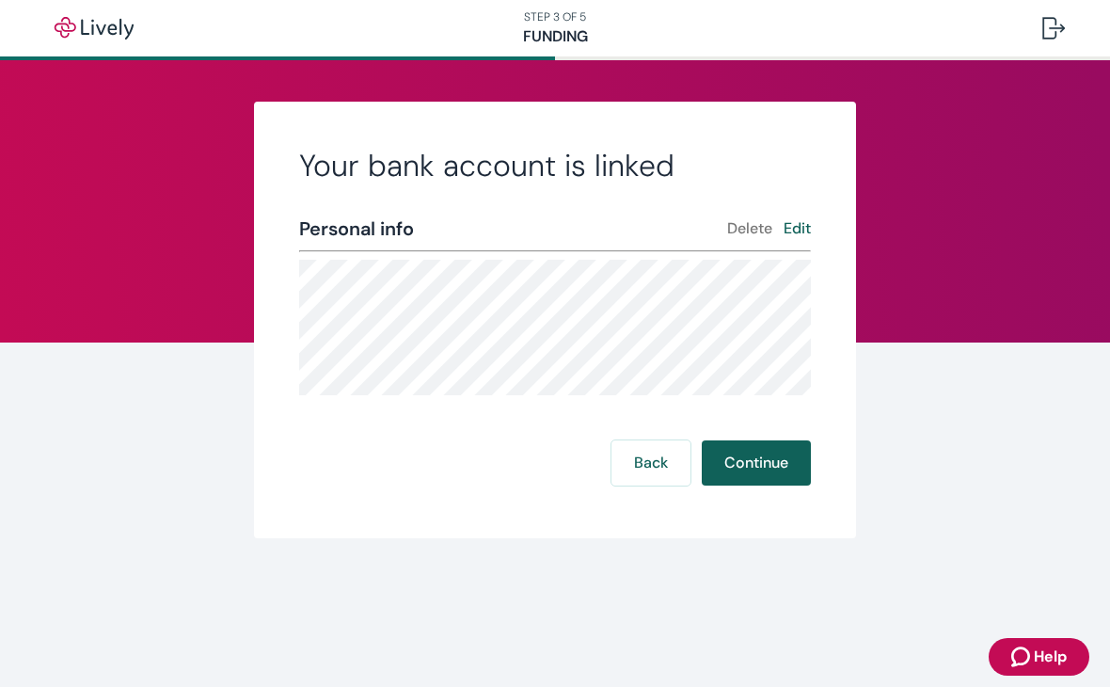
click at [743, 451] on button "Continue" at bounding box center [756, 462] width 109 height 45
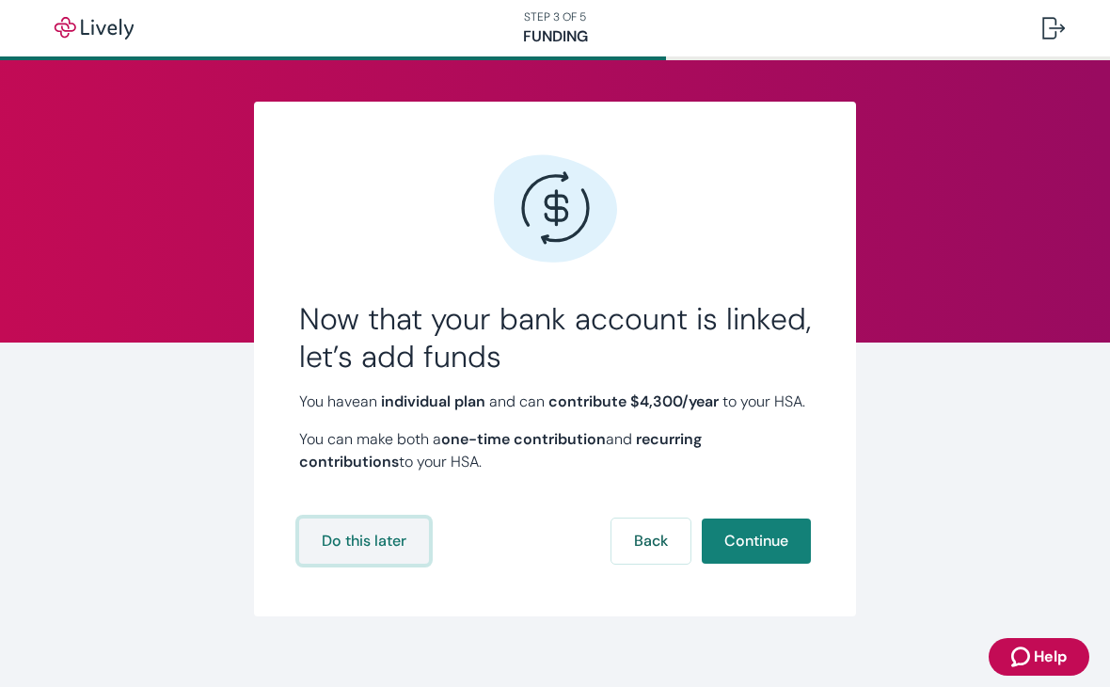
click at [351, 561] on button "Do this later" at bounding box center [364, 540] width 130 height 45
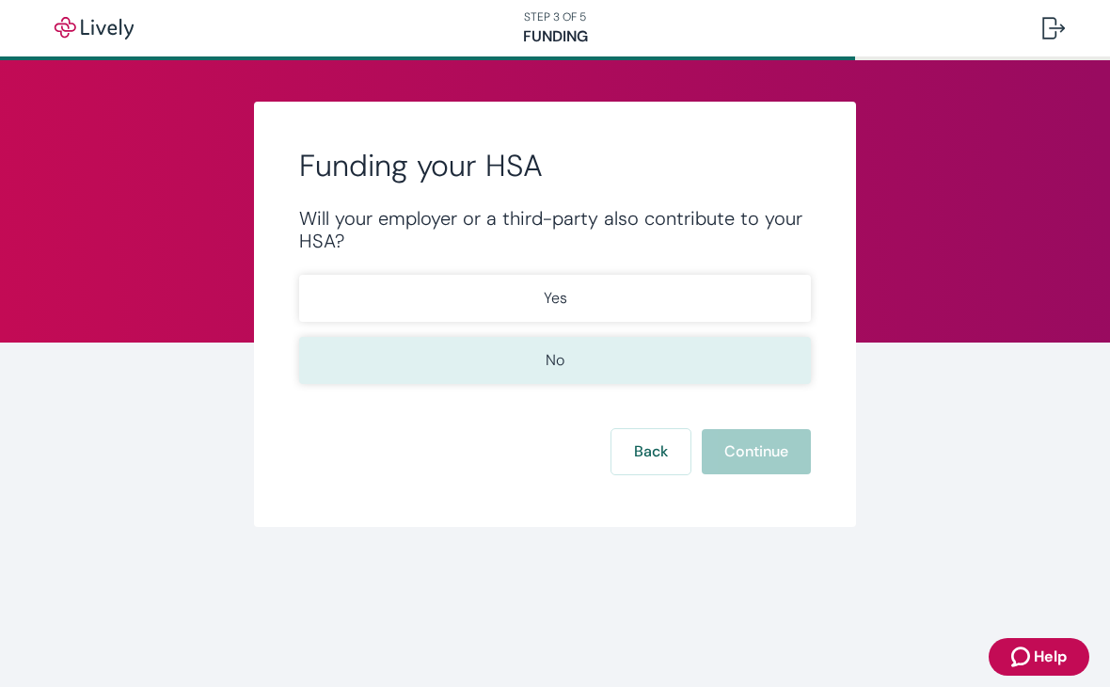
click at [576, 368] on button "No" at bounding box center [555, 360] width 512 height 47
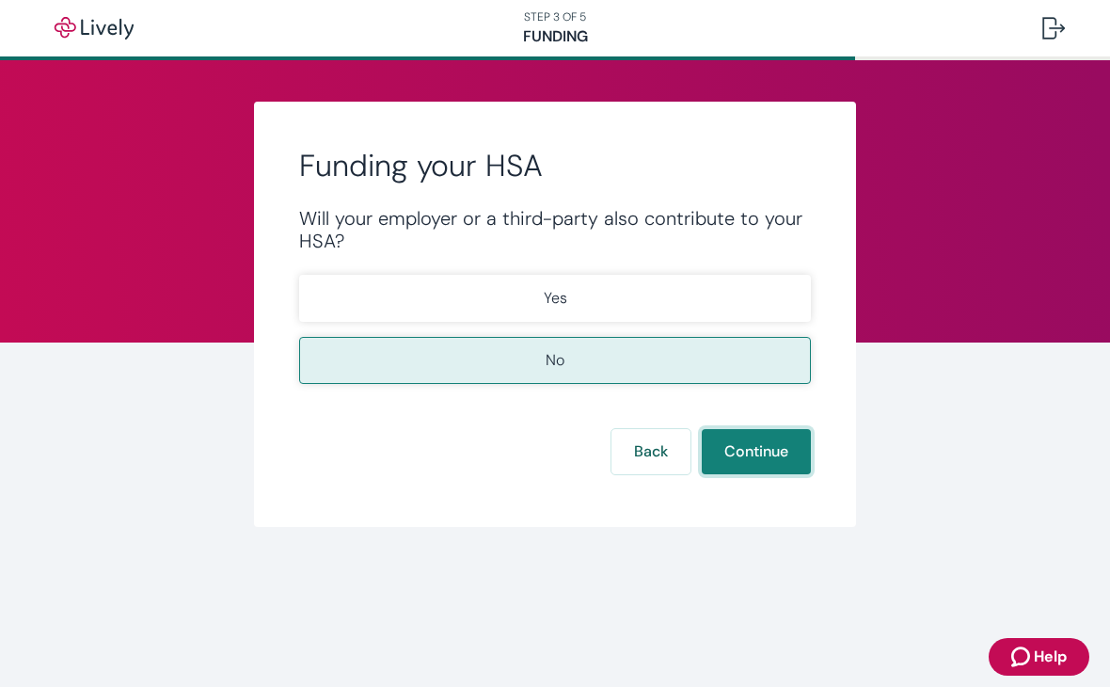
click at [726, 466] on button "Continue" at bounding box center [756, 451] width 109 height 45
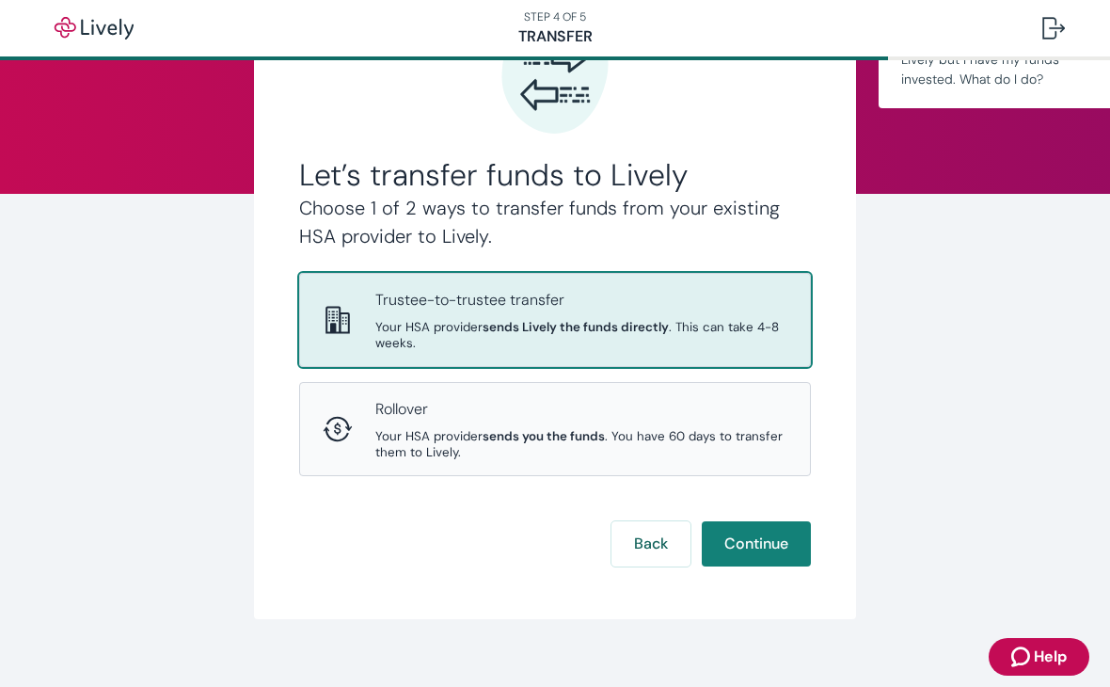
drag, startPoint x: 798, startPoint y: 275, endPoint x: 799, endPoint y: 330, distance: 55.5
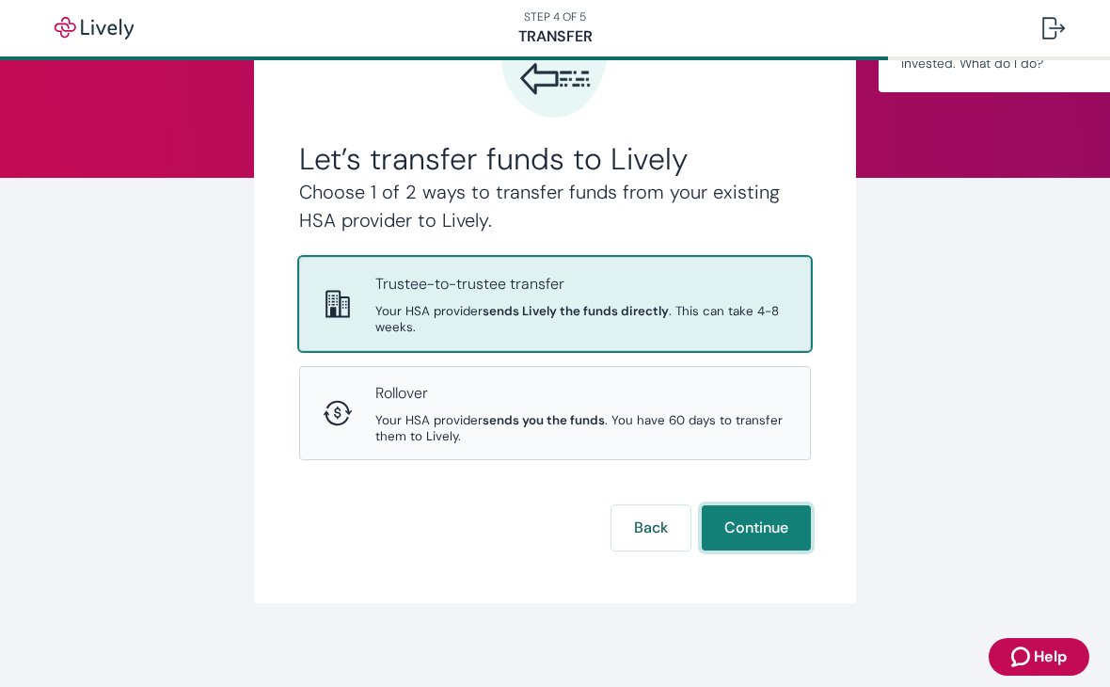
click at [702, 519] on button "Continue" at bounding box center [756, 527] width 109 height 45
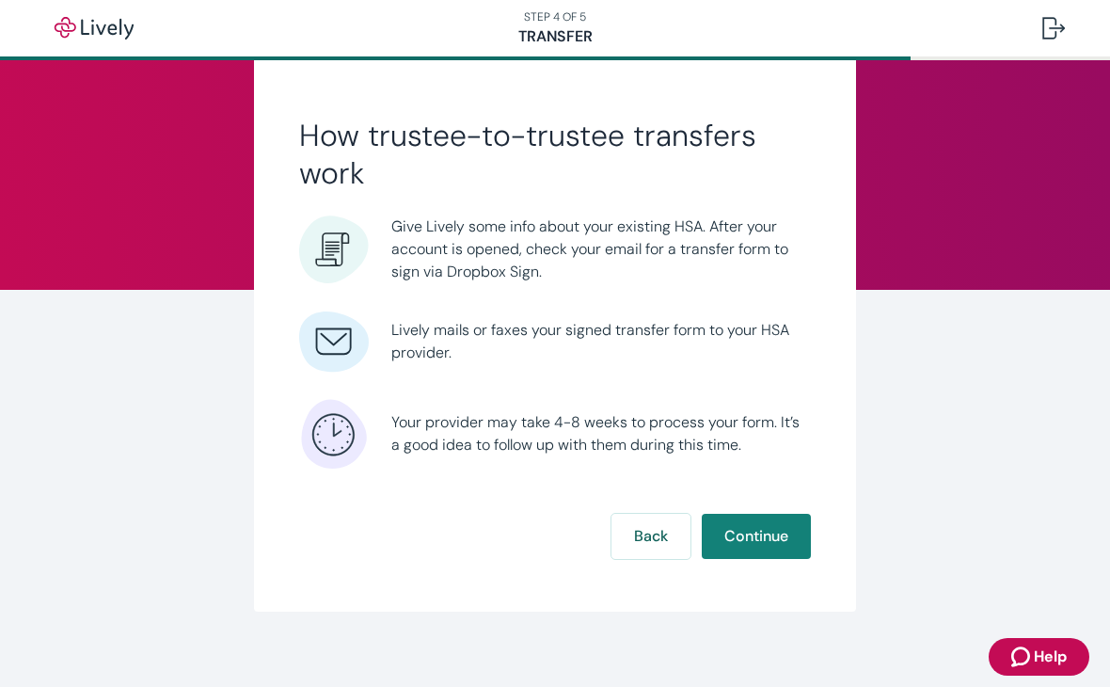
drag, startPoint x: 843, startPoint y: 349, endPoint x: 824, endPoint y: 398, distance: 52.4
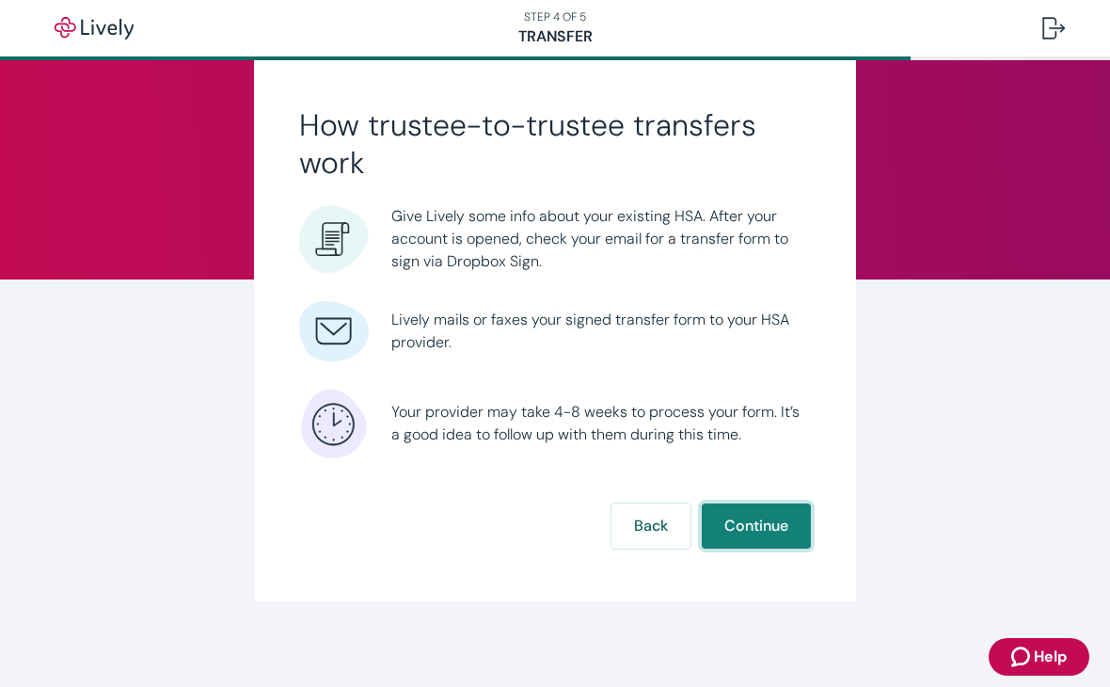
click at [721, 527] on button "Continue" at bounding box center [756, 525] width 109 height 45
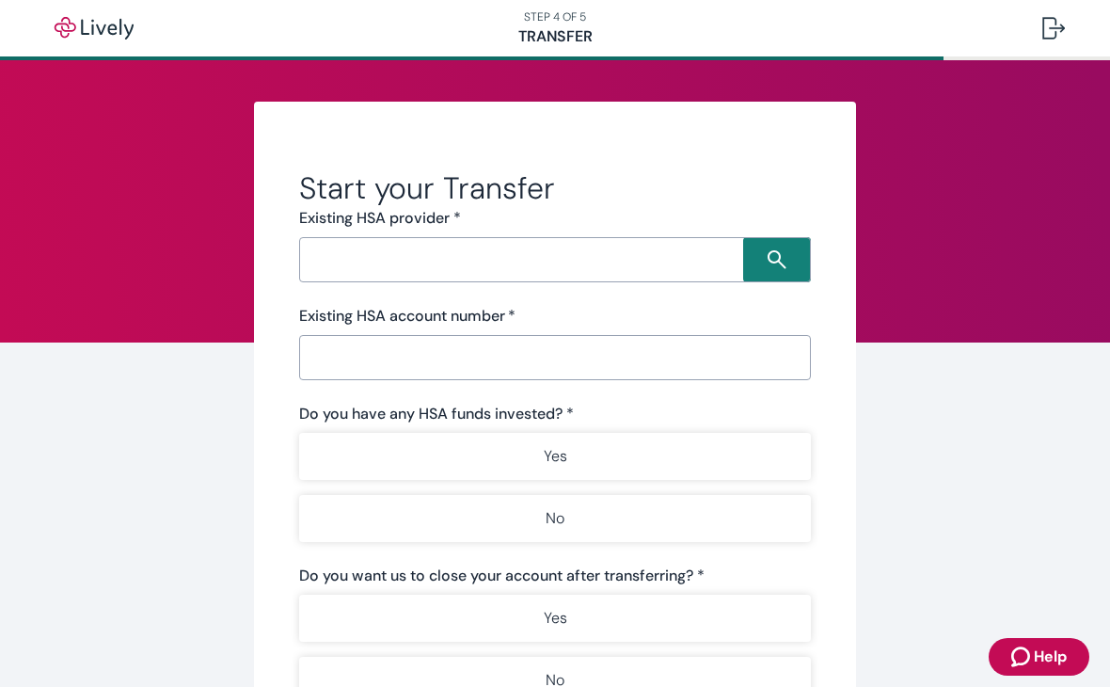
click at [651, 261] on input "Search input" at bounding box center [524, 259] width 438 height 26
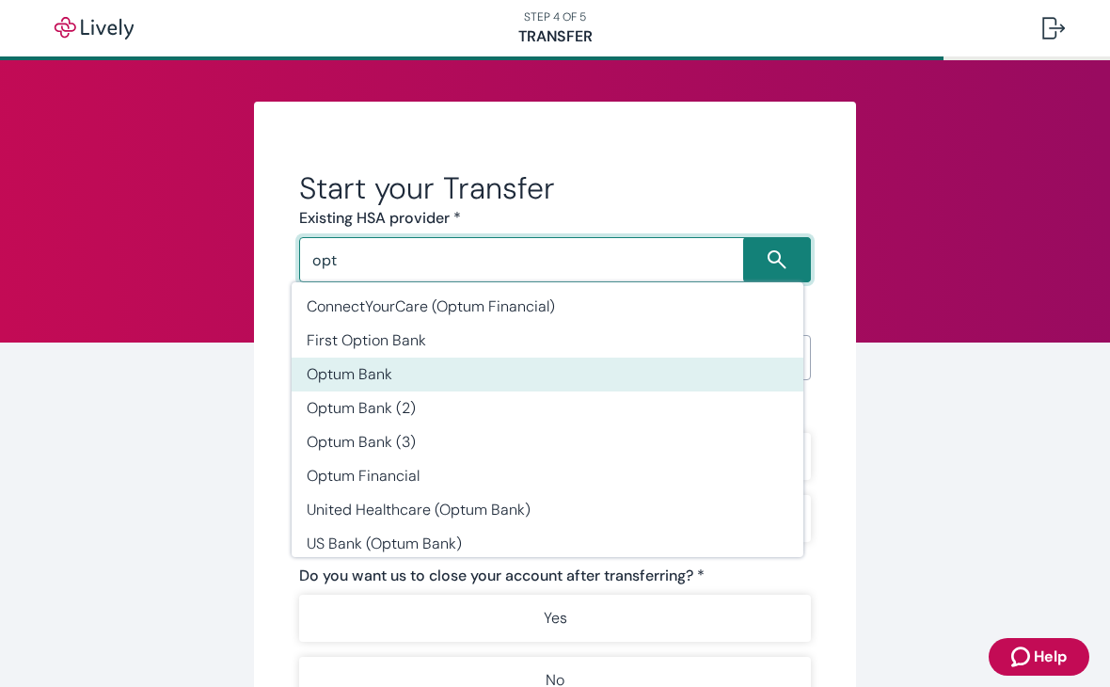
click at [666, 373] on li "Optum Bank" at bounding box center [548, 374] width 512 height 34
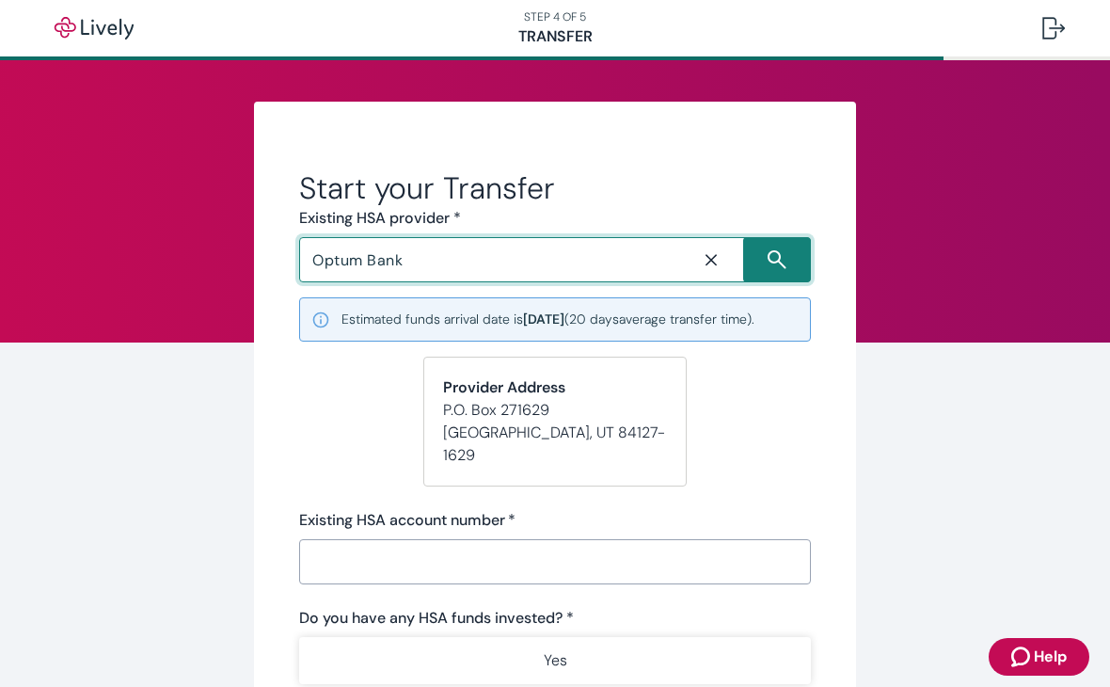
type input "Optum Bank"
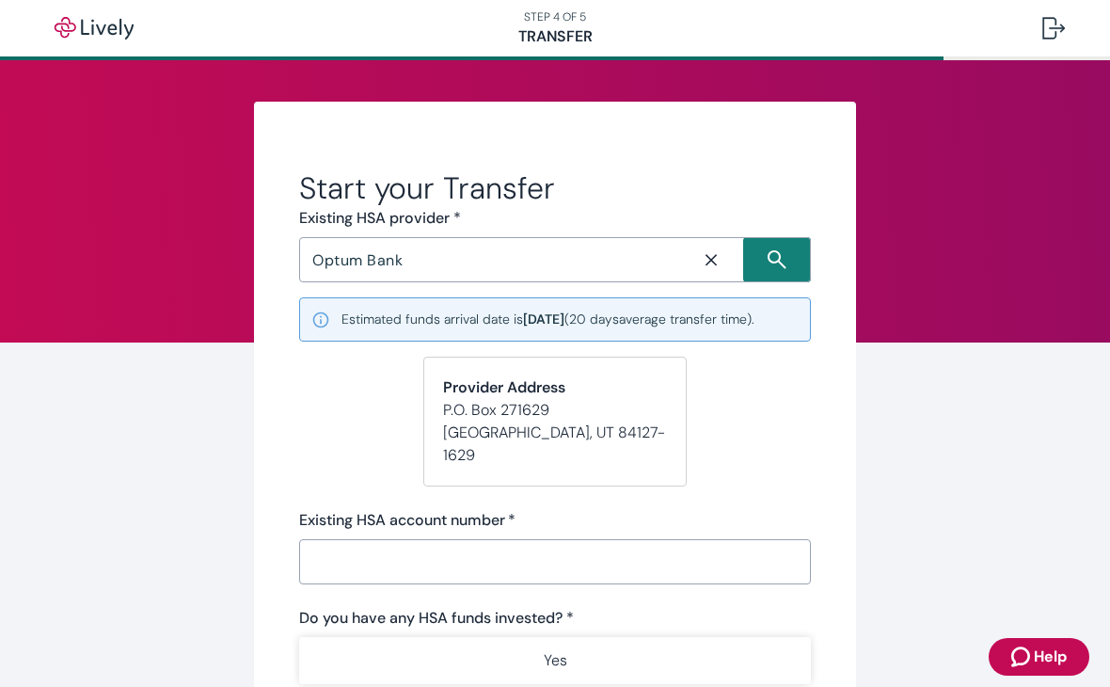
click at [724, 371] on form "Start your Transfer Existing HSA provider * Optum Bank ​ Estimated funds arriva…" at bounding box center [555, 623] width 512 height 908
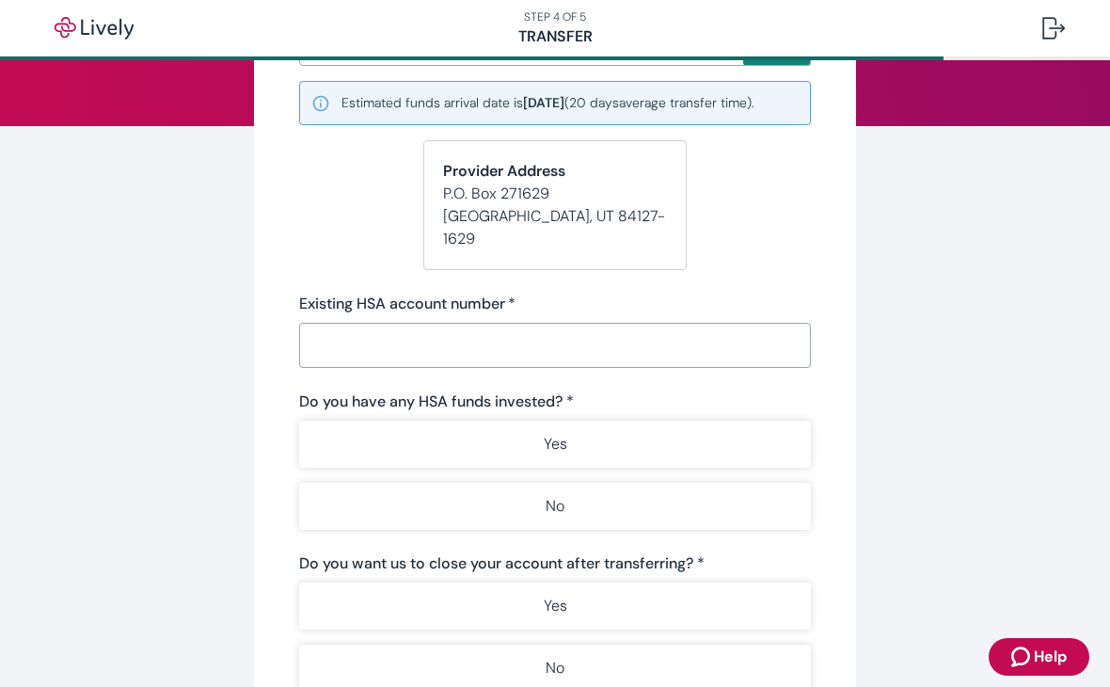
drag, startPoint x: 703, startPoint y: 395, endPoint x: 697, endPoint y: 321, distance: 74.5
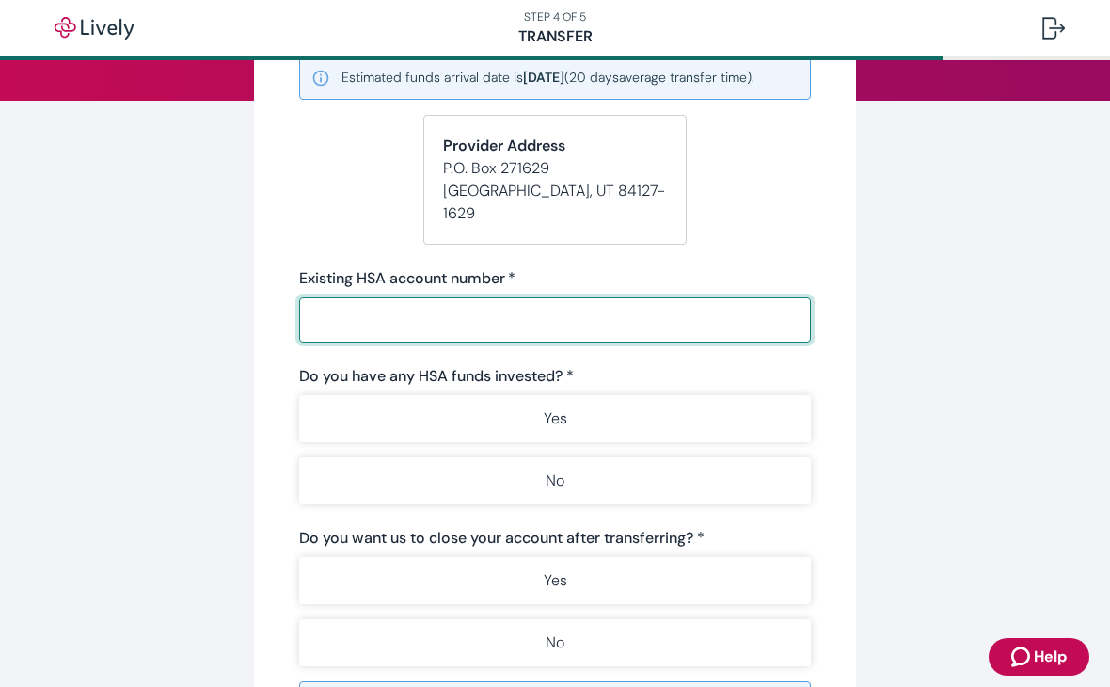
click at [696, 301] on input "Existing HSA account number   *" at bounding box center [555, 320] width 512 height 38
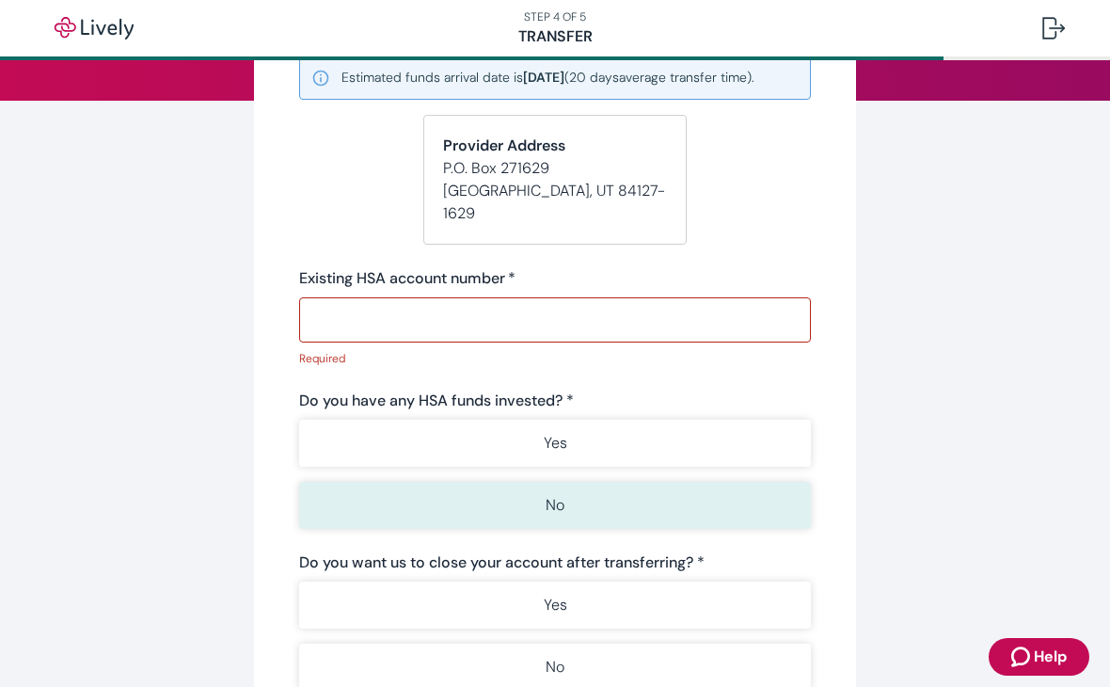
click at [592, 452] on div "Yes No" at bounding box center [555, 473] width 512 height 109
click at [623, 482] on button "No" at bounding box center [555, 505] width 512 height 47
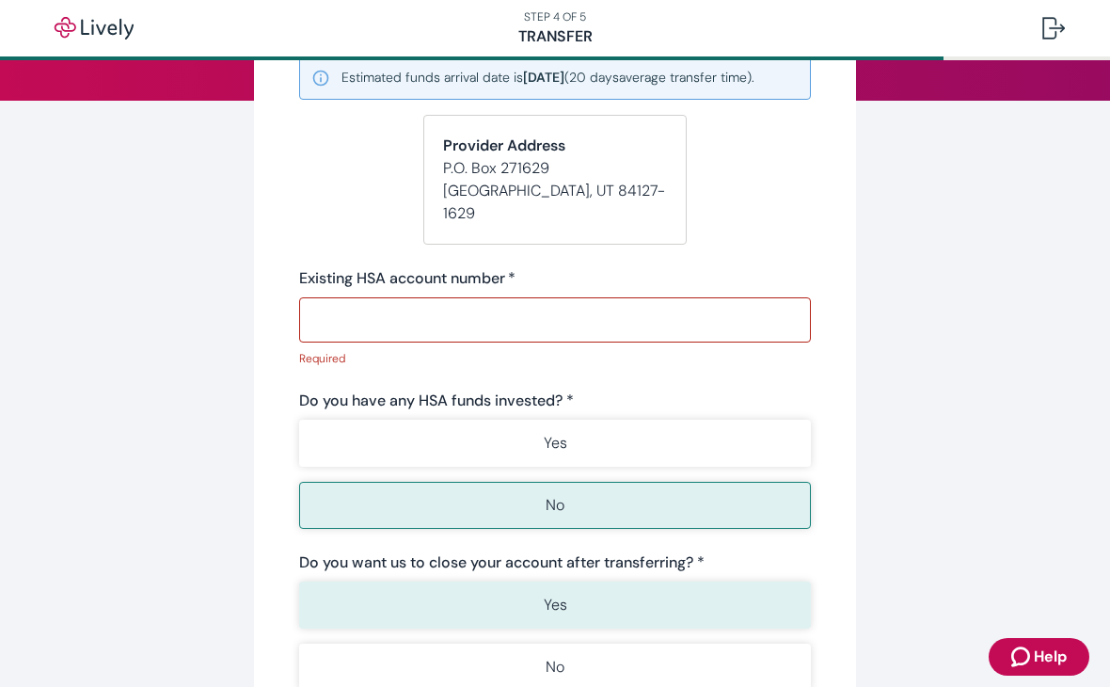
click at [590, 583] on button "Yes" at bounding box center [555, 604] width 512 height 47
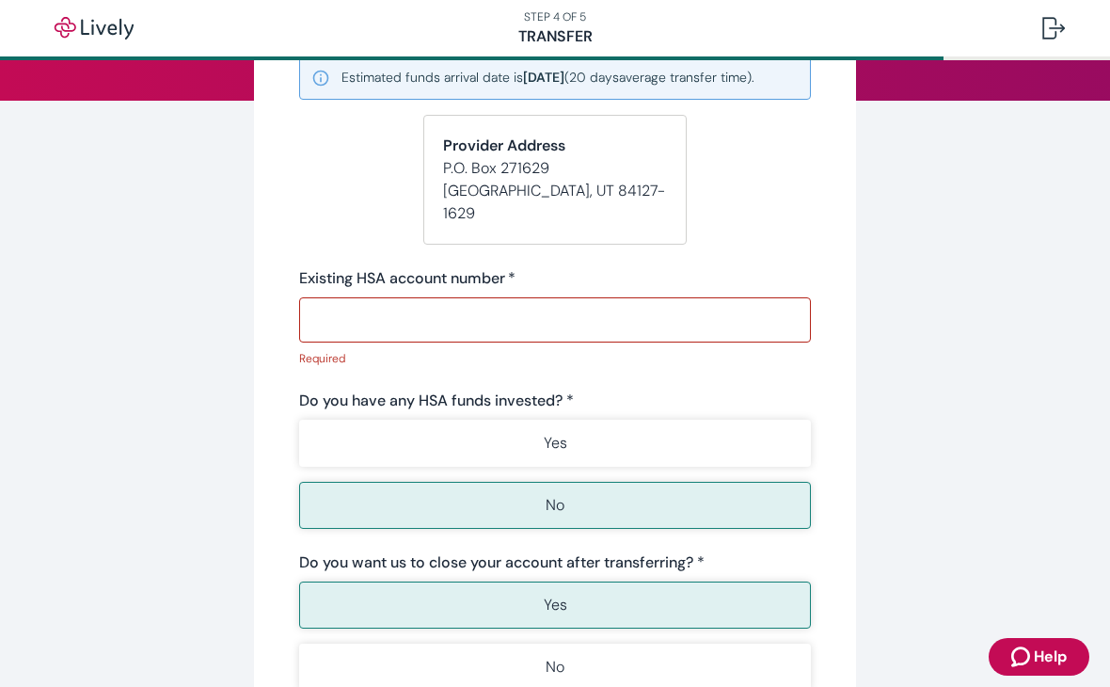
click at [663, 304] on input "Existing HSA account number   *" at bounding box center [555, 320] width 512 height 38
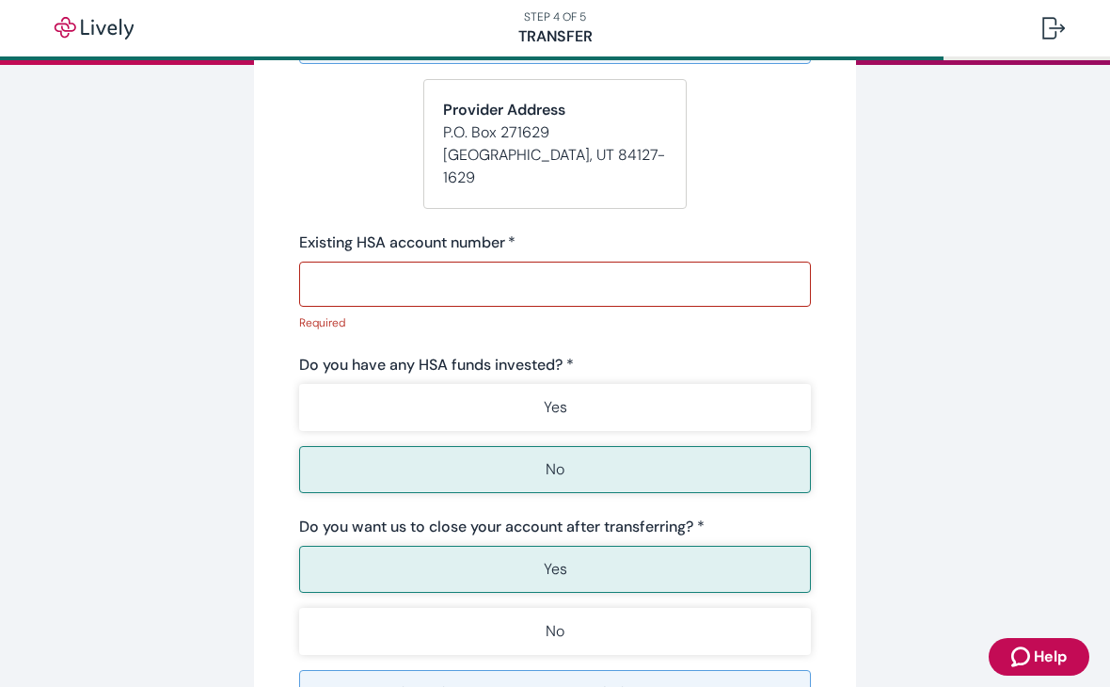
scroll to position [374, 0]
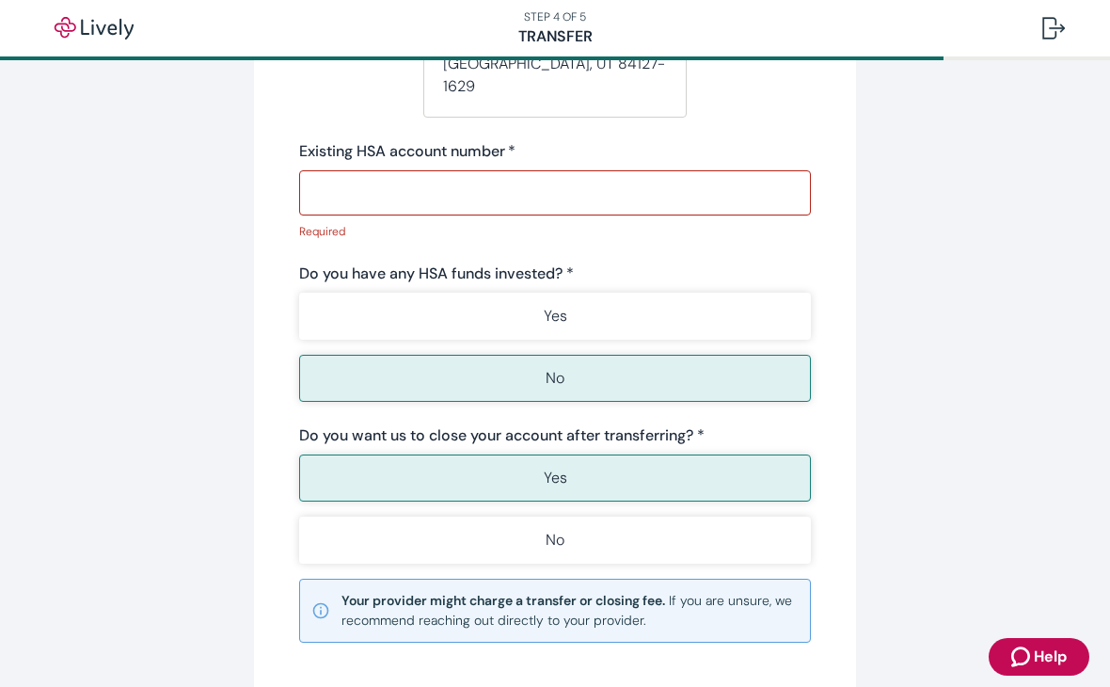
drag, startPoint x: 792, startPoint y: 377, endPoint x: 768, endPoint y: 444, distance: 70.8
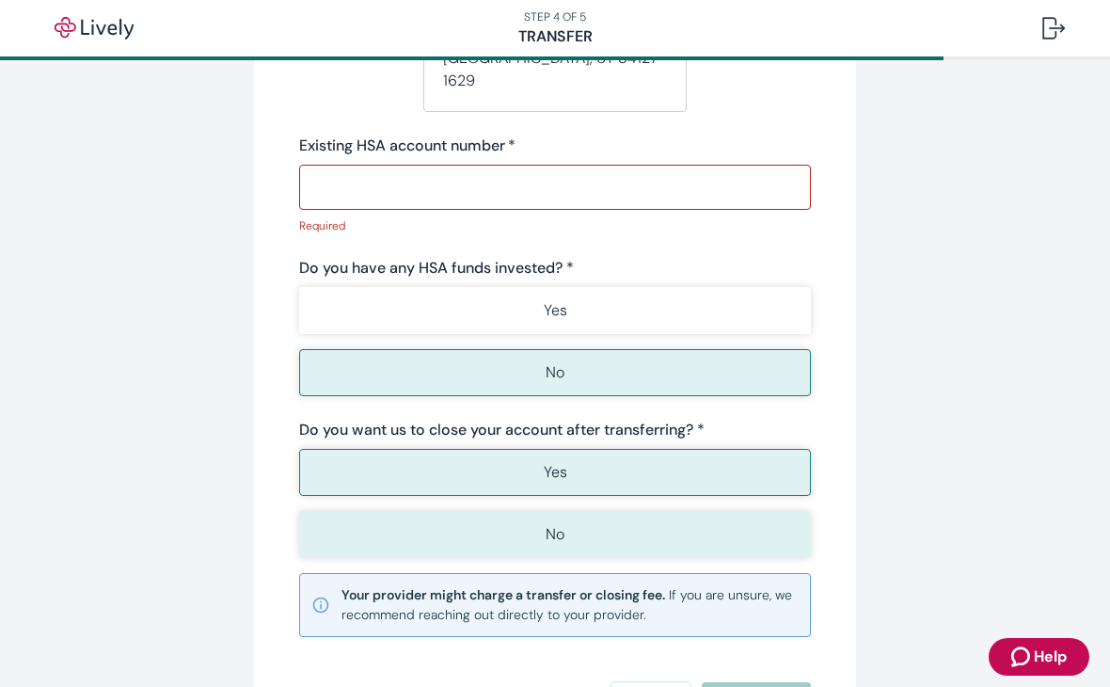
click at [662, 529] on button "No" at bounding box center [555, 534] width 512 height 47
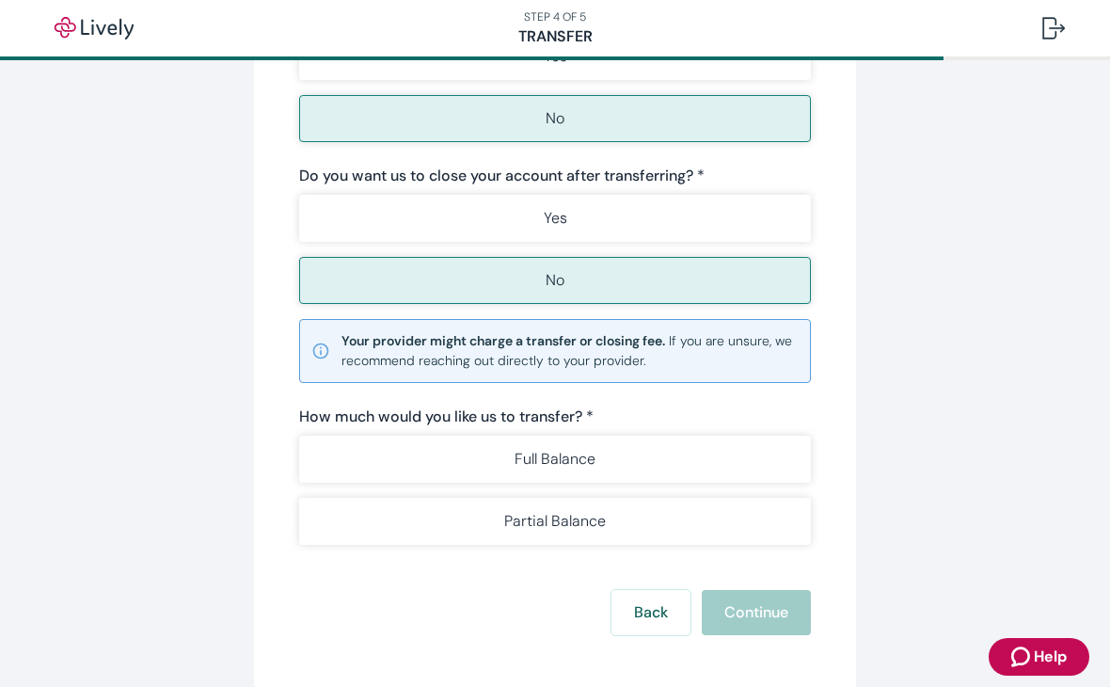
drag, startPoint x: 839, startPoint y: 386, endPoint x: 812, endPoint y: 420, distance: 44.2
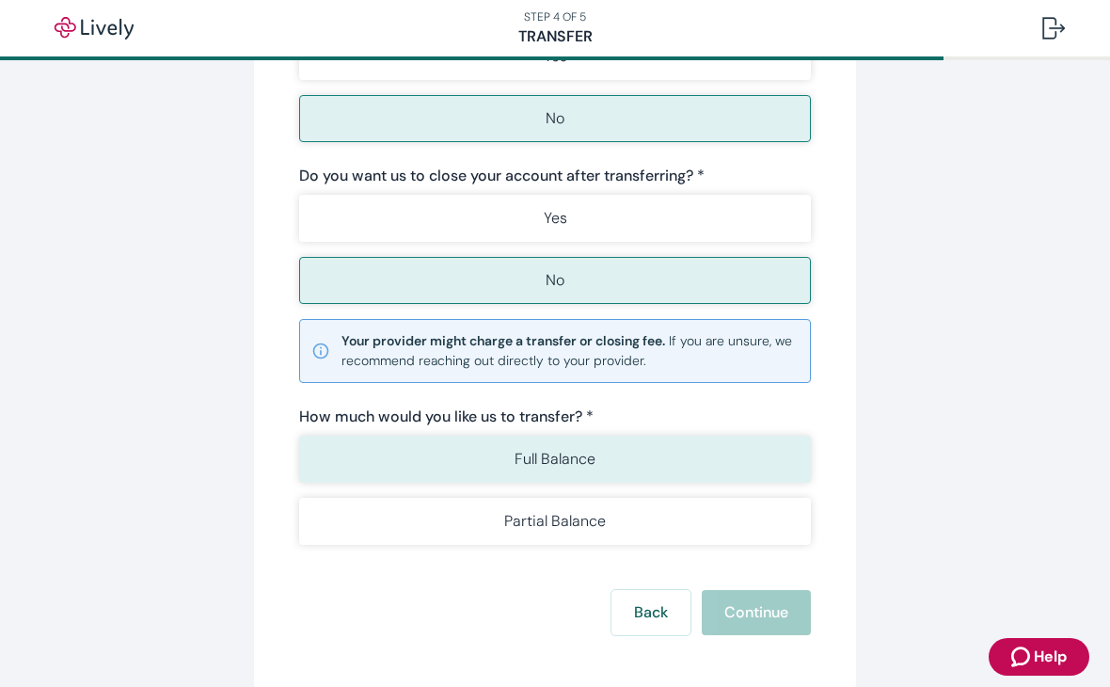
scroll to position [630, 0]
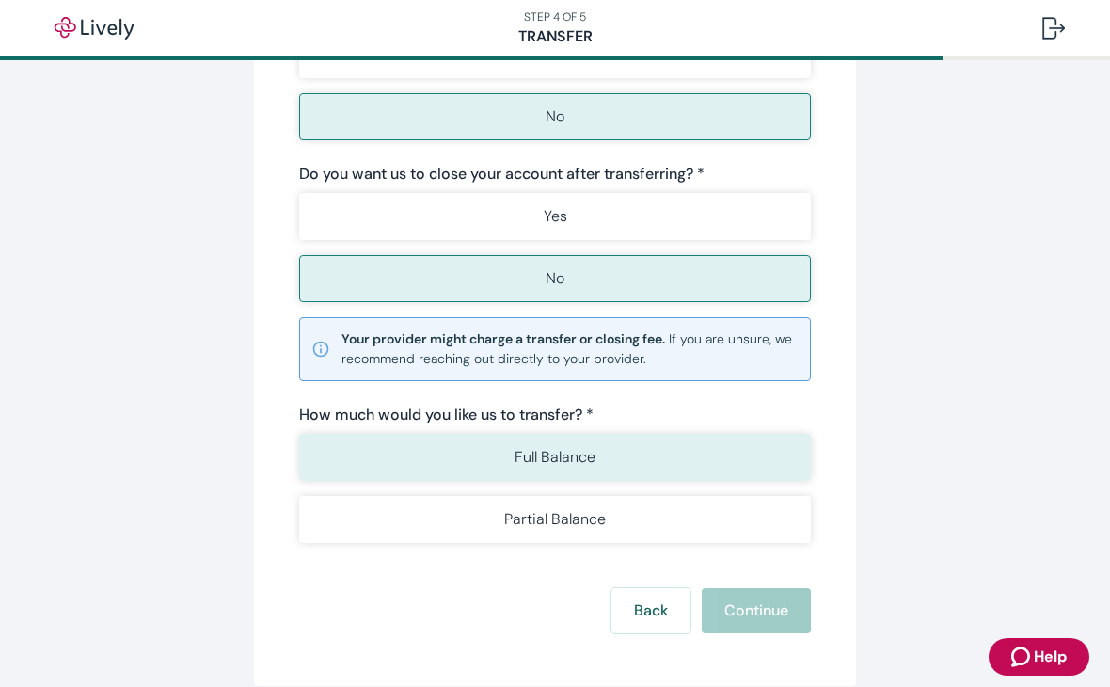
click at [681, 447] on button "Full Balance" at bounding box center [555, 457] width 512 height 47
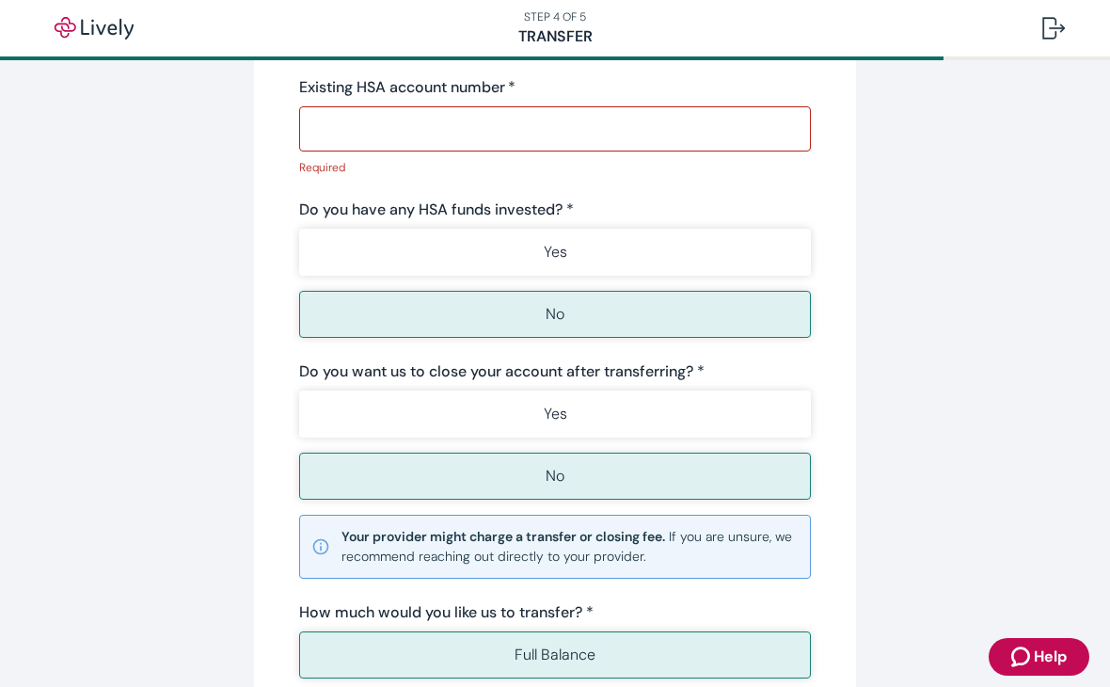
drag, startPoint x: 862, startPoint y: 357, endPoint x: 843, endPoint y: 367, distance: 21.9
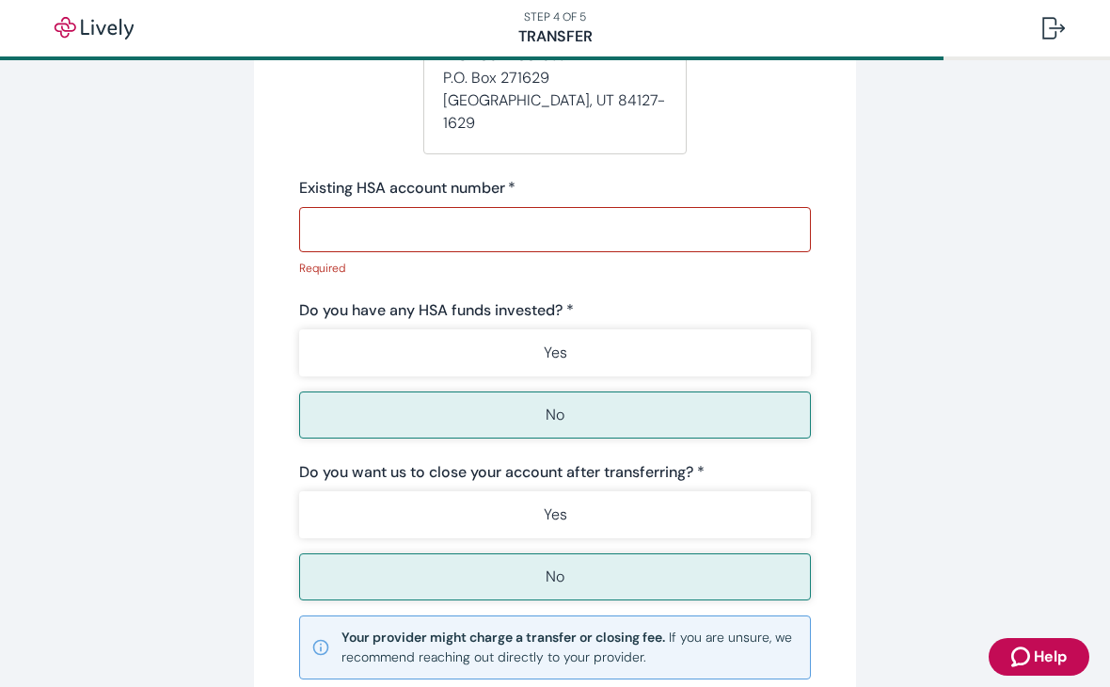
click at [635, 230] on div "Existing HSA account number   * ​ Required" at bounding box center [555, 227] width 512 height 100
click at [633, 218] on input "Existing HSA account number   *" at bounding box center [555, 230] width 512 height 38
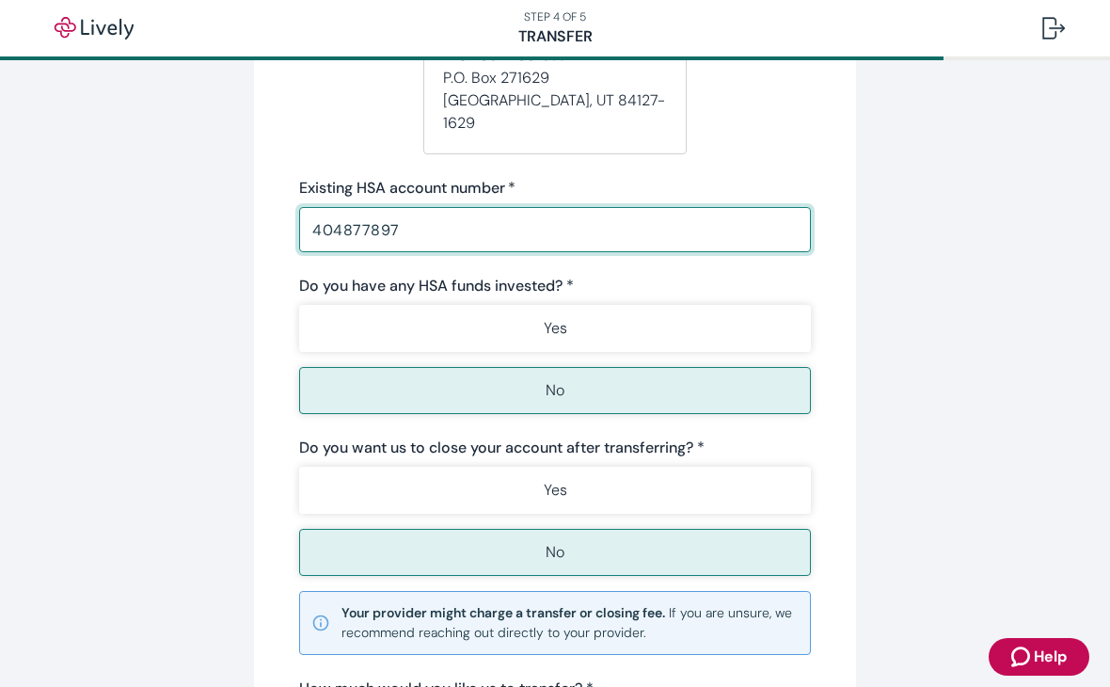
type input "404877897"
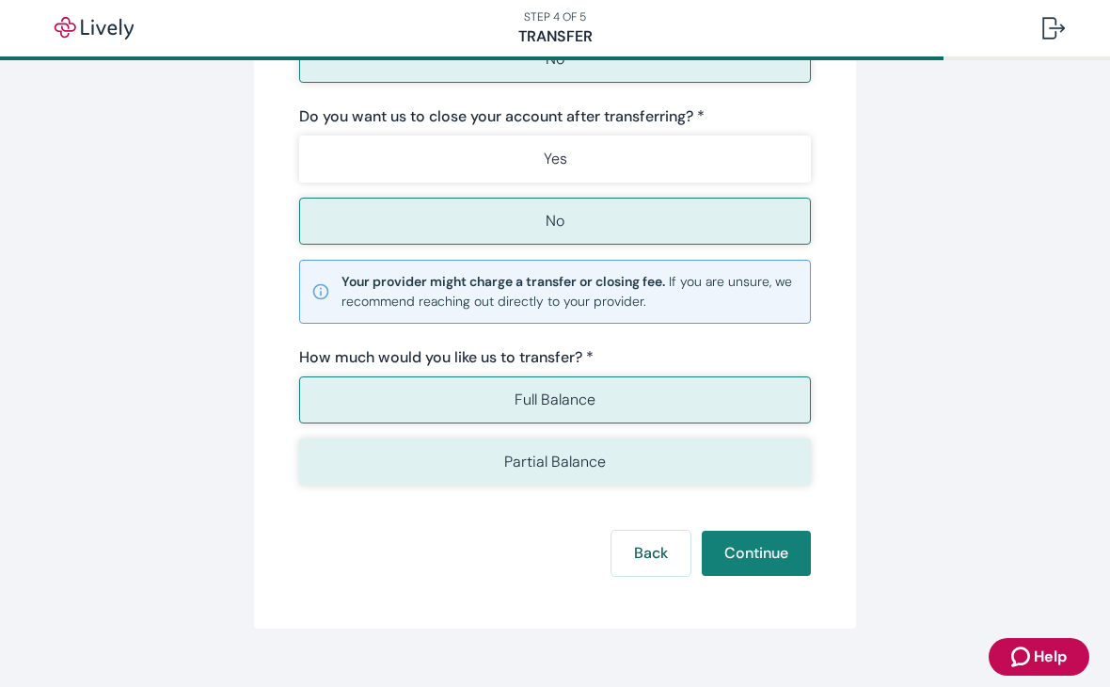
drag, startPoint x: 910, startPoint y: 294, endPoint x: 777, endPoint y: 414, distance: 179.2
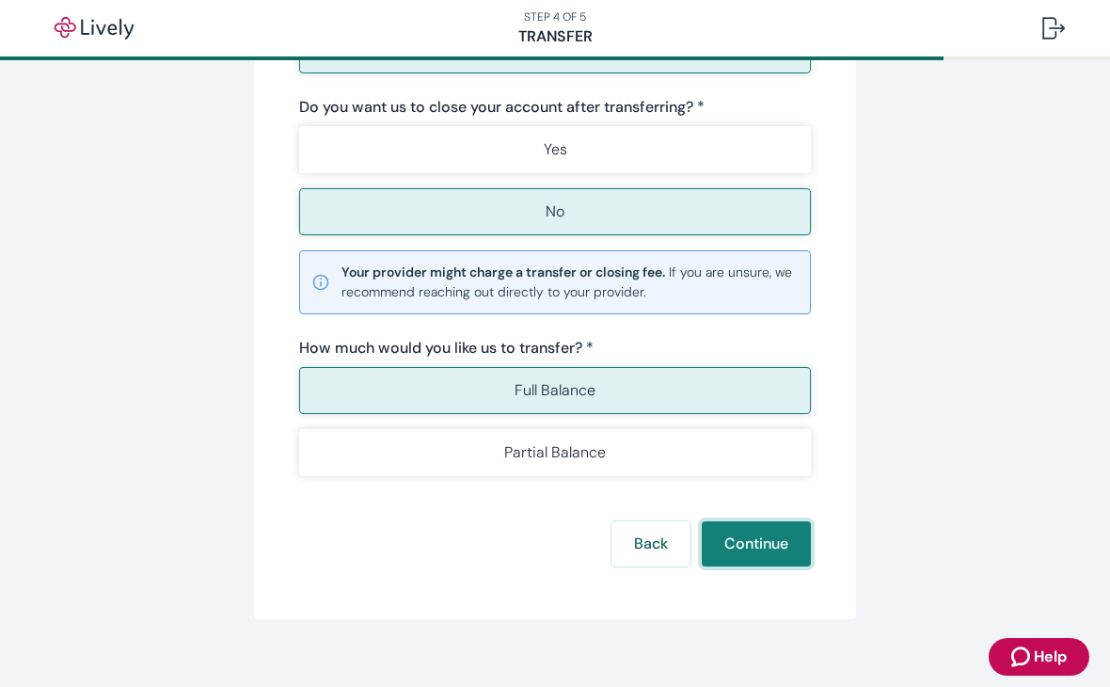
click at [756, 541] on button "Continue" at bounding box center [756, 543] width 109 height 45
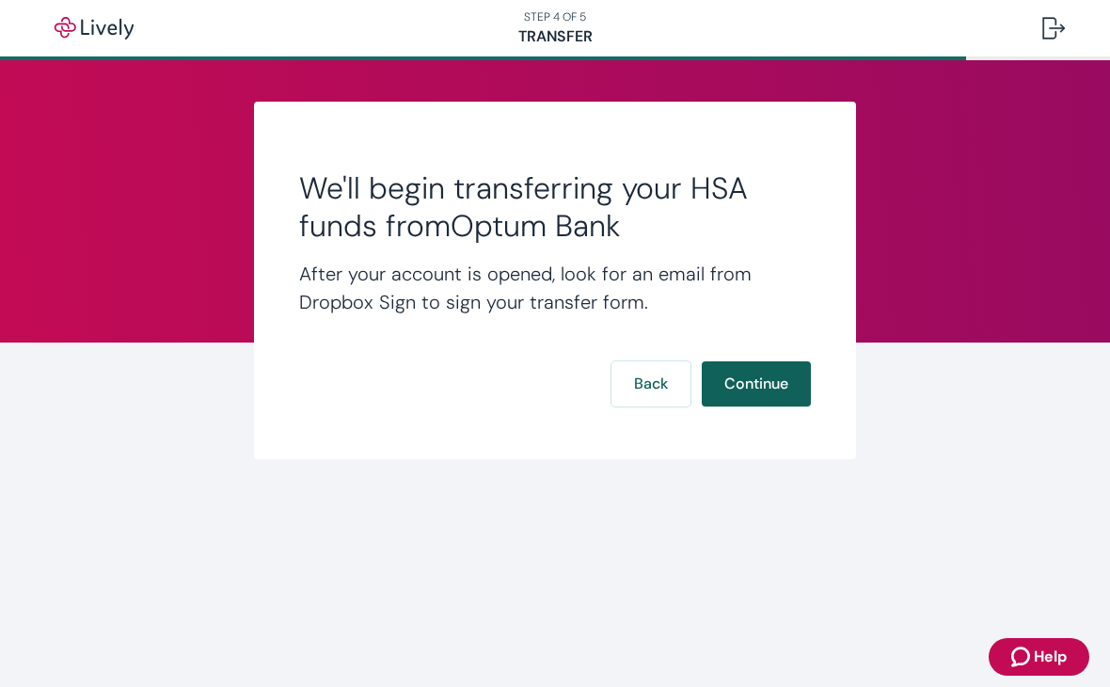
click at [747, 390] on button "Continue" at bounding box center [756, 383] width 109 height 45
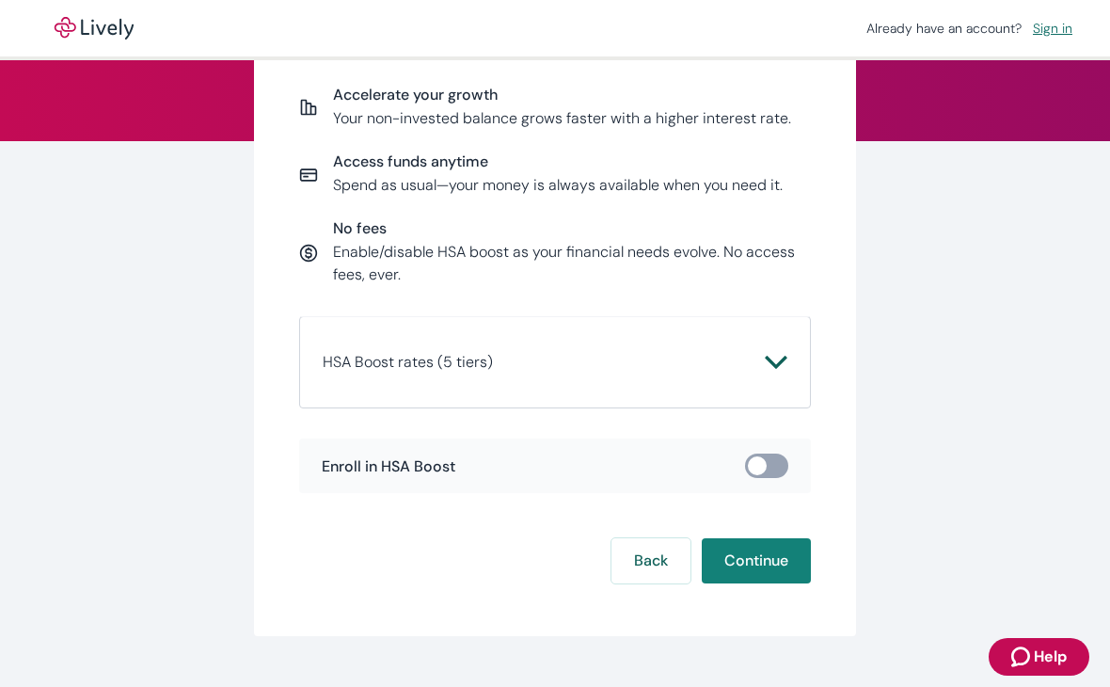
scroll to position [241, 0]
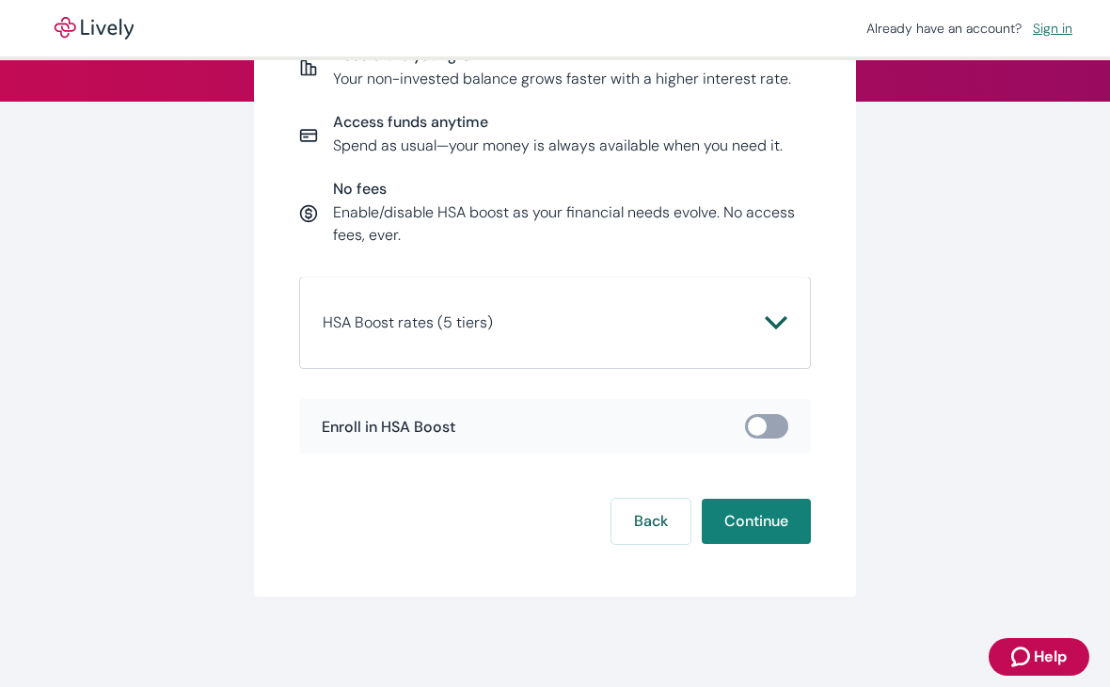
drag, startPoint x: 781, startPoint y: 235, endPoint x: 792, endPoint y: 320, distance: 85.4
click at [788, 323] on div "HSA Boost rates (5 tiers) Daily Account Balance Standard Rate HSA Boost Rate St…" at bounding box center [555, 322] width 512 height 92
click at [765, 324] on icon "Chevron icon" at bounding box center [776, 322] width 23 height 23
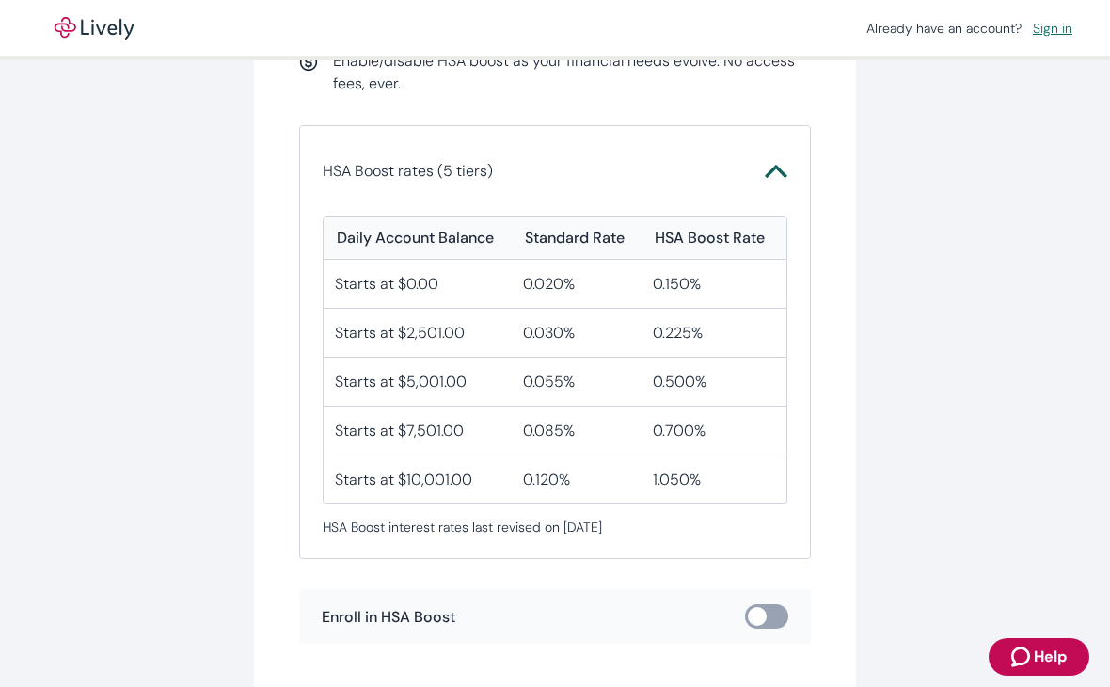
drag, startPoint x: 837, startPoint y: 268, endPoint x: 830, endPoint y: 320, distance: 52.1
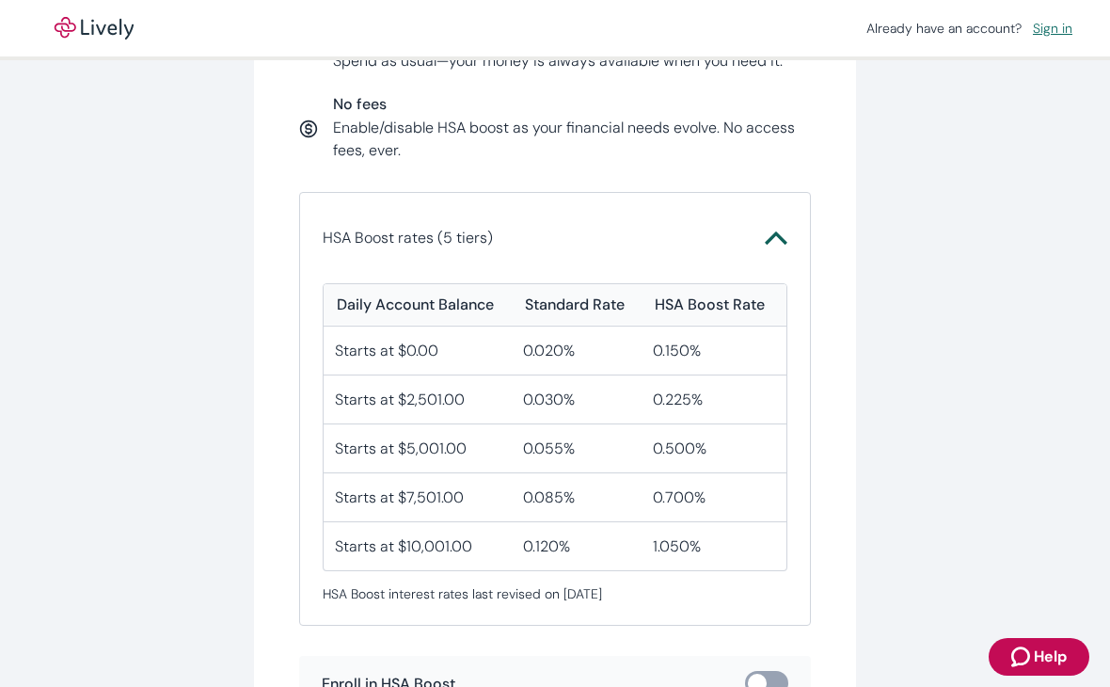
scroll to position [294, 0]
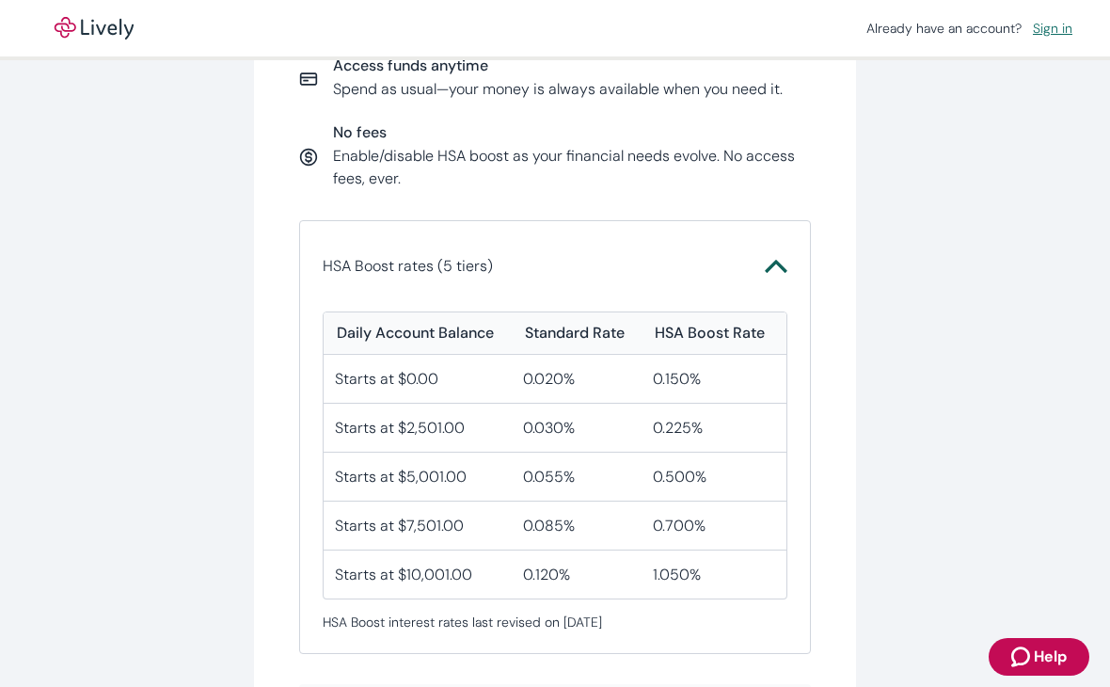
drag, startPoint x: 830, startPoint y: 320, endPoint x: 836, endPoint y: 270, distance: 50.2
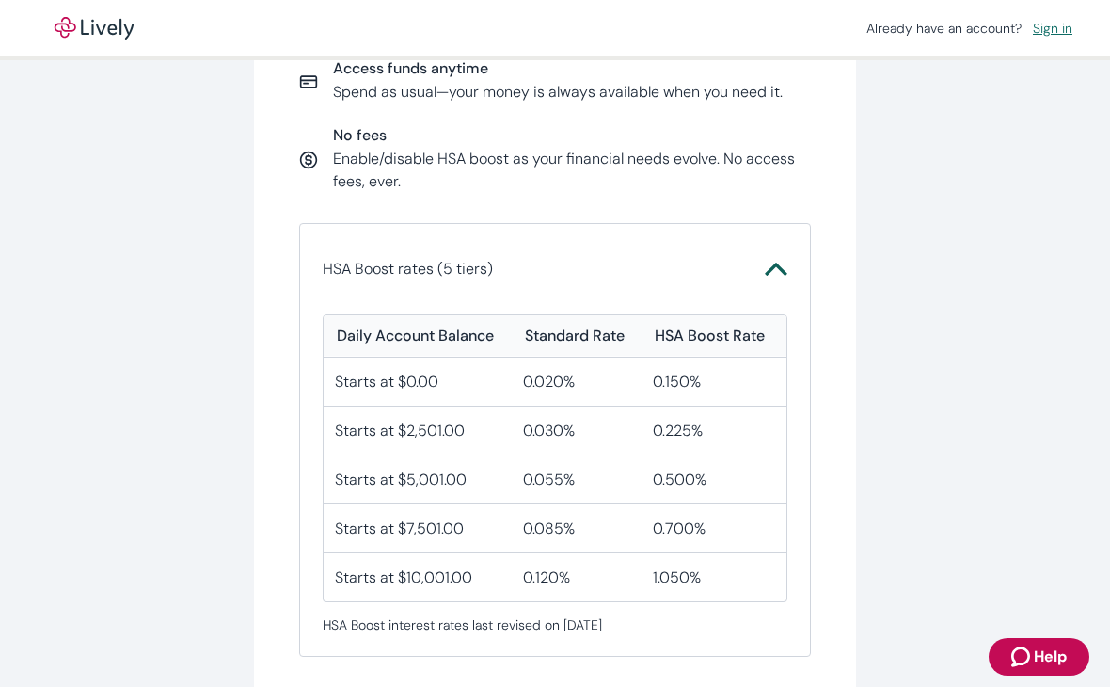
click at [765, 274] on icon "Chevron icon" at bounding box center [776, 268] width 22 height 13
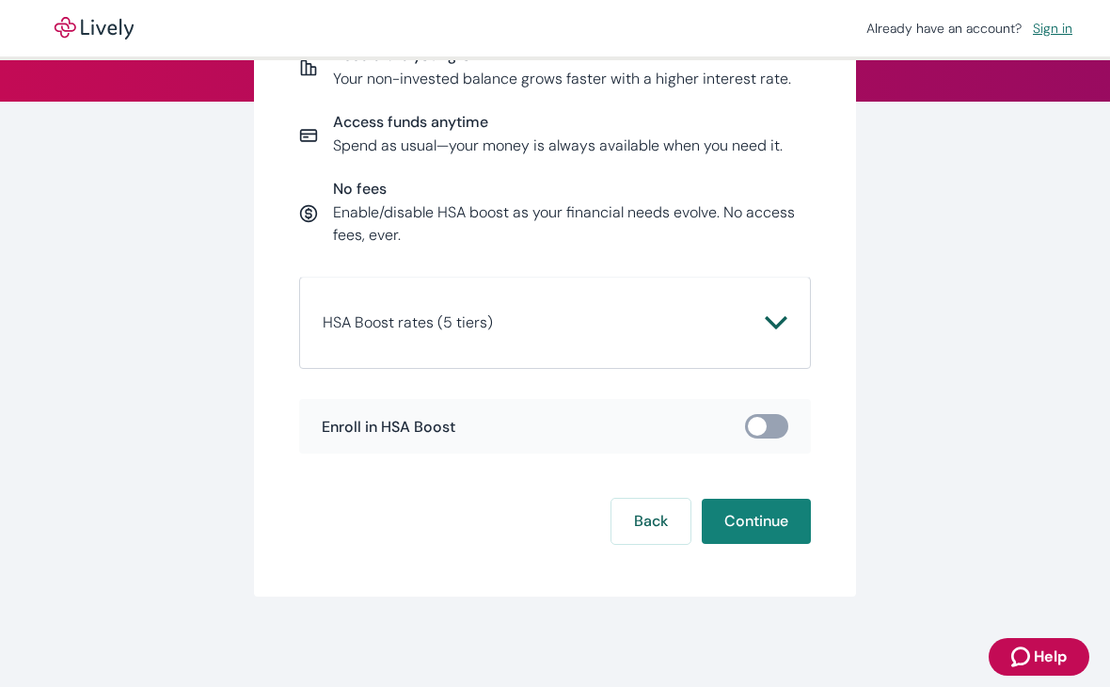
scroll to position [241, 0]
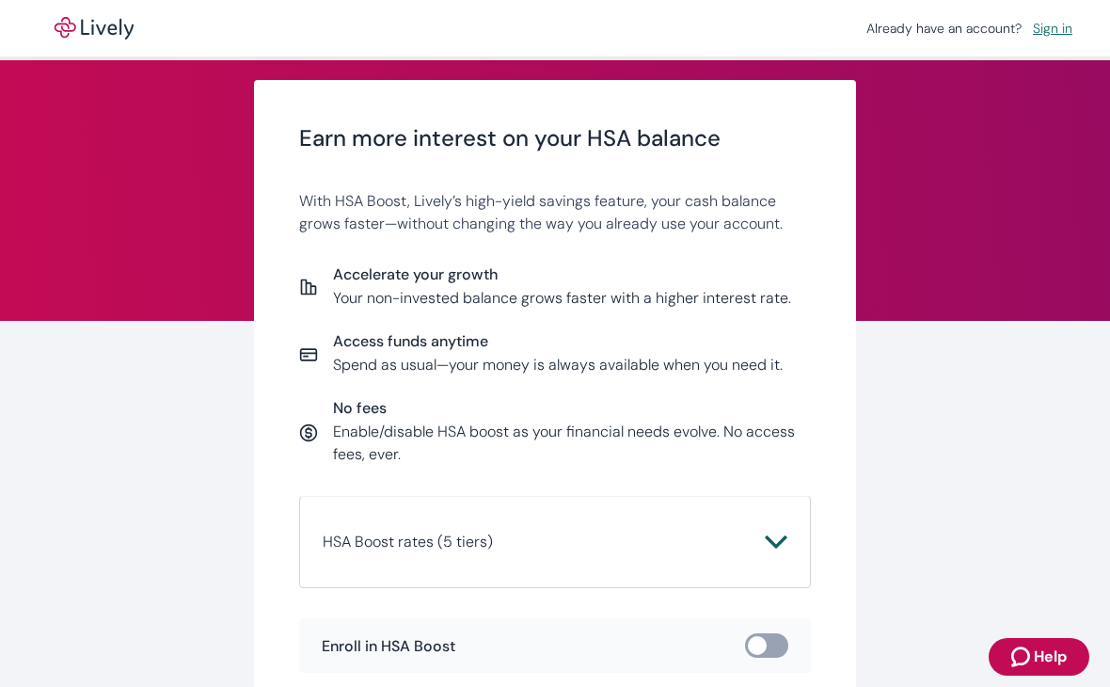
drag, startPoint x: 828, startPoint y: 294, endPoint x: 818, endPoint y: 312, distance: 20.2
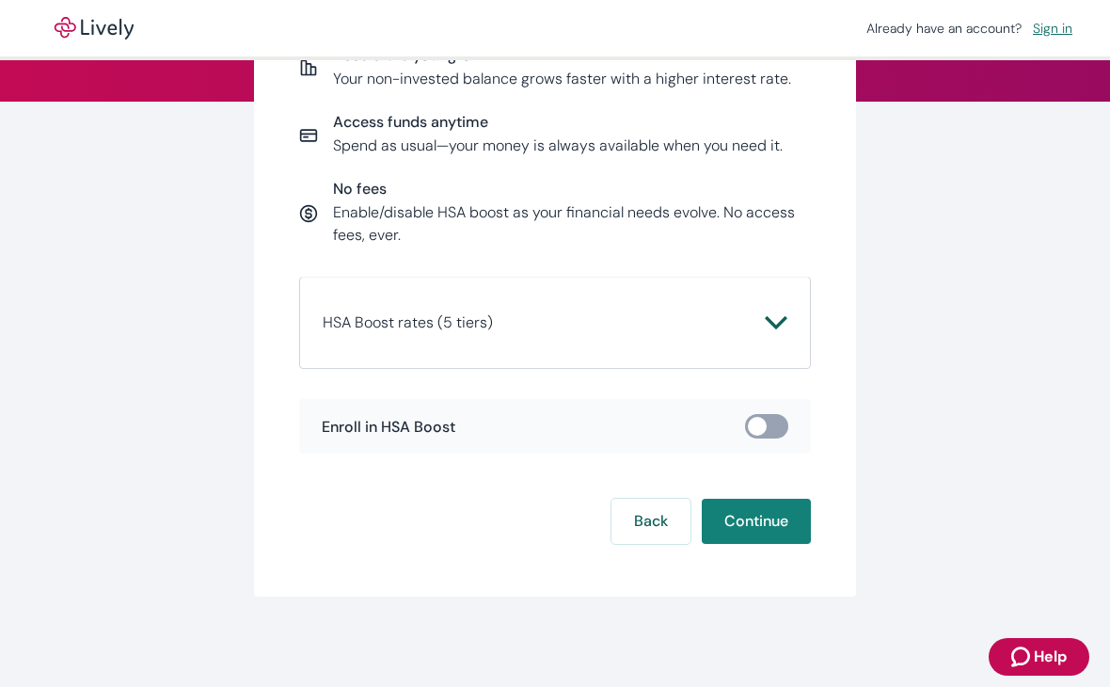
drag, startPoint x: 812, startPoint y: 351, endPoint x: 817, endPoint y: 404, distance: 53.9
click at [769, 301] on button "HSA Boost rates (5 tiers)" at bounding box center [555, 322] width 465 height 45
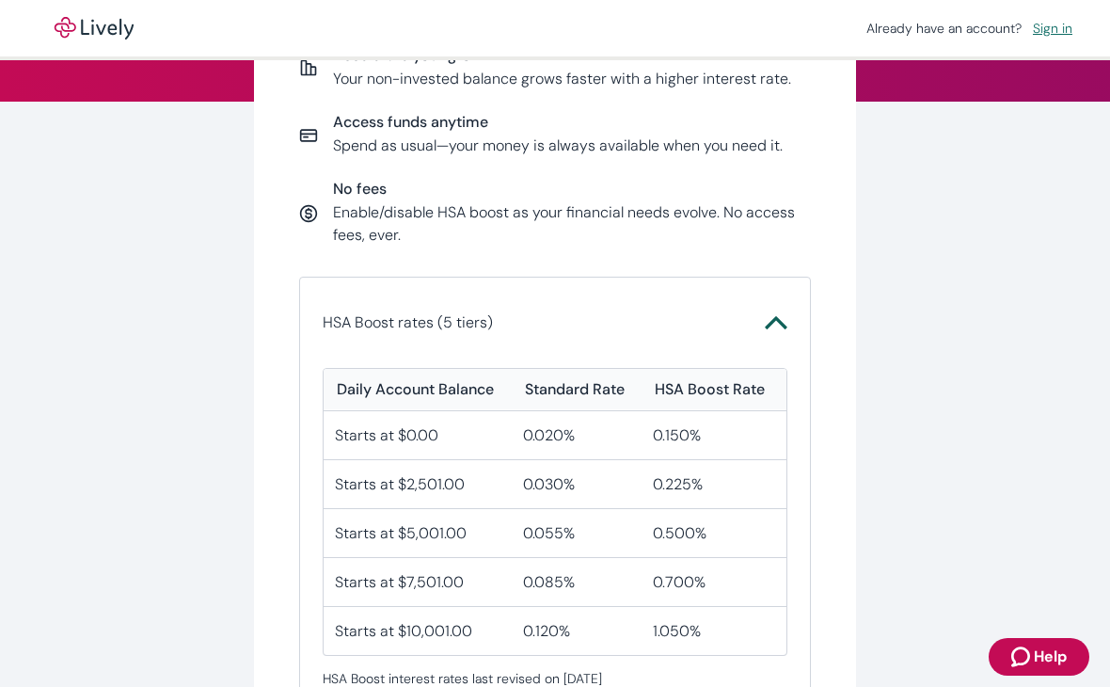
click at [782, 291] on div "HSA Boost rates (5 tiers) Daily Account Balance Standard Rate HSA Boost Rate St…" at bounding box center [555, 493] width 512 height 434
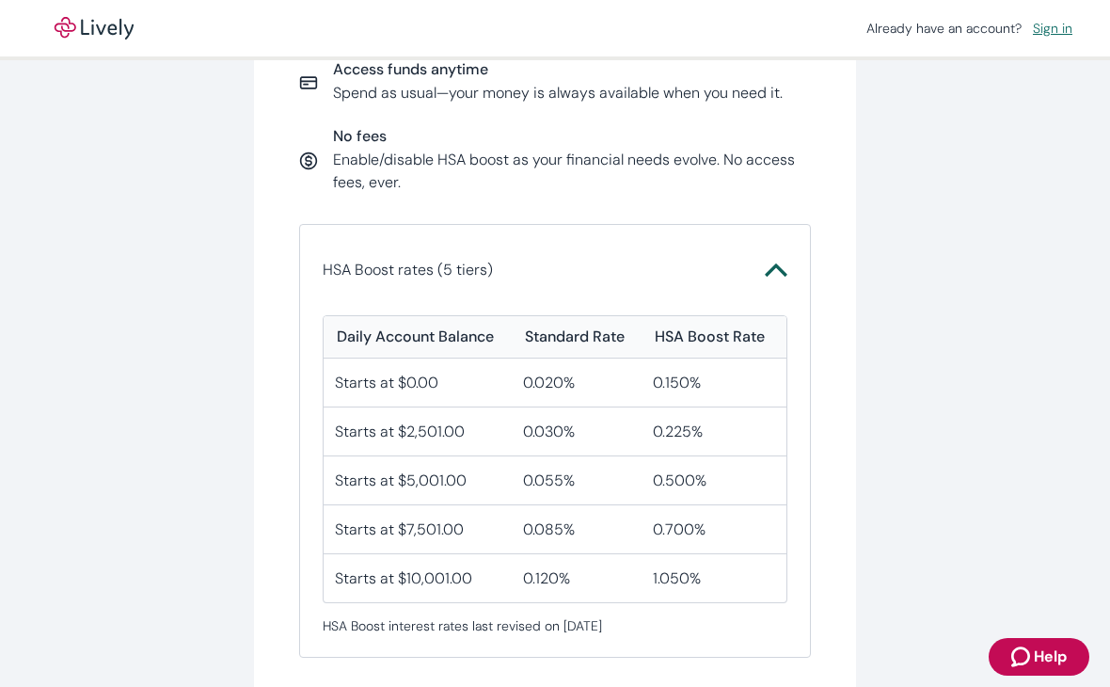
drag, startPoint x: 799, startPoint y: 281, endPoint x: 797, endPoint y: 334, distance: 52.7
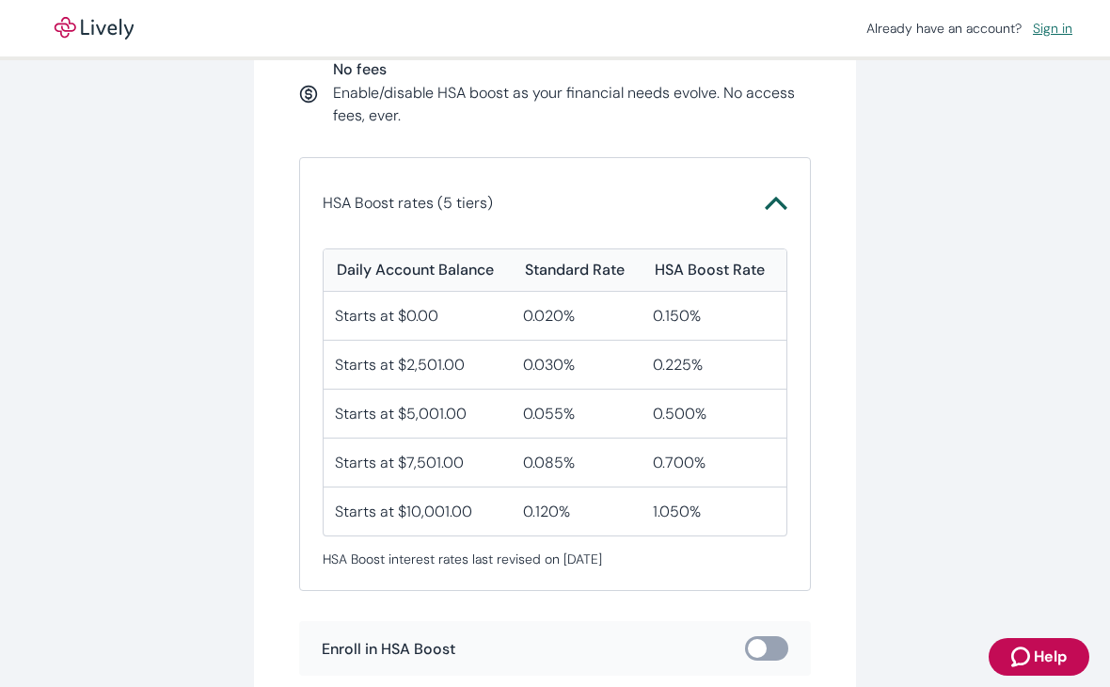
scroll to position [372, 0]
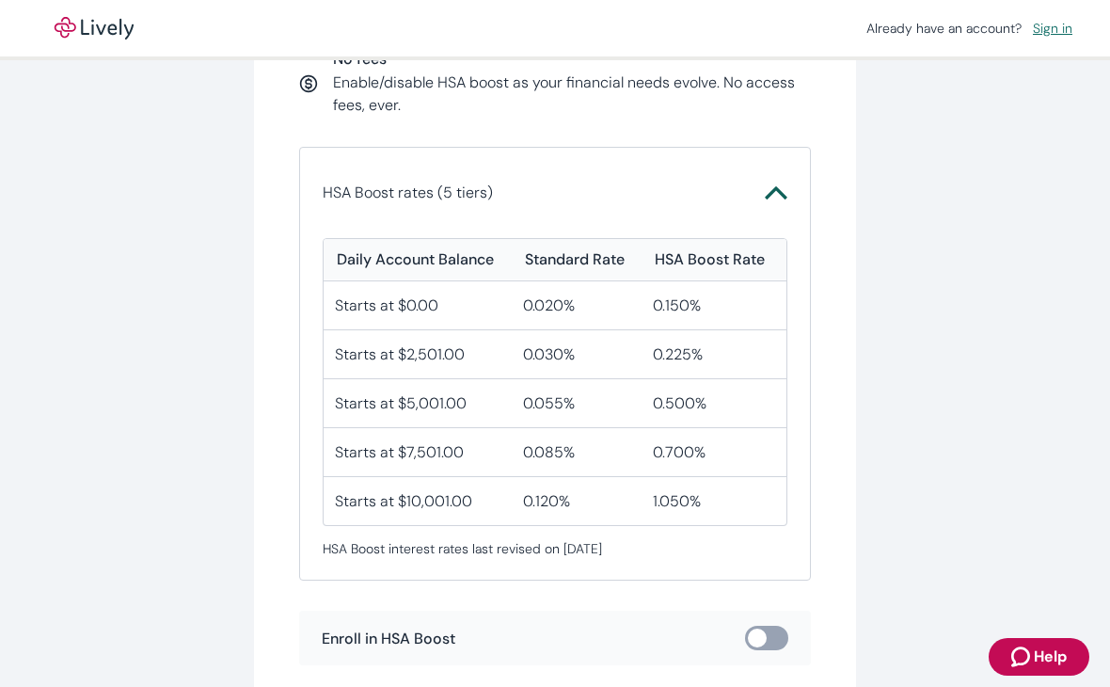
drag, startPoint x: 796, startPoint y: 334, endPoint x: 795, endPoint y: 362, distance: 28.2
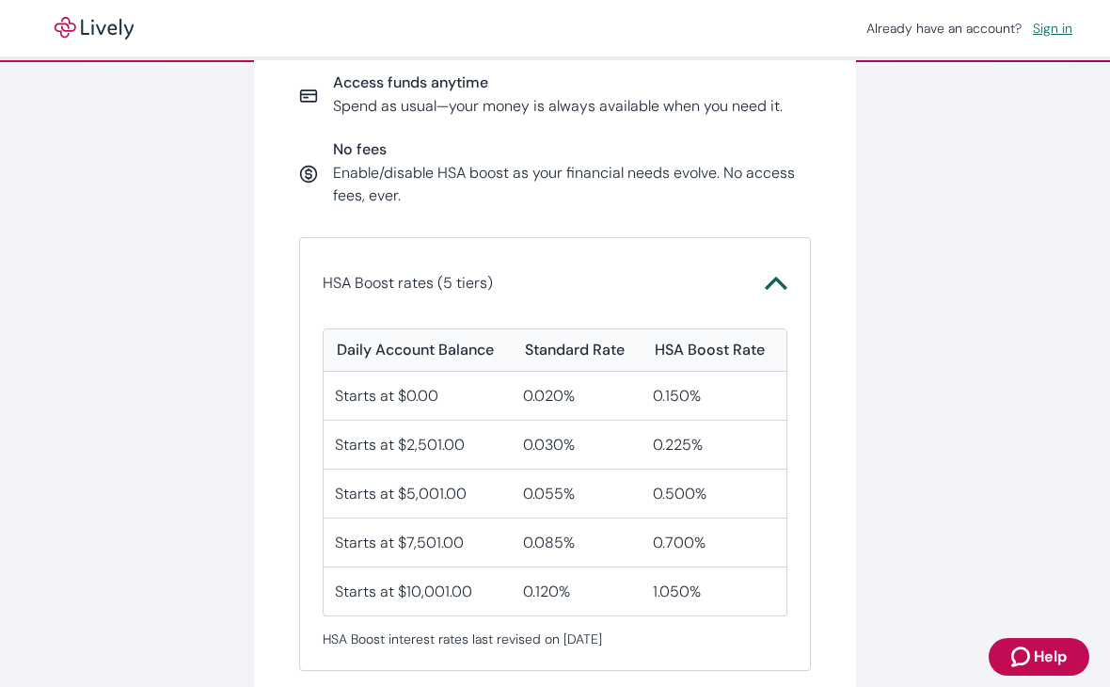
drag, startPoint x: 783, startPoint y: 186, endPoint x: 773, endPoint y: 147, distance: 40.8
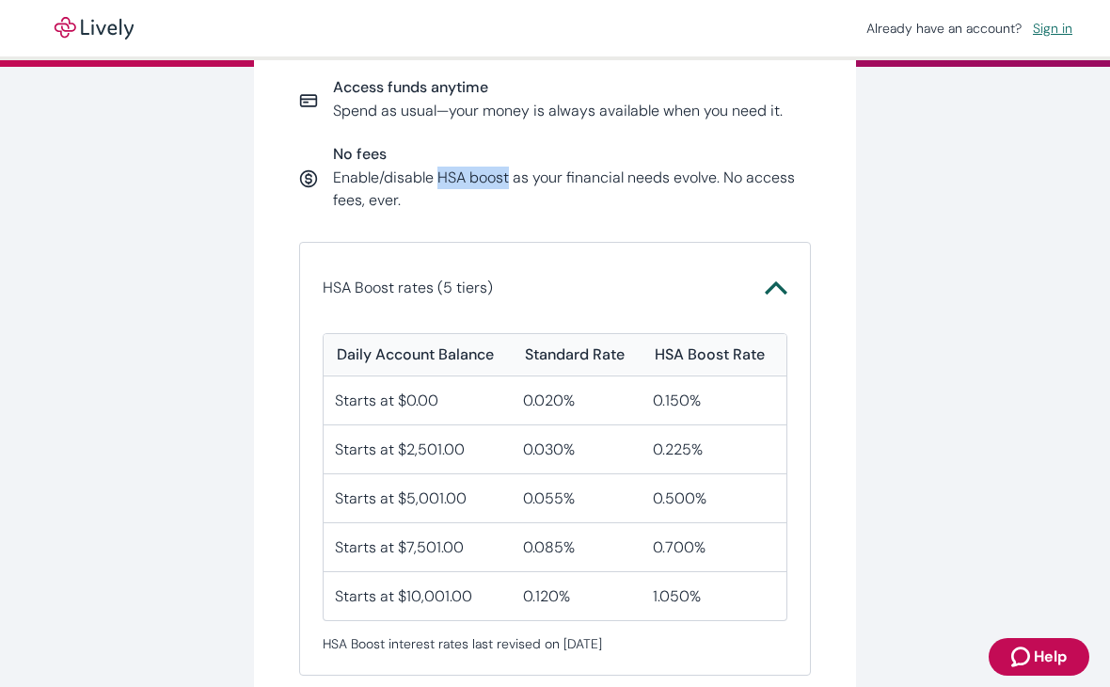
drag, startPoint x: 431, startPoint y: 176, endPoint x: 501, endPoint y: 176, distance: 70.5
click at [501, 176] on p "Enable/disable HSA boost as your financial needs evolve. No access fees, ever." at bounding box center [572, 188] width 478 height 45
click at [769, 197] on p "Enable/disable HSA boost as your financial needs evolve. No access fees, ever." at bounding box center [572, 188] width 478 height 45
click at [772, 287] on icon "Chevron icon" at bounding box center [776, 287] width 22 height 13
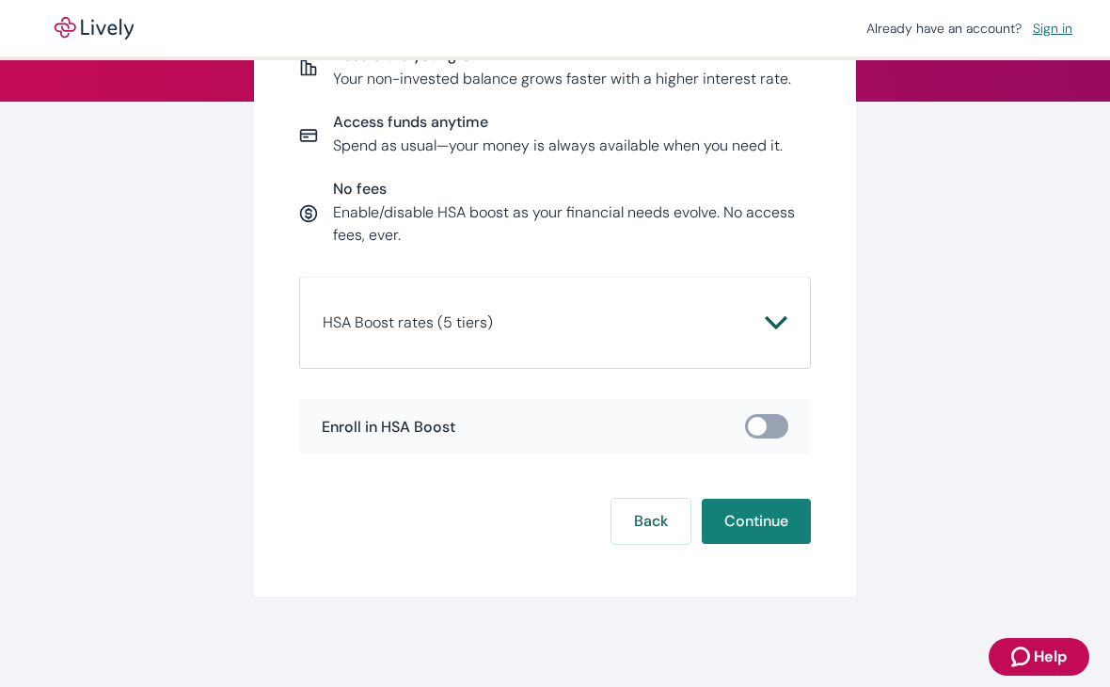
scroll to position [241, 0]
drag, startPoint x: 831, startPoint y: 229, endPoint x: 825, endPoint y: 277, distance: 49.3
drag, startPoint x: 734, startPoint y: 535, endPoint x: 934, endPoint y: 482, distance: 206.2
click at [934, 482] on div "Earn more interest on your HSA balance With HSA Boost, Lively’s high-yield savi…" at bounding box center [554, 228] width 903 height 735
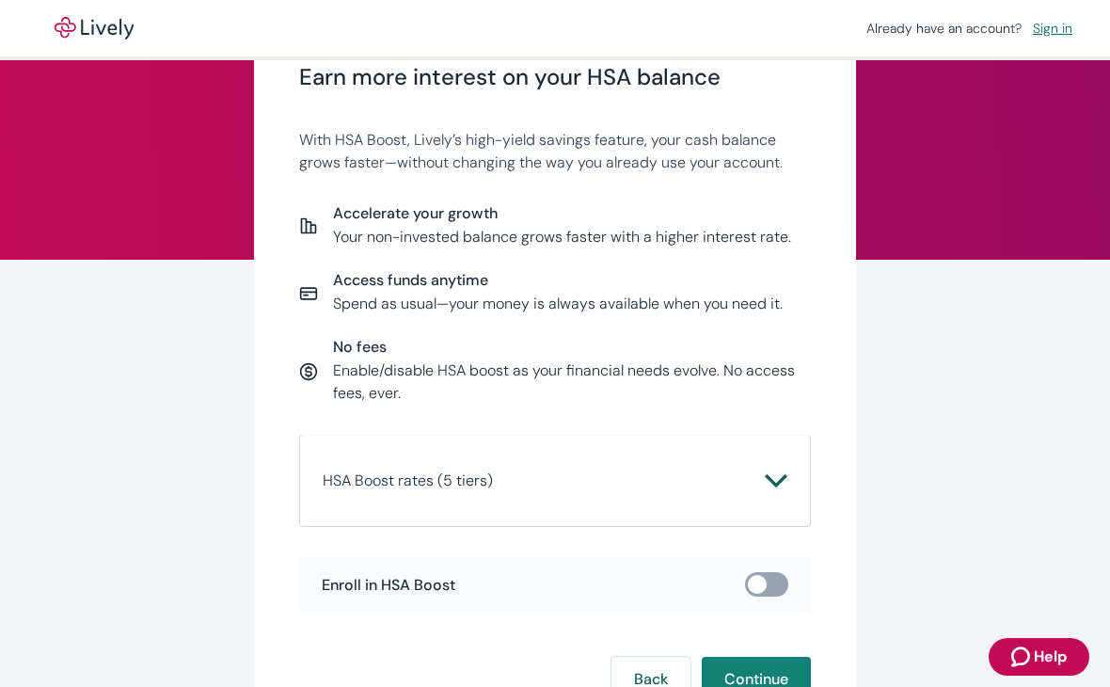
scroll to position [102, 0]
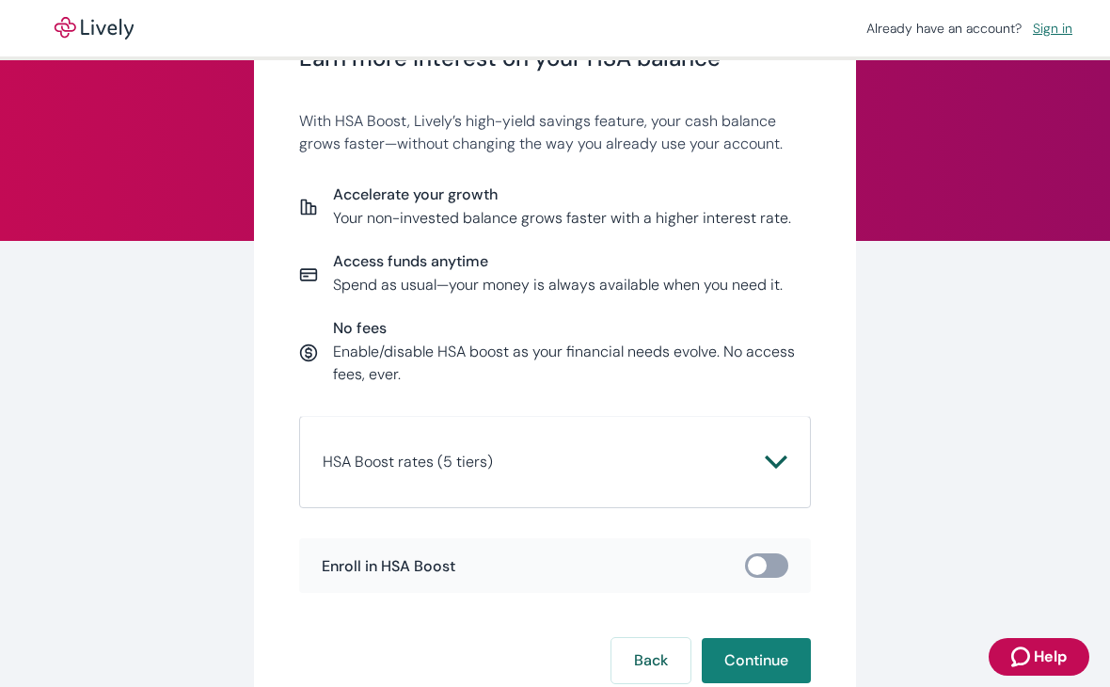
drag, startPoint x: 919, startPoint y: 482, endPoint x: 858, endPoint y: 572, distance: 108.3
click at [779, 640] on button "Continue" at bounding box center [756, 660] width 109 height 45
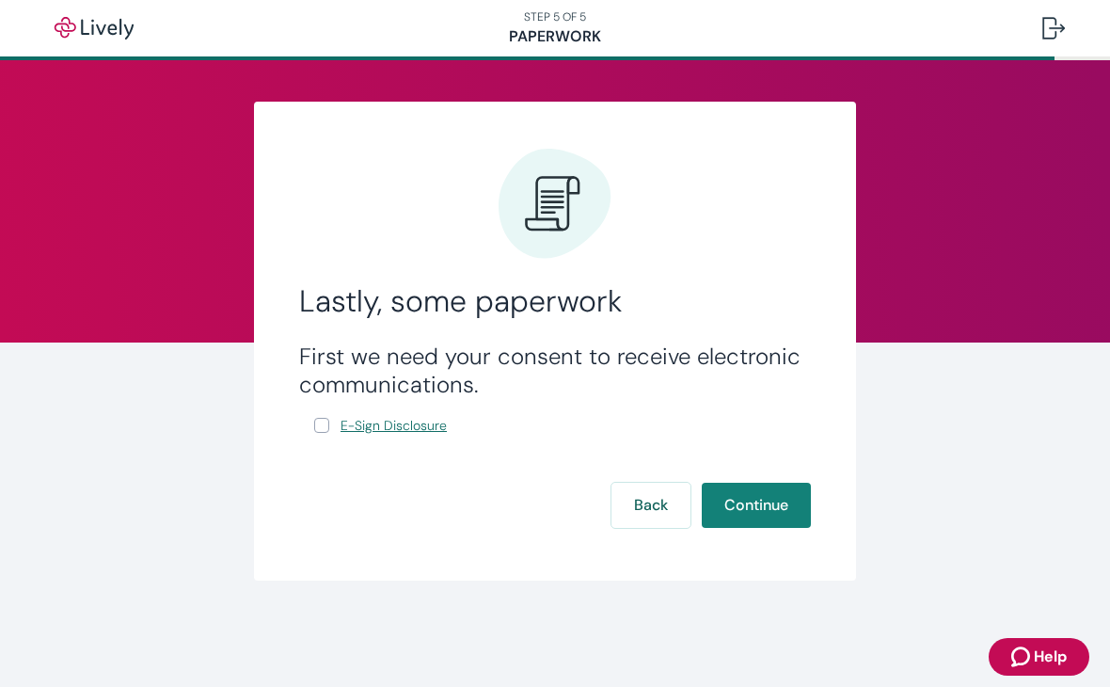
click at [395, 426] on span "E-Sign Disclosure" at bounding box center [393, 426] width 106 height 20
click at [317, 419] on input "E-Sign Disclosure" at bounding box center [321, 425] width 15 height 15
checkbox input "true"
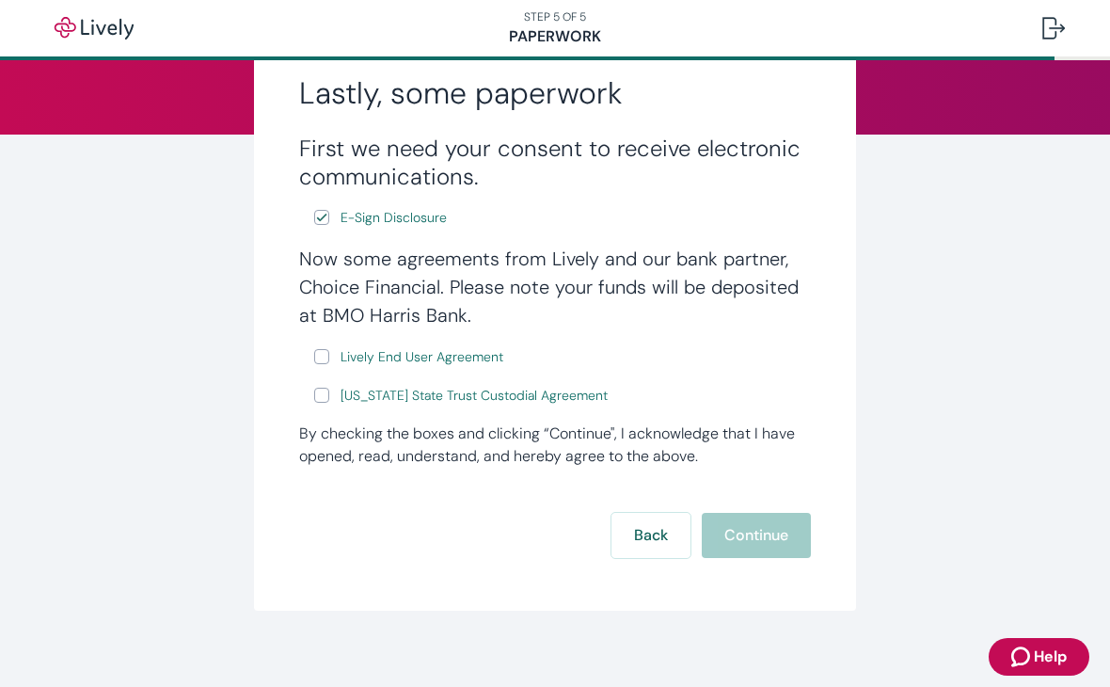
scroll to position [222, 0]
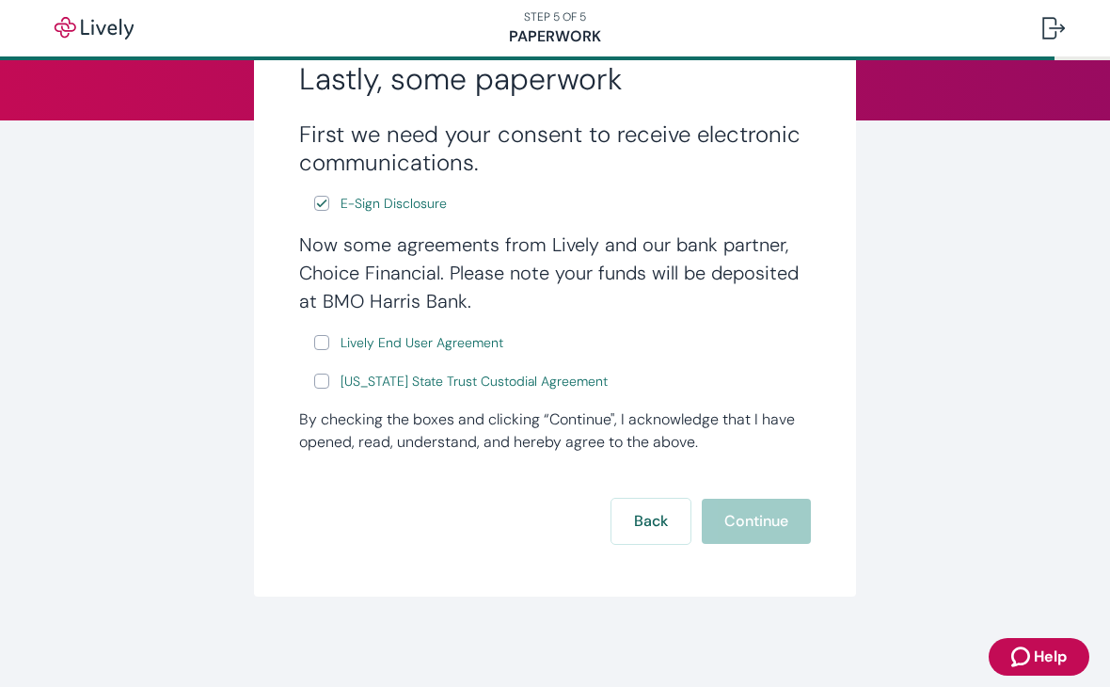
drag, startPoint x: 680, startPoint y: 416, endPoint x: 670, endPoint y: 462, distance: 47.2
click at [371, 341] on span "Lively End User Agreement" at bounding box center [421, 343] width 163 height 20
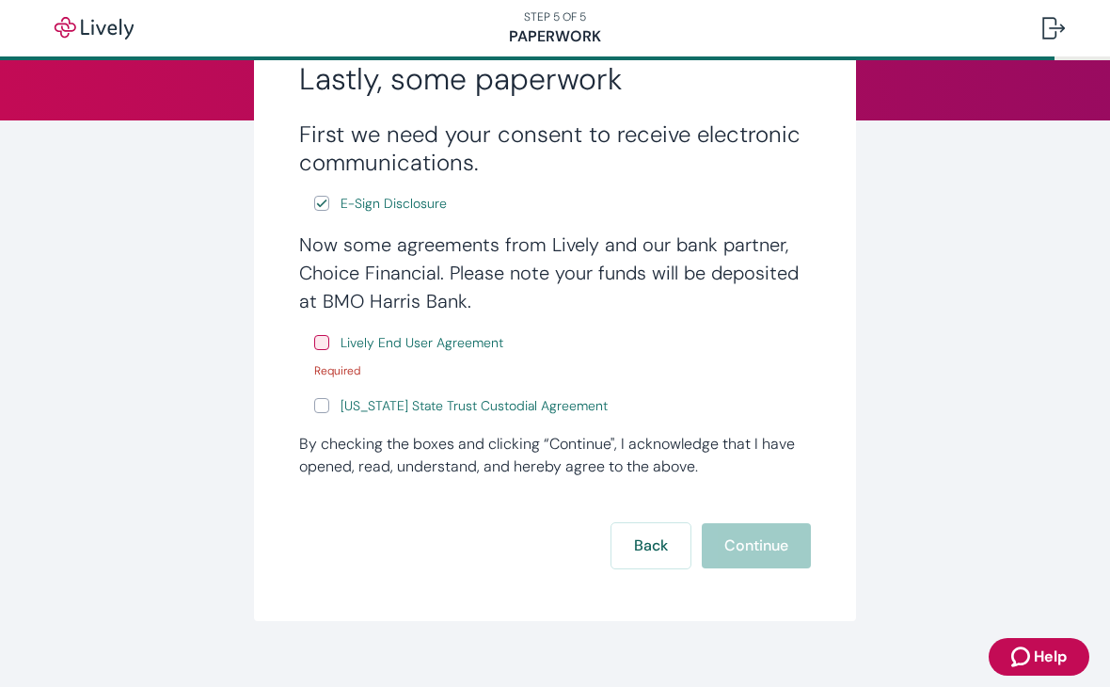
click at [319, 345] on input "Lively End User Agreement" at bounding box center [321, 342] width 15 height 15
checkbox input "true"
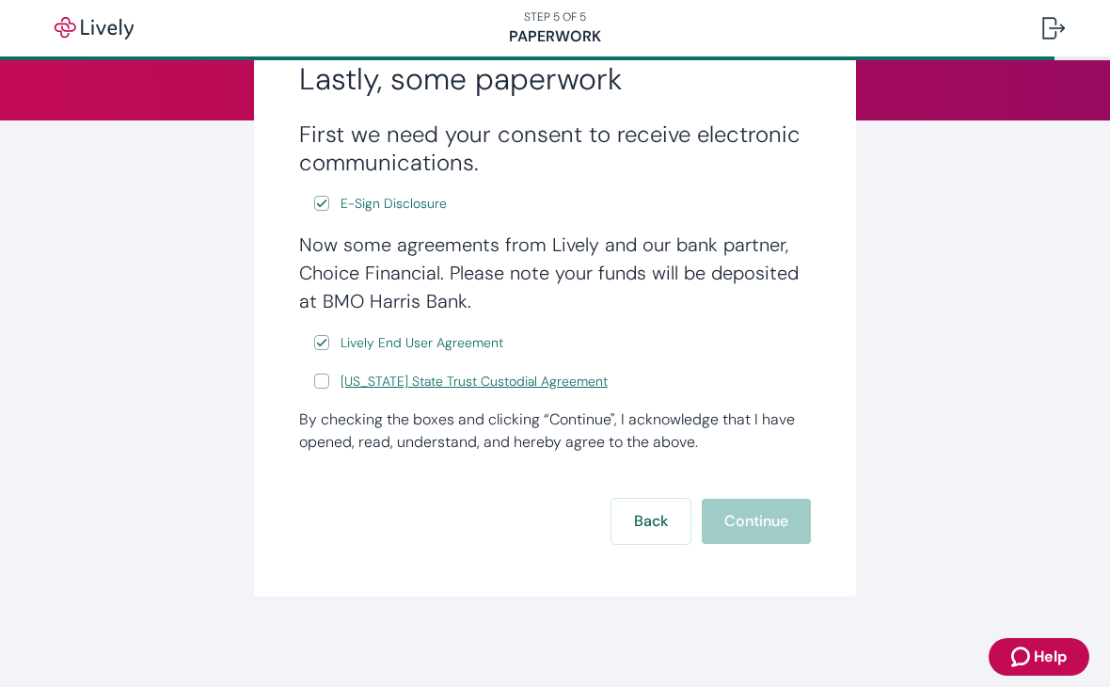
click at [388, 385] on span "Wyoming State Trust Custodial Agreement" at bounding box center [473, 381] width 267 height 20
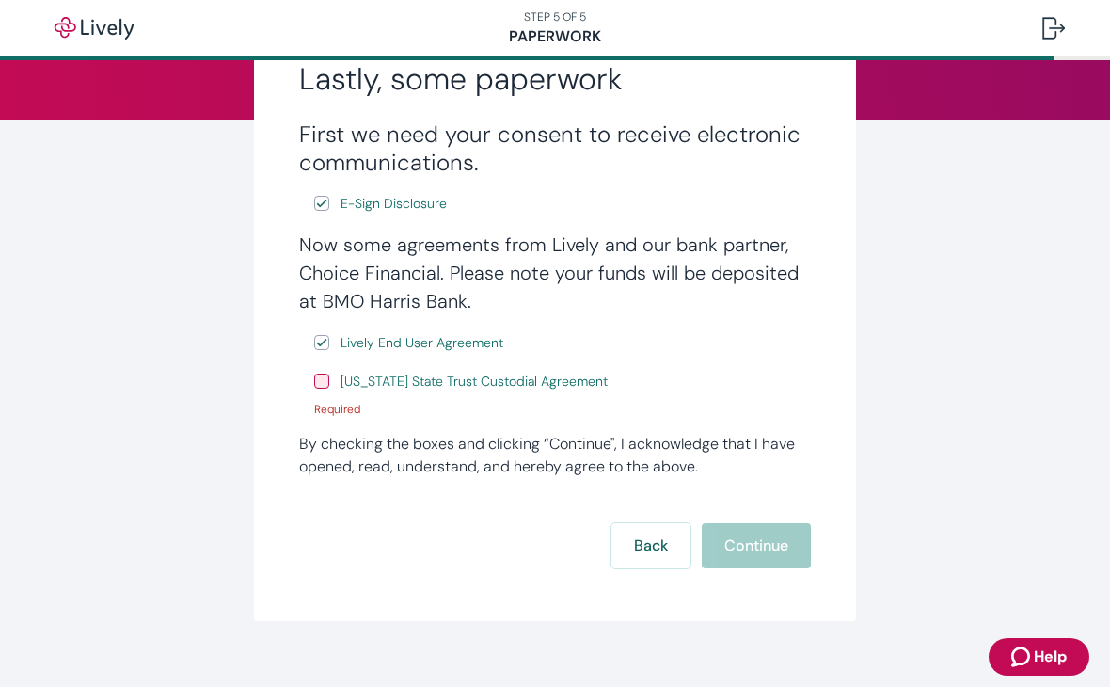
click at [320, 385] on input "Wyoming State Trust Custodial Agreement" at bounding box center [321, 380] width 15 height 15
checkbox input "true"
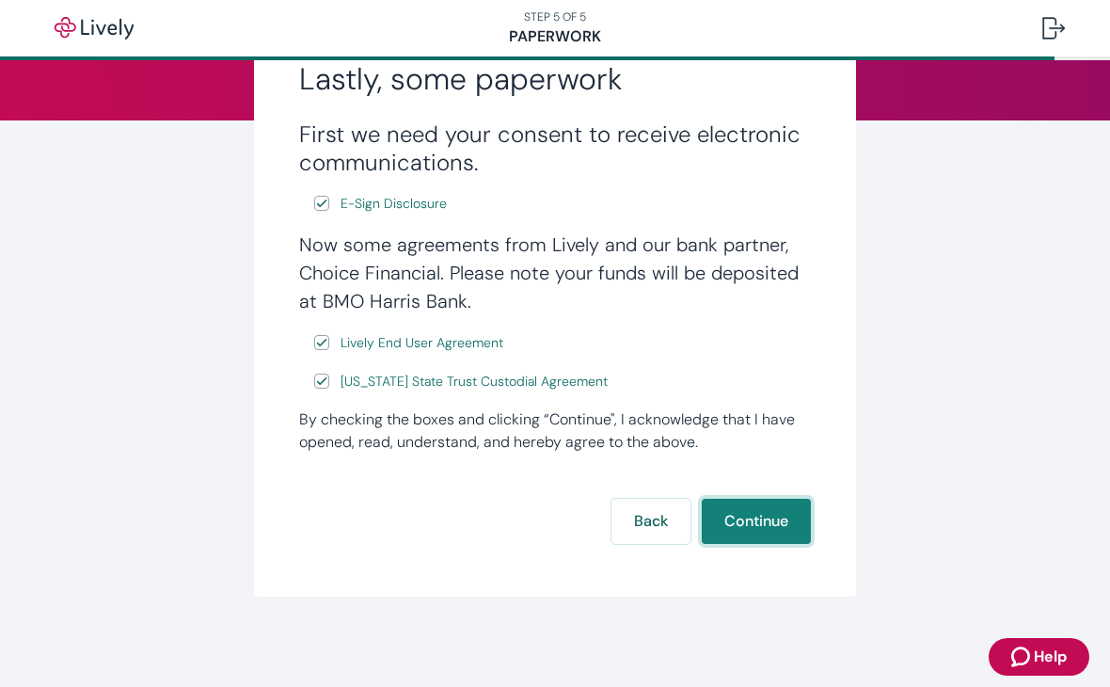
click at [740, 521] on button "Continue" at bounding box center [756, 520] width 109 height 45
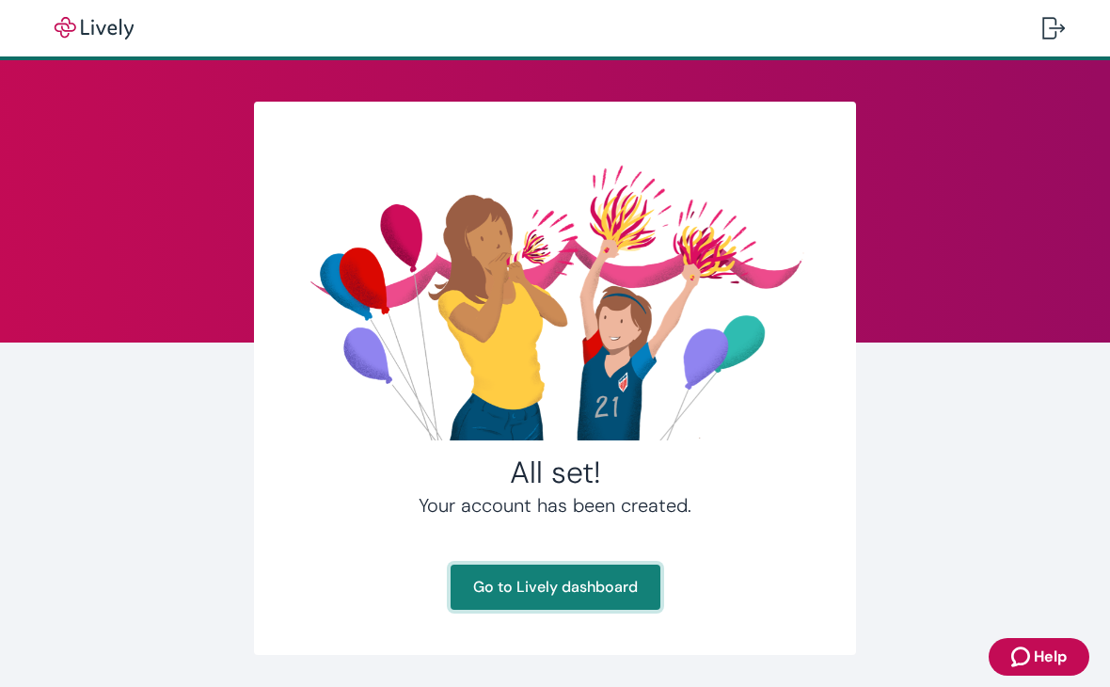
click at [566, 572] on link "Go to Lively dashboard" at bounding box center [555, 586] width 210 height 45
